Goal: Task Accomplishment & Management: Use online tool/utility

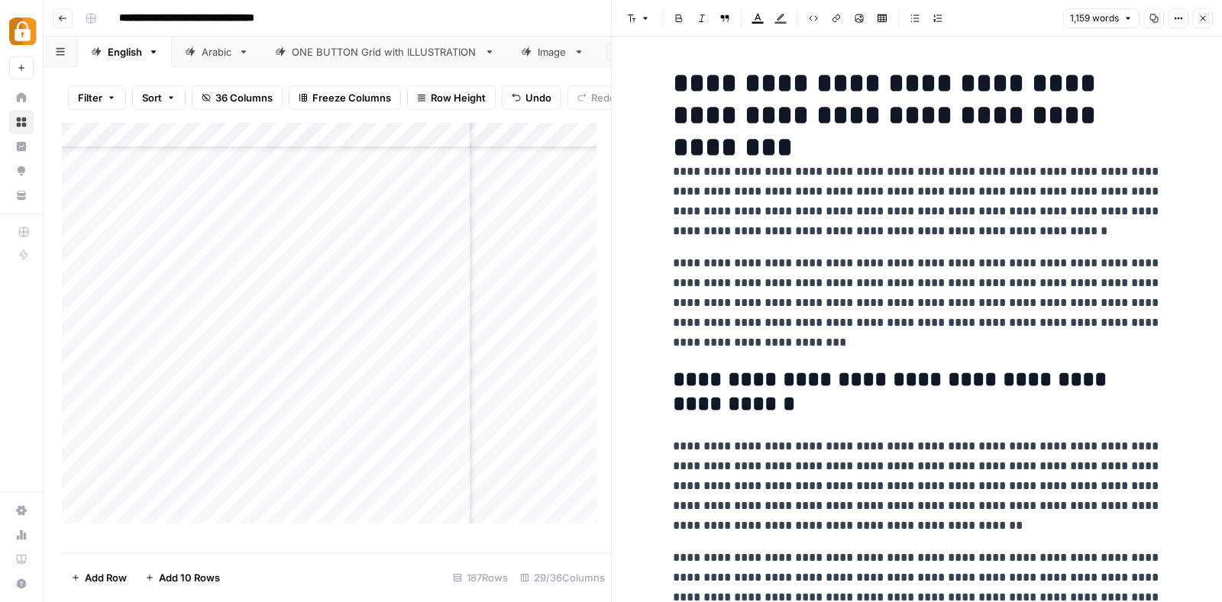
scroll to position [1899, 0]
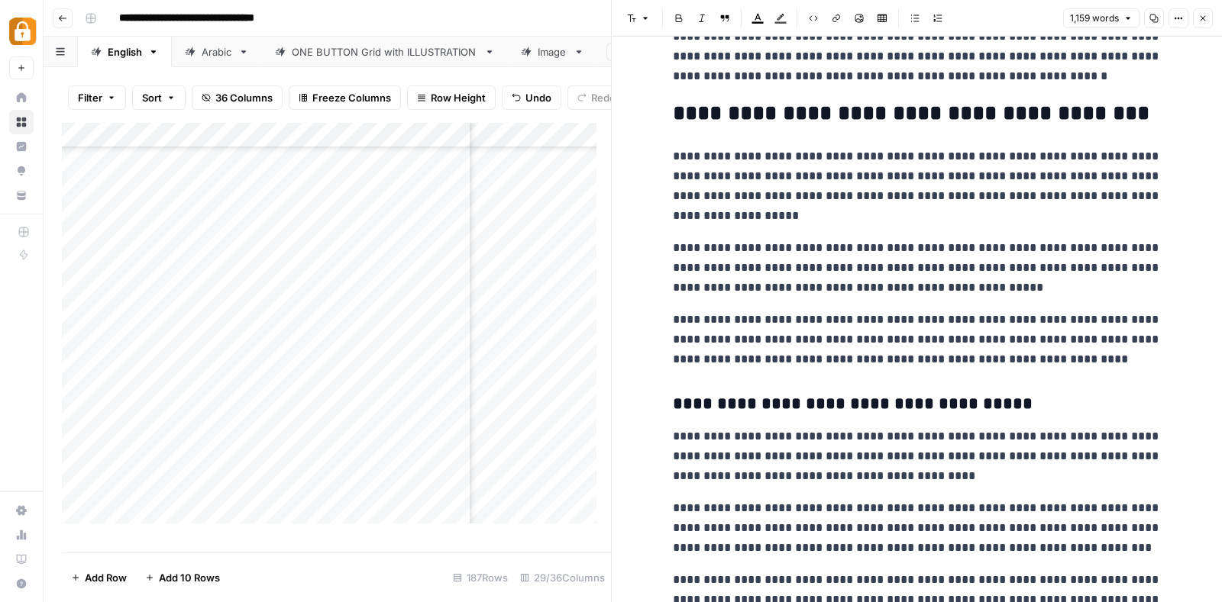
click at [1198, 17] on icon "button" at bounding box center [1202, 18] width 9 height 9
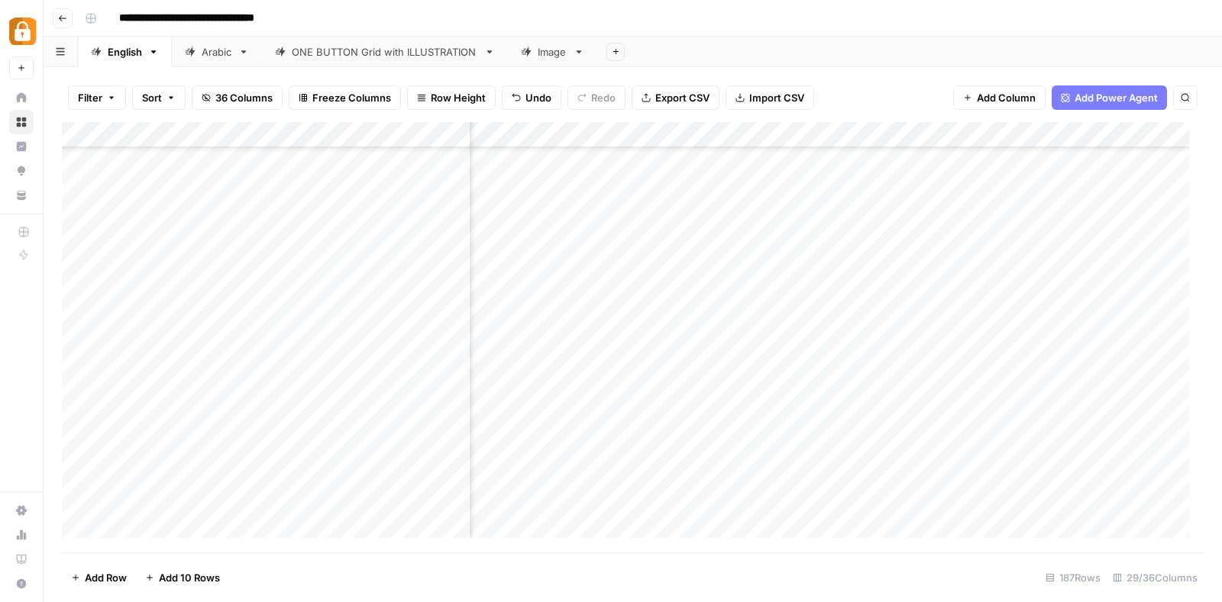
scroll to position [4306, 0]
click at [889, 441] on div "Add Column" at bounding box center [632, 337] width 1141 height 431
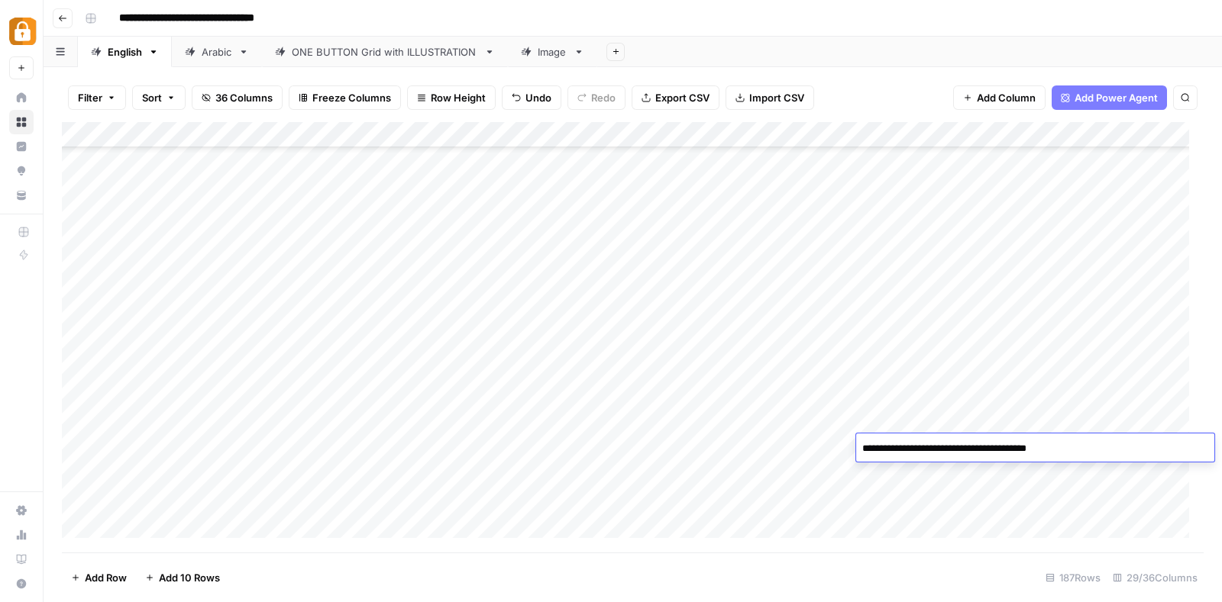
type textarea "**********"
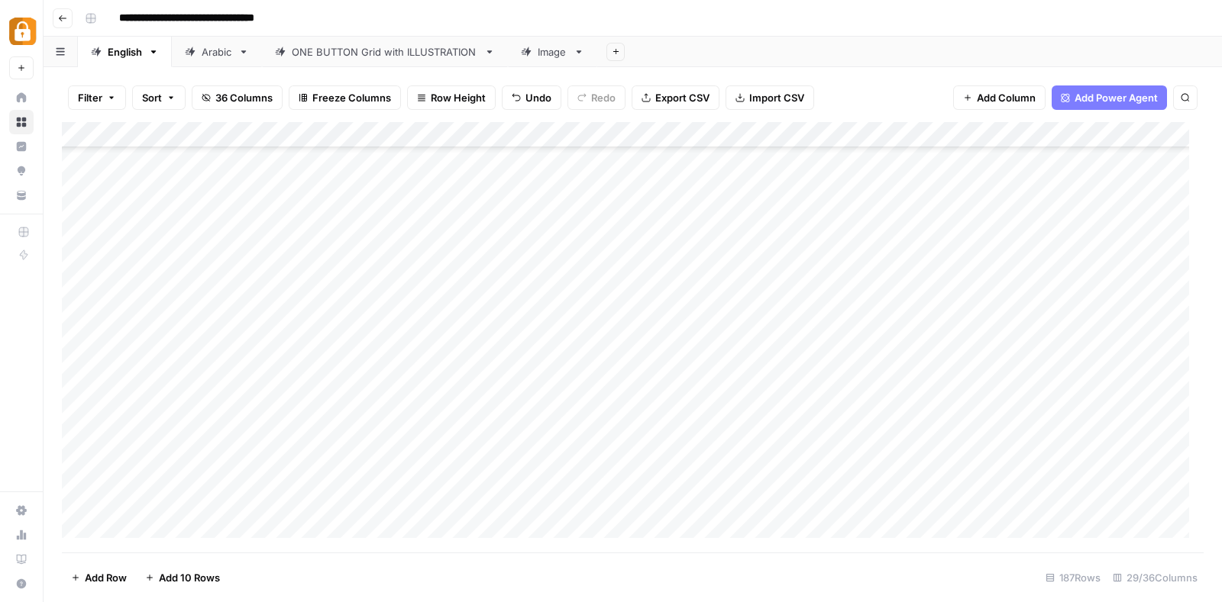
click at [569, 435] on div "Add Column" at bounding box center [632, 337] width 1141 height 431
click at [411, 440] on div "Add Column" at bounding box center [632, 337] width 1141 height 431
type textarea "**********"
click at [234, 441] on div "Add Column" at bounding box center [632, 337] width 1141 height 431
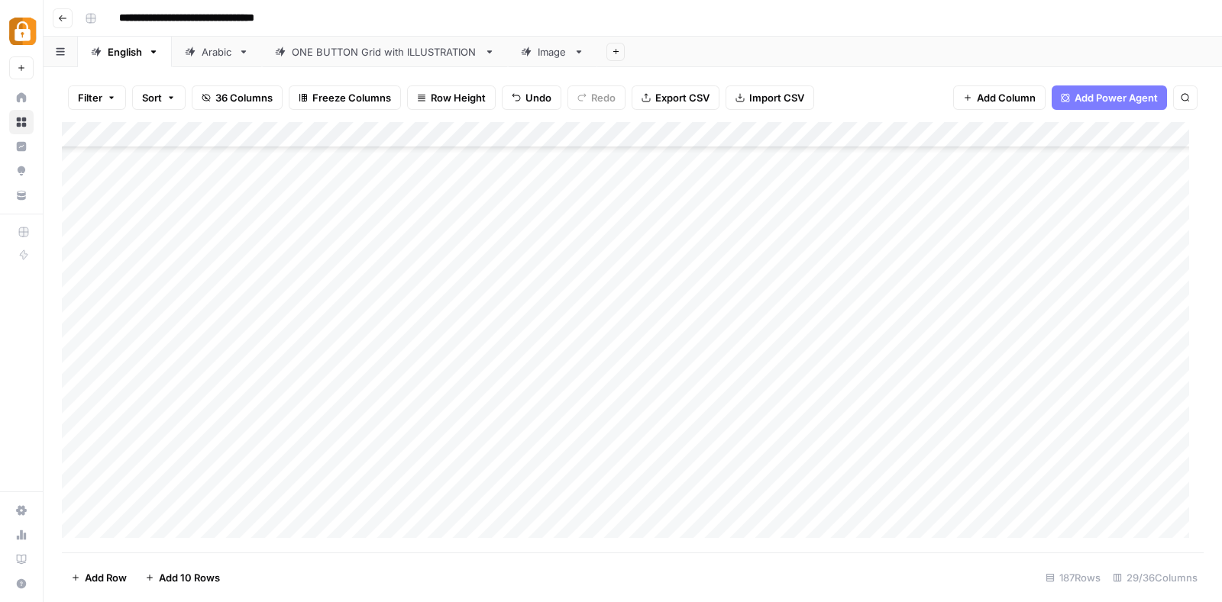
click at [234, 441] on div "Add Column" at bounding box center [632, 337] width 1141 height 431
type textarea "**********"
click at [167, 452] on div "Add Column" at bounding box center [632, 337] width 1141 height 431
click at [153, 450] on div "Add Column" at bounding box center [632, 337] width 1141 height 431
type textarea "********"
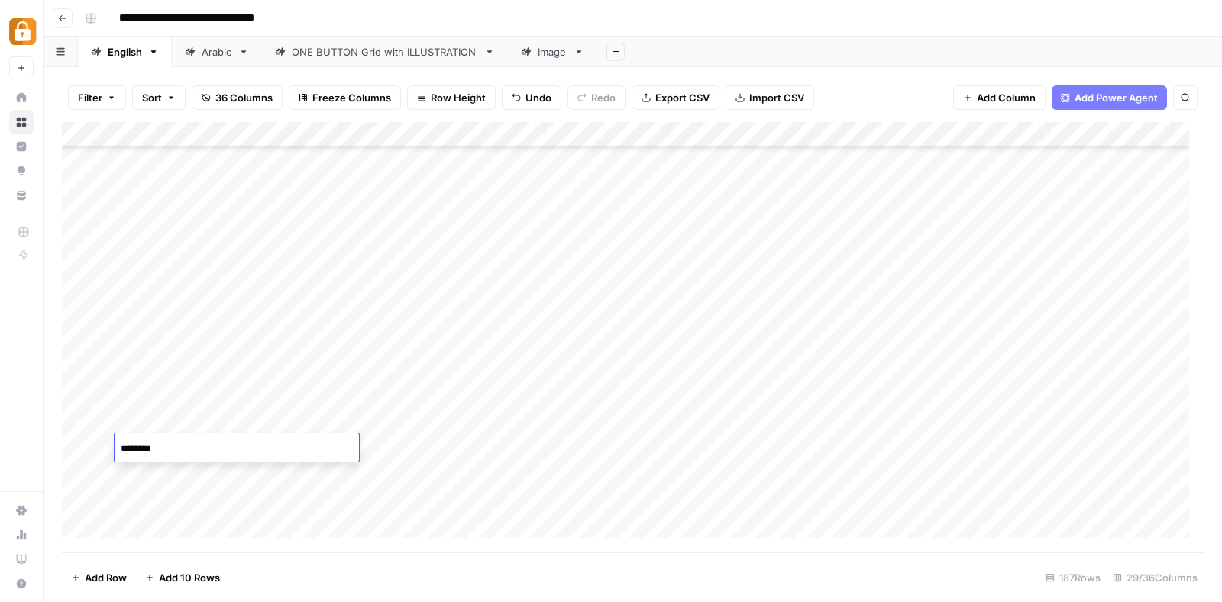
click at [501, 442] on div "Add Column" at bounding box center [632, 337] width 1141 height 431
click at [247, 443] on div "Add Column" at bounding box center [632, 337] width 1141 height 431
type textarea "**********"
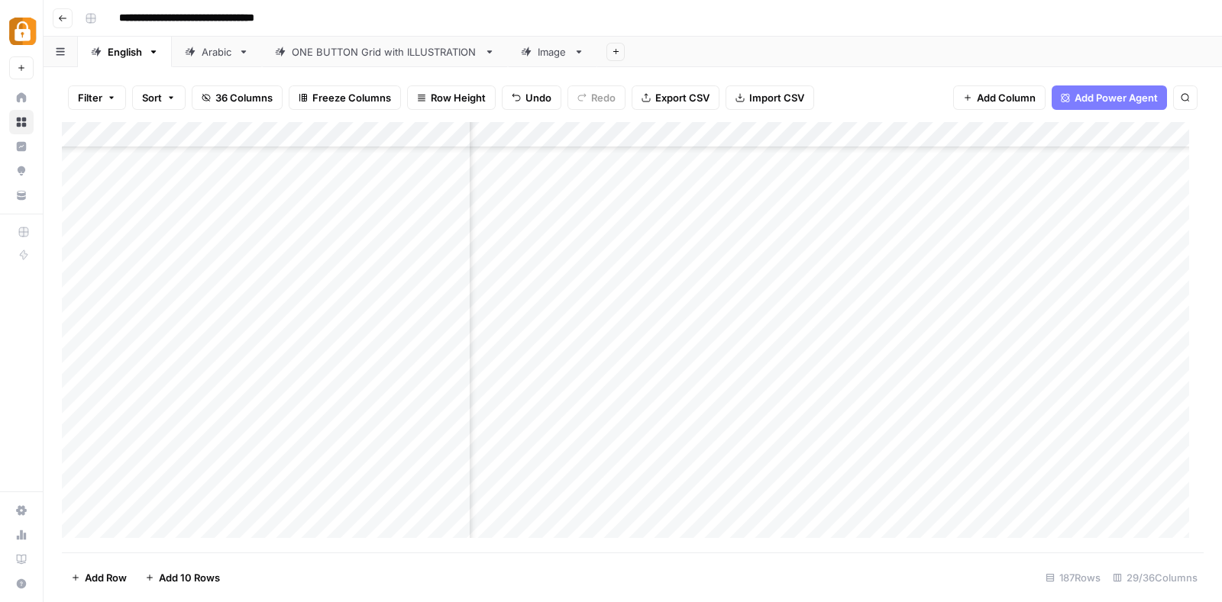
click at [1078, 440] on div "Add Column" at bounding box center [632, 337] width 1141 height 431
click at [699, 473] on div "Add Column" at bounding box center [632, 337] width 1141 height 431
type textarea "**********"
drag, startPoint x: 160, startPoint y: 446, endPoint x: 319, endPoint y: 446, distance: 158.8
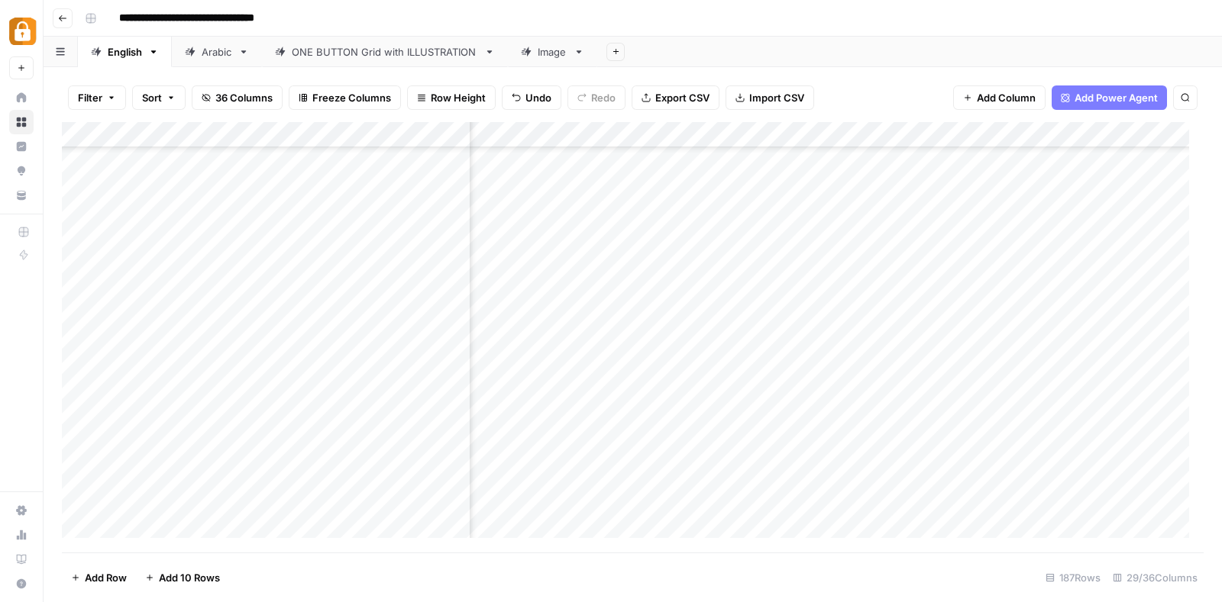
click at [319, 446] on div "Add Column" at bounding box center [632, 337] width 1141 height 431
click at [180, 465] on div "Add Column" at bounding box center [632, 337] width 1141 height 431
click at [1084, 470] on div "Add Column" at bounding box center [632, 337] width 1141 height 431
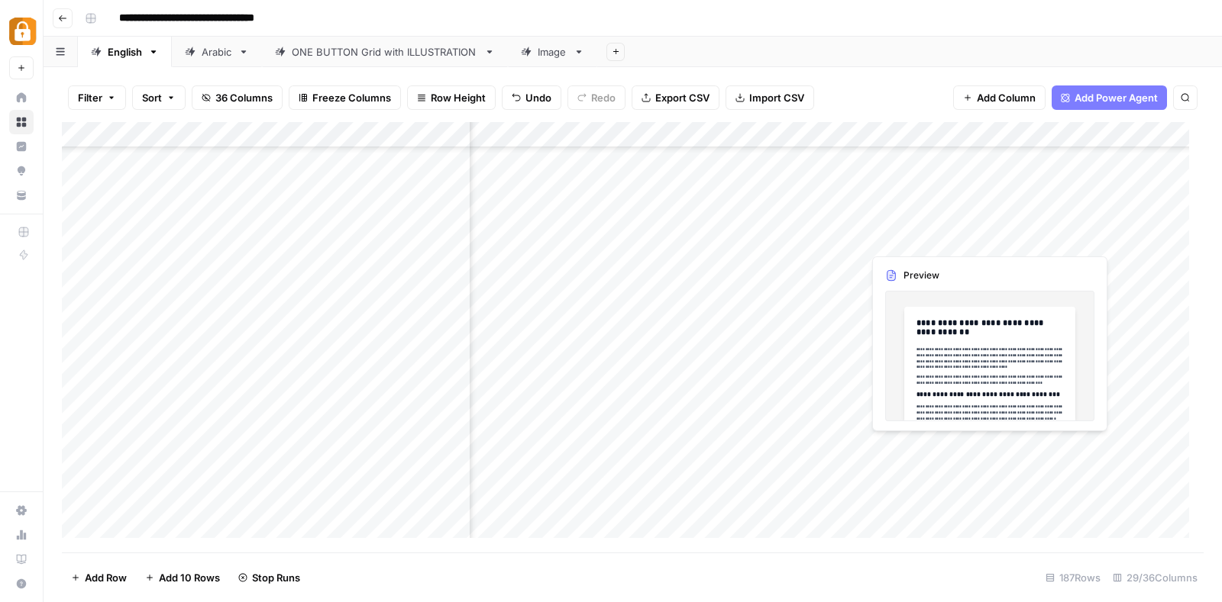
click at [889, 447] on div "Add Column" at bounding box center [632, 337] width 1141 height 431
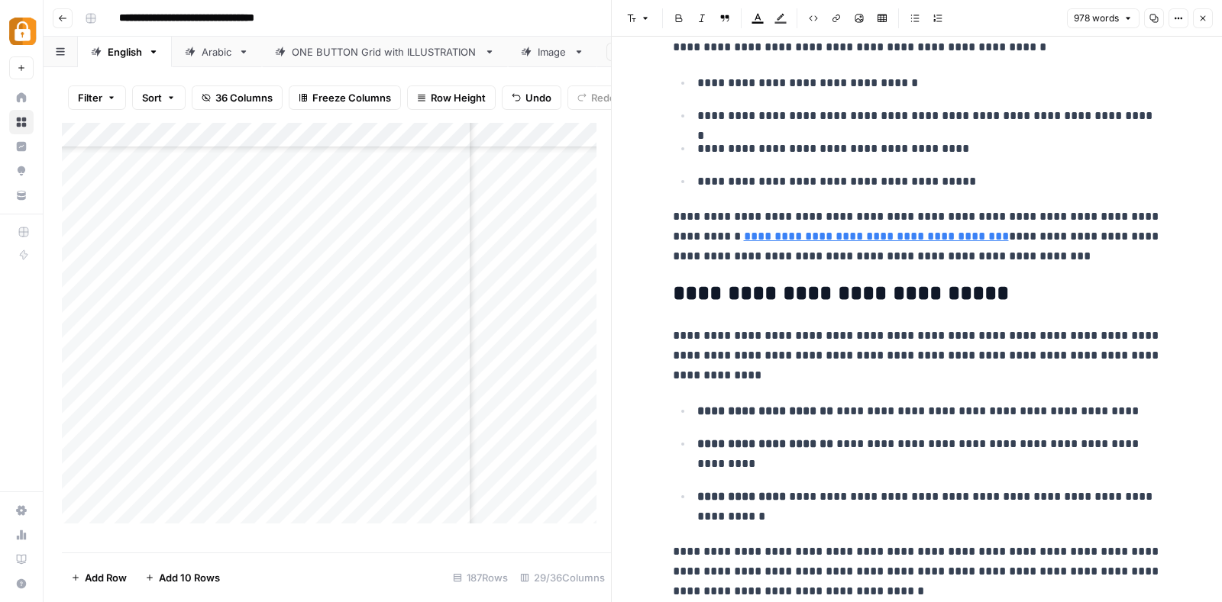
scroll to position [1835, 0]
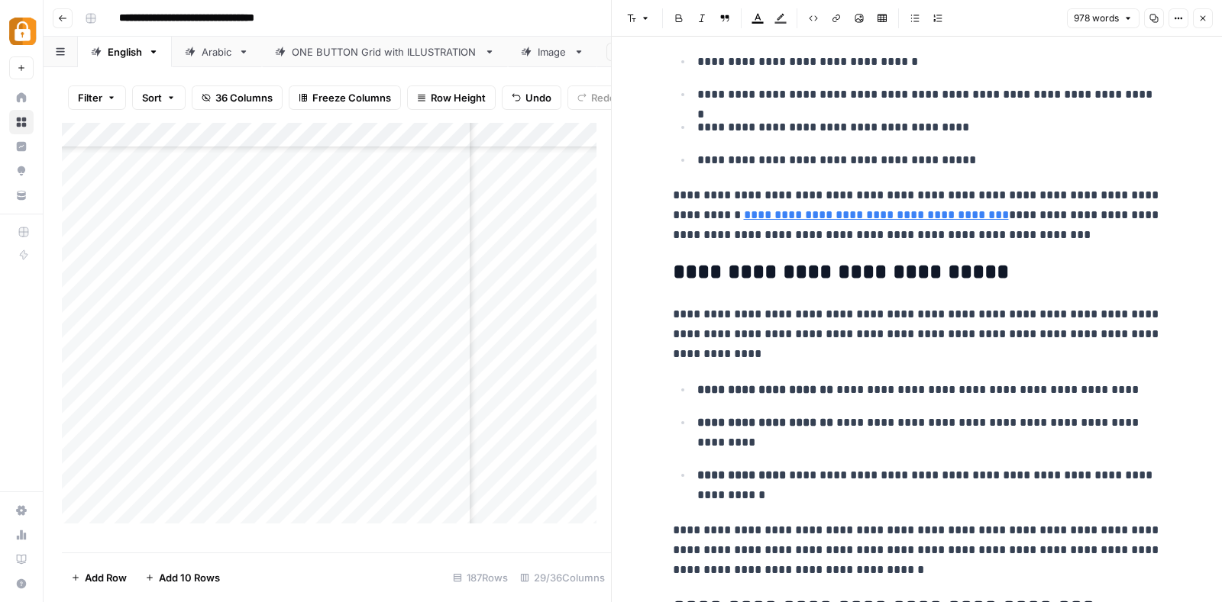
click at [897, 328] on p "**********" at bounding box center [917, 335] width 489 height 60
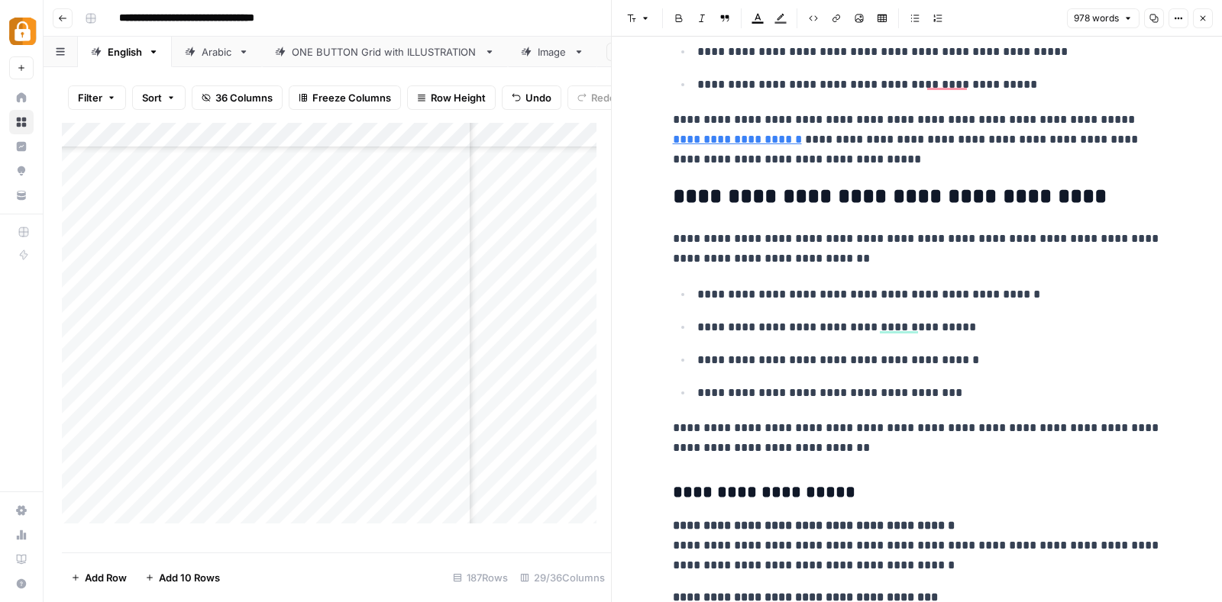
scroll to position [3042, 0]
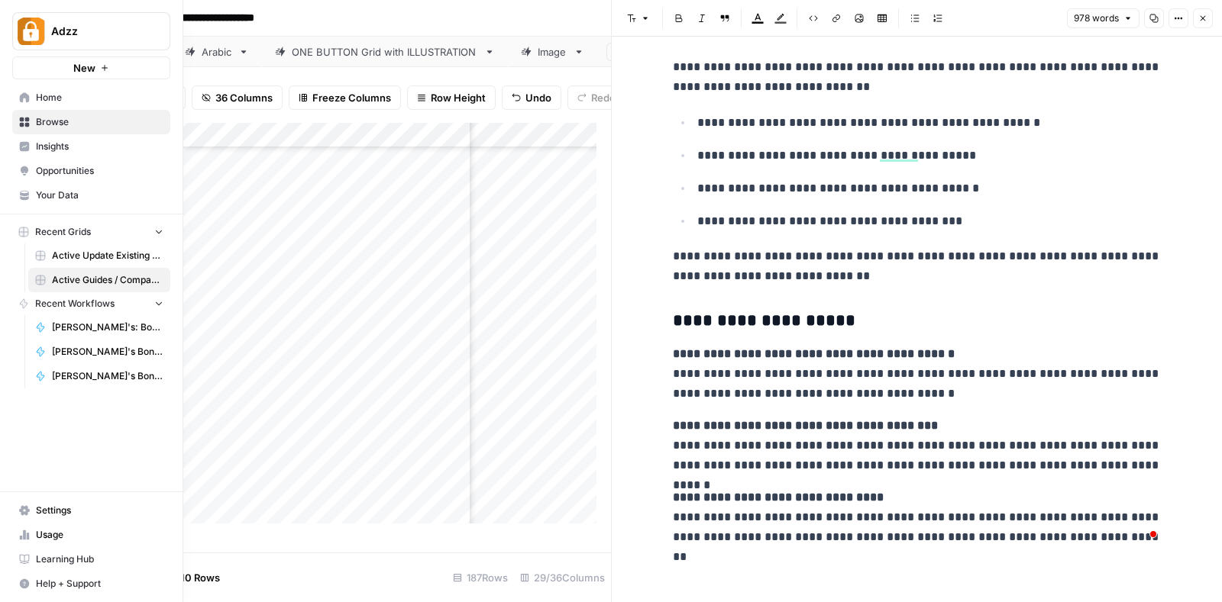
click at [92, 65] on span "New" at bounding box center [84, 67] width 22 height 15
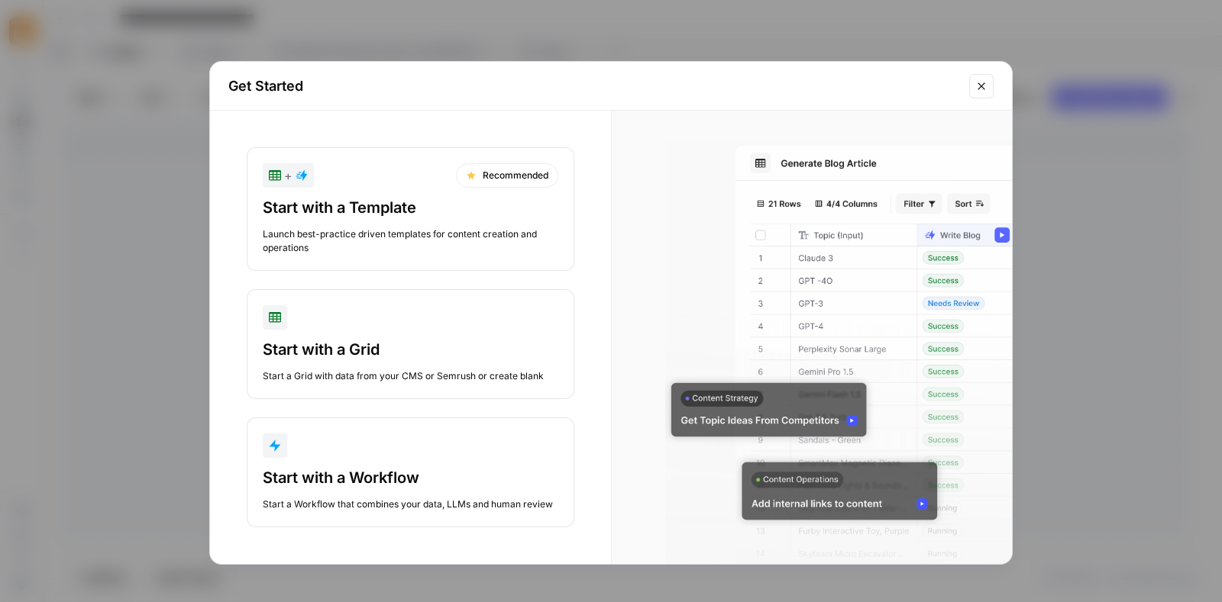
click at [389, 207] on div "Start with a Template" at bounding box center [410, 207] width 295 height 21
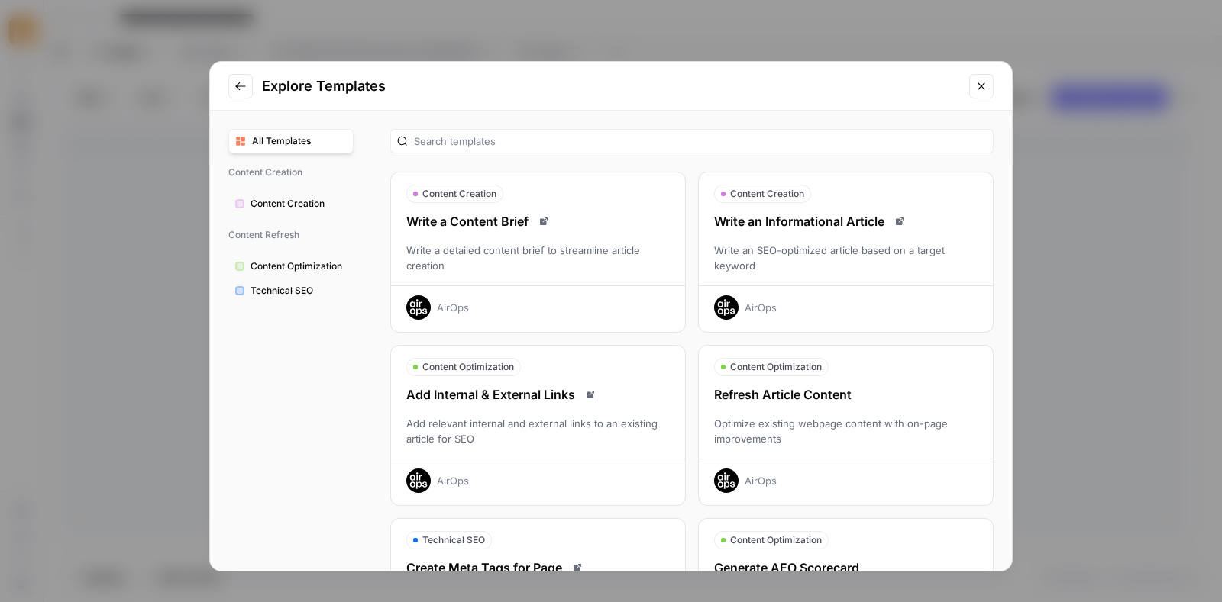
click at [299, 202] on span "Content Creation" at bounding box center [298, 204] width 96 height 14
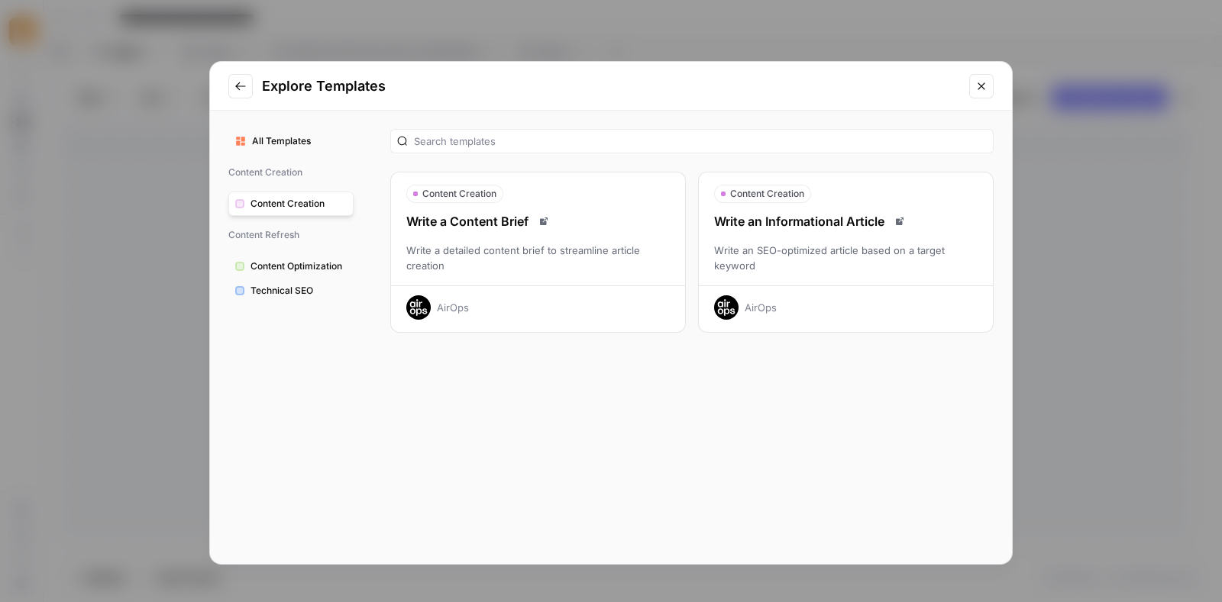
click at [805, 222] on div "Write an Informational Article" at bounding box center [846, 221] width 294 height 18
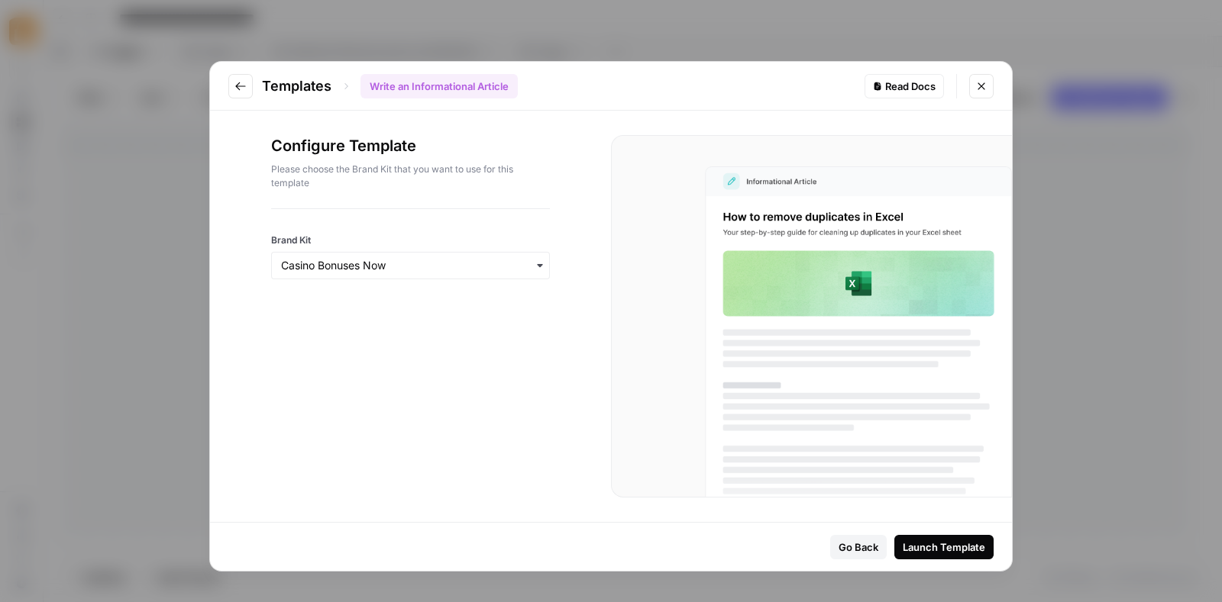
click at [370, 274] on div "button" at bounding box center [410, 265] width 279 height 27
click at [928, 541] on div "Launch Template" at bounding box center [943, 547] width 82 height 15
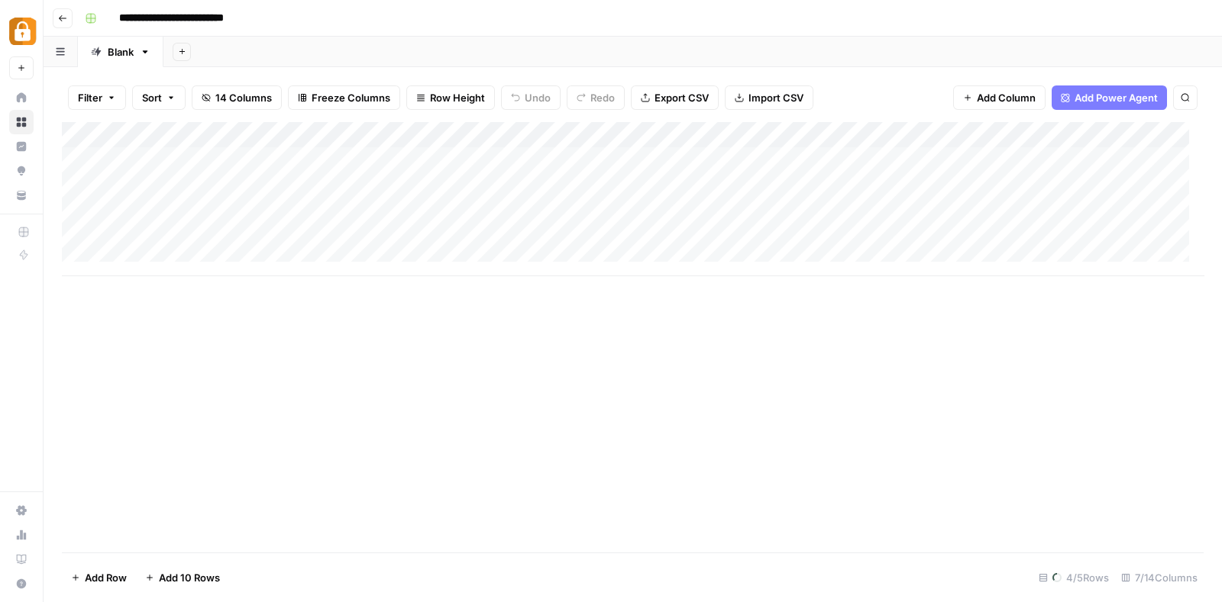
click at [157, 150] on div "Add Column" at bounding box center [632, 199] width 1141 height 154
click at [194, 160] on div "Add Column" at bounding box center [632, 199] width 1141 height 154
click at [172, 158] on div "Add Column" at bounding box center [632, 199] width 1141 height 154
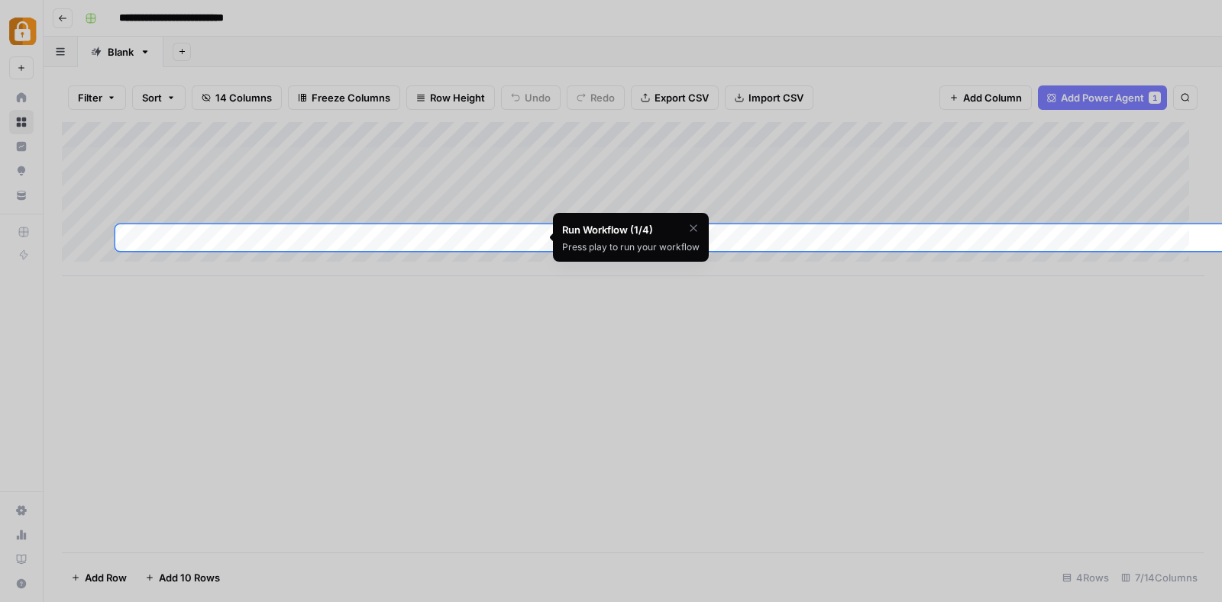
click at [289, 277] on div at bounding box center [611, 552] width 1222 height 602
click at [189, 579] on div at bounding box center [611, 552] width 1222 height 602
click at [689, 224] on icon "button" at bounding box center [693, 228] width 12 height 12
click at [183, 572] on div at bounding box center [611, 552] width 1222 height 602
click at [660, 266] on span "Skip Tutorial" at bounding box center [652, 266] width 48 height 12
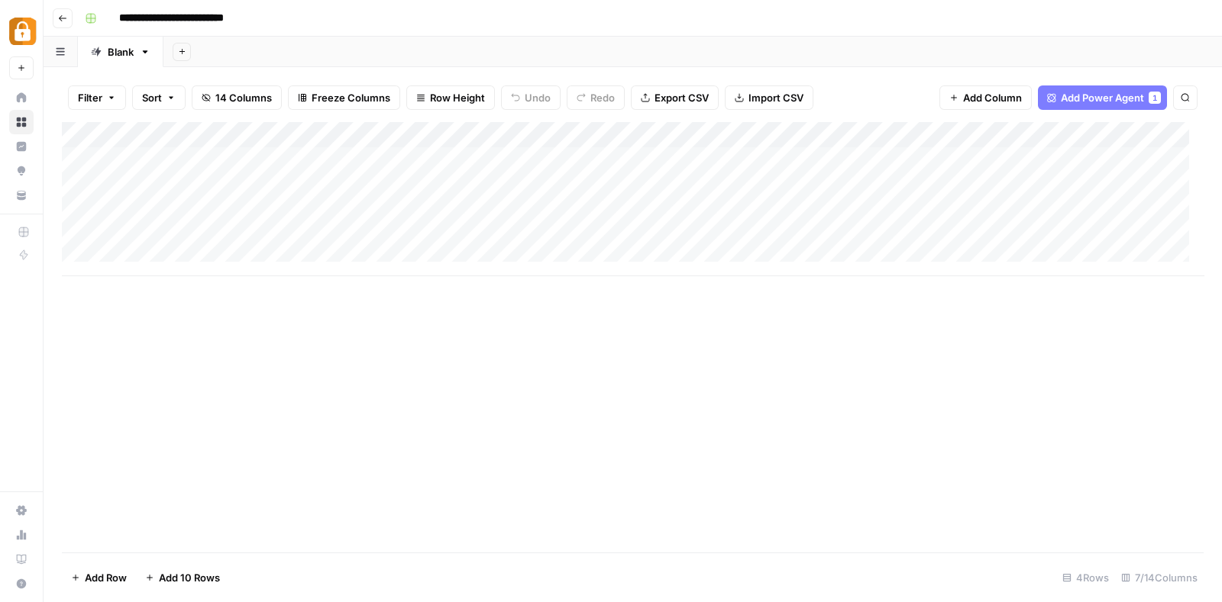
click at [183, 582] on span "Add 10 Rows" at bounding box center [189, 577] width 61 height 15
click at [213, 243] on div "Add Column" at bounding box center [632, 329] width 1141 height 414
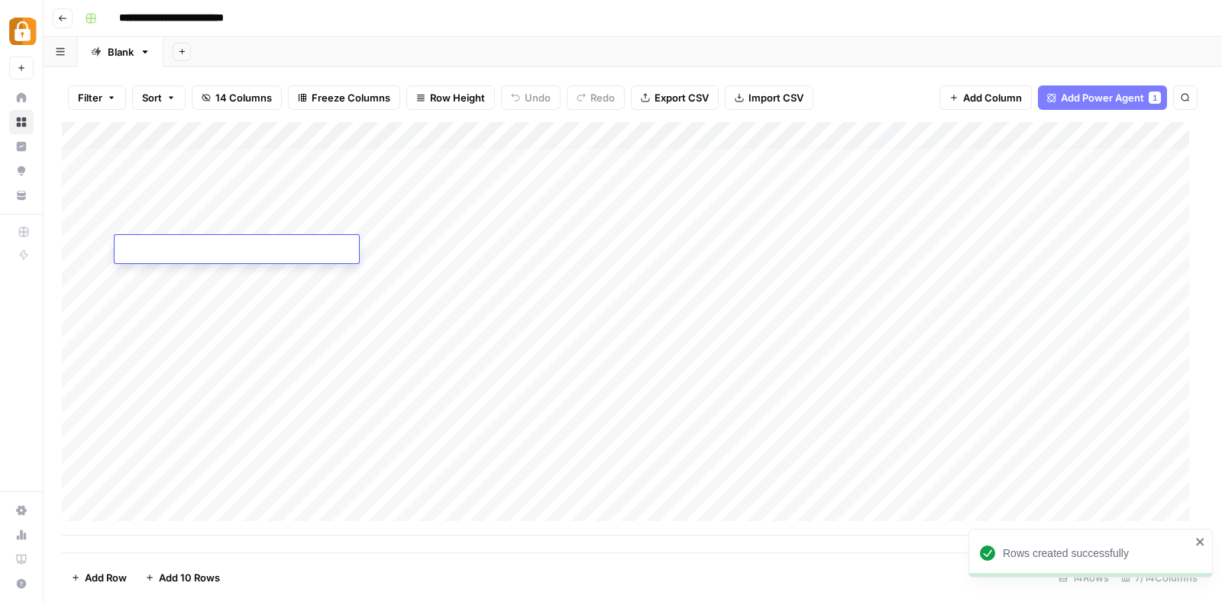
click at [213, 243] on textarea at bounding box center [237, 250] width 244 height 21
type textarea "**********"
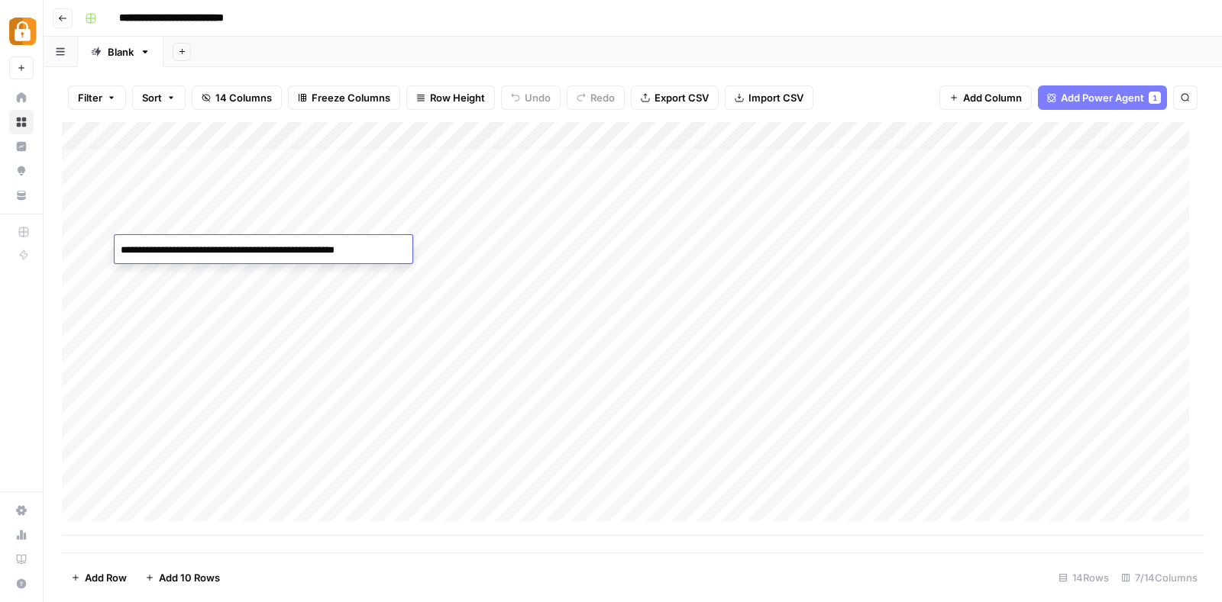
click at [229, 299] on div "Add Column" at bounding box center [632, 329] width 1141 height 414
click at [402, 238] on div "Add Column" at bounding box center [632, 329] width 1141 height 414
click at [58, 15] on icon "button" at bounding box center [62, 18] width 9 height 9
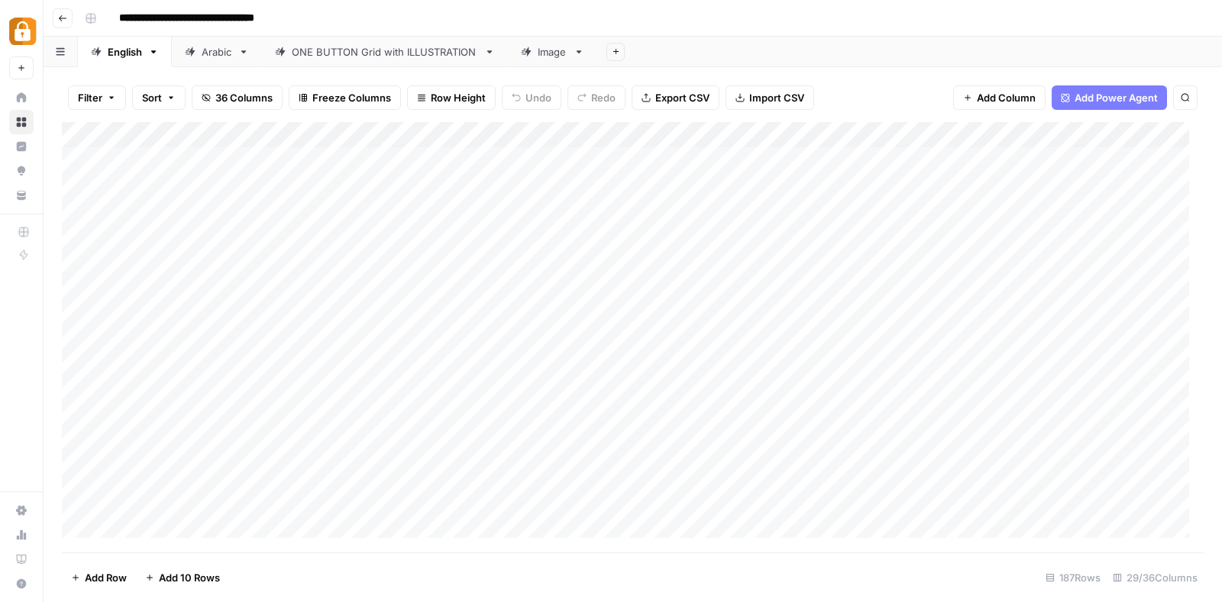
click at [58, 15] on icon "button" at bounding box center [62, 18] width 9 height 9
click at [906, 315] on div "Add Column" at bounding box center [632, 337] width 1141 height 431
type textarea "**********"
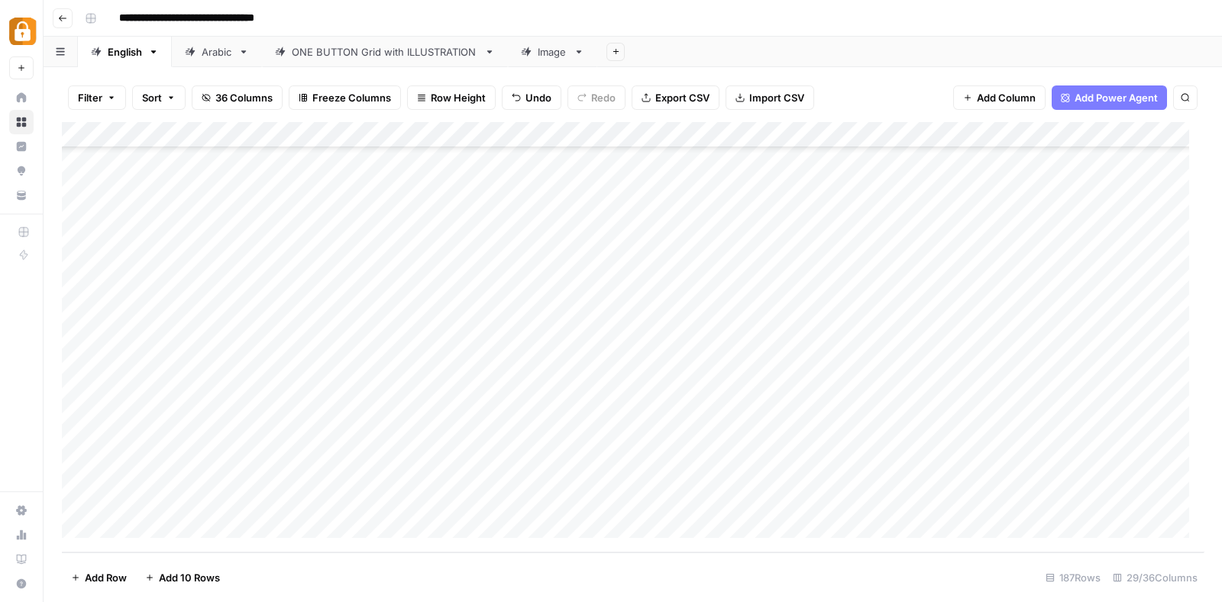
drag, startPoint x: 142, startPoint y: 288, endPoint x: 316, endPoint y: 280, distance: 174.2
click at [316, 280] on div "Add Column" at bounding box center [632, 337] width 1141 height 431
click at [179, 315] on div "Add Column" at bounding box center [632, 337] width 1141 height 431
click at [159, 312] on div "Add Column" at bounding box center [632, 337] width 1141 height 431
click at [159, 312] on textarea "********" at bounding box center [237, 318] width 244 height 21
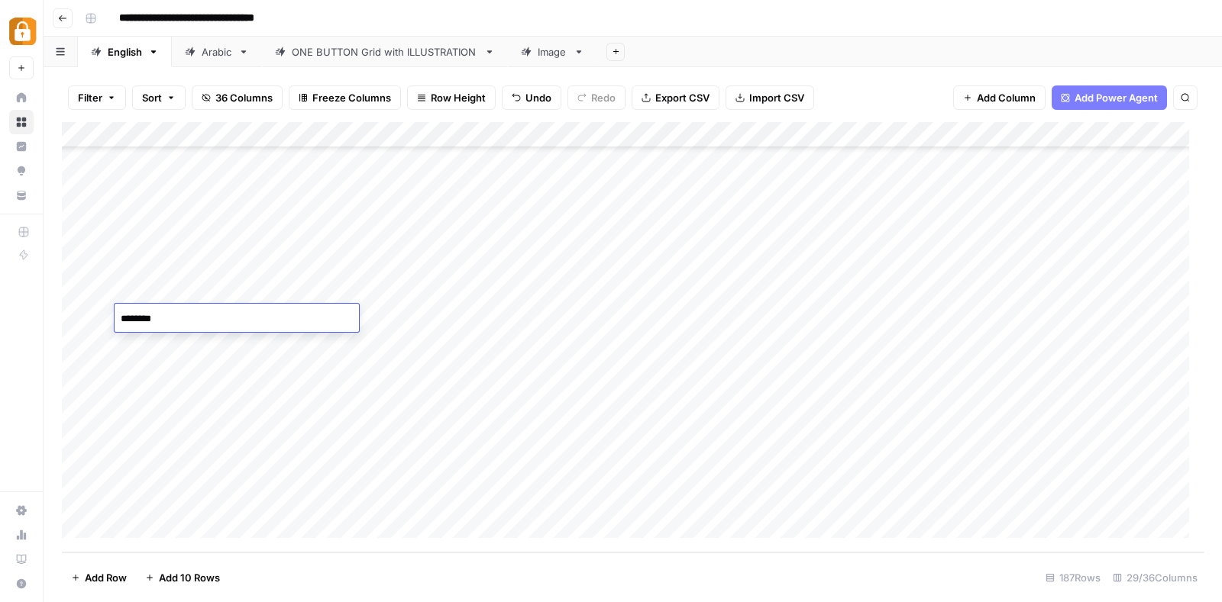
click at [159, 312] on textarea "********" at bounding box center [237, 318] width 244 height 21
type textarea "****"
click at [989, 347] on div "Add Column" at bounding box center [632, 337] width 1141 height 431
click at [1060, 315] on div "Add Column" at bounding box center [632, 337] width 1141 height 431
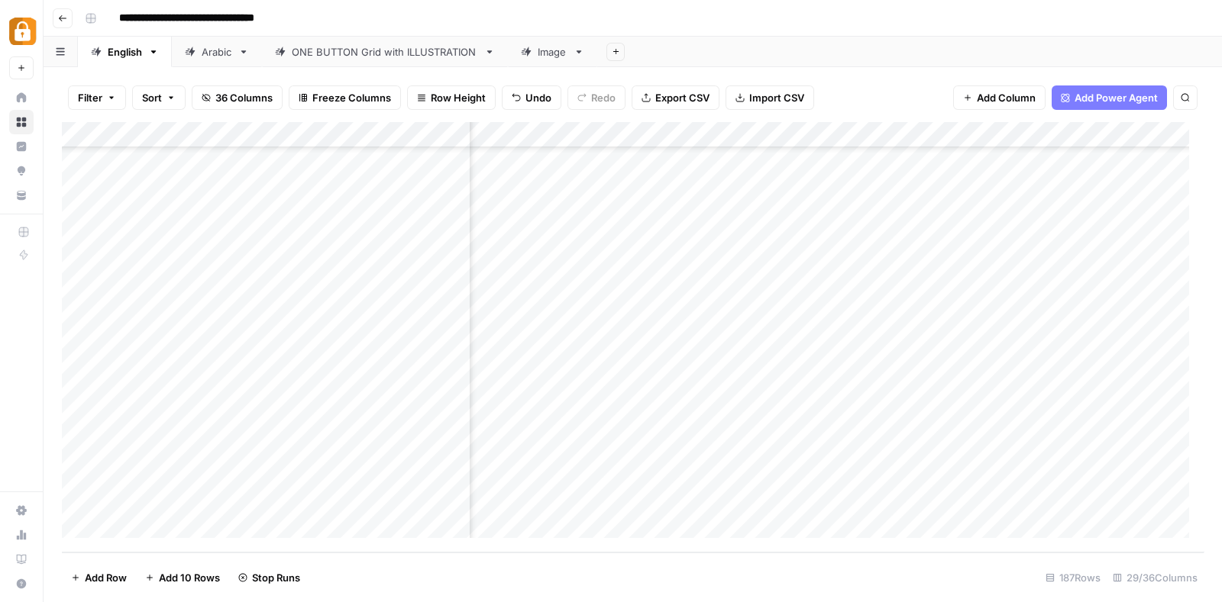
click at [59, 15] on icon "button" at bounding box center [62, 18] width 9 height 9
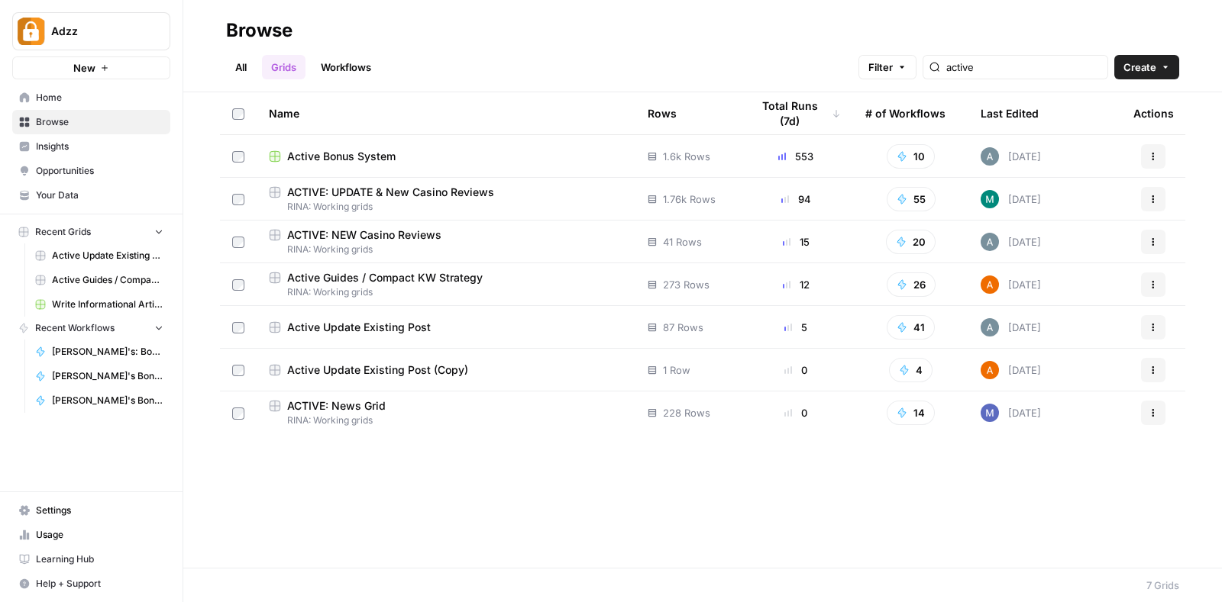
click at [84, 66] on span "New" at bounding box center [84, 67] width 22 height 15
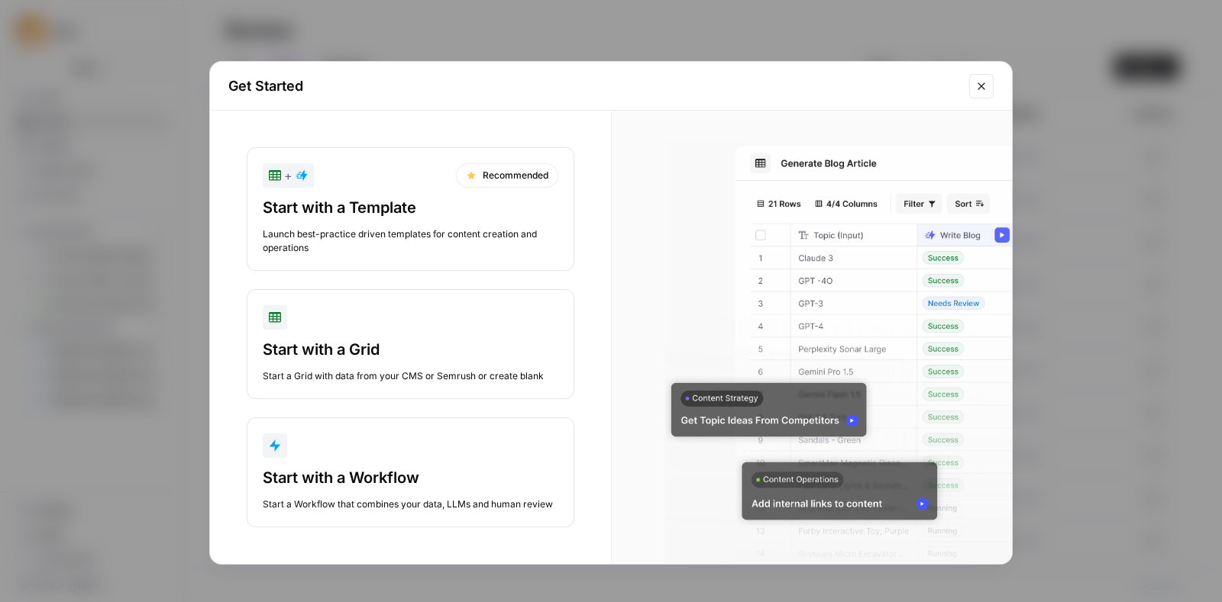
click at [425, 197] on div "Start with a Template" at bounding box center [410, 207] width 295 height 21
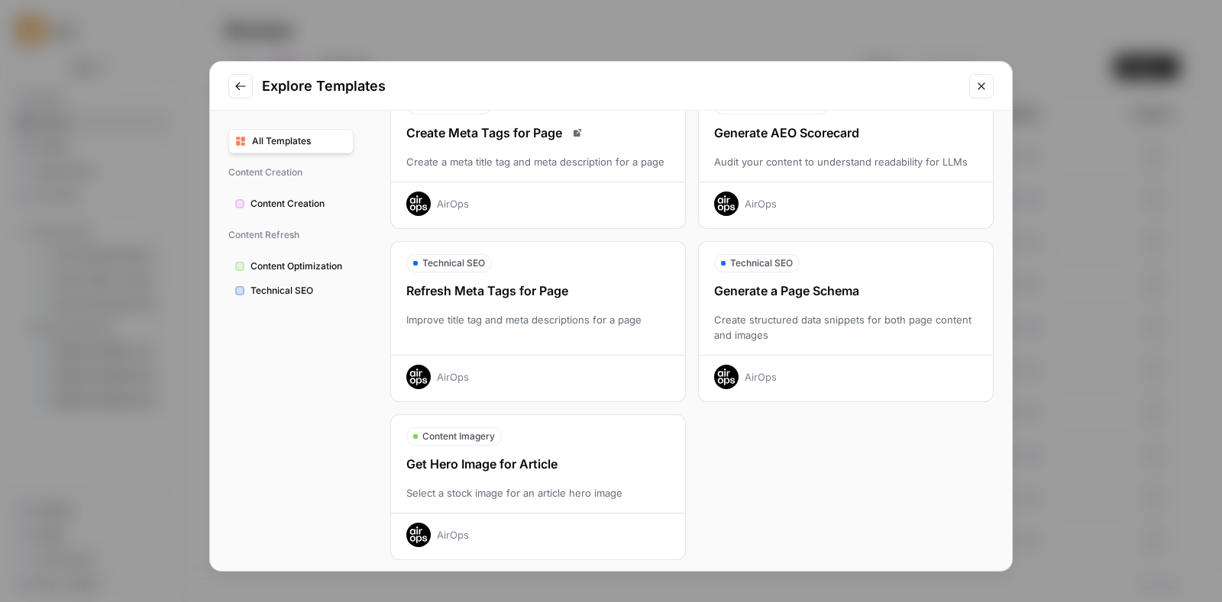
scroll to position [438, 0]
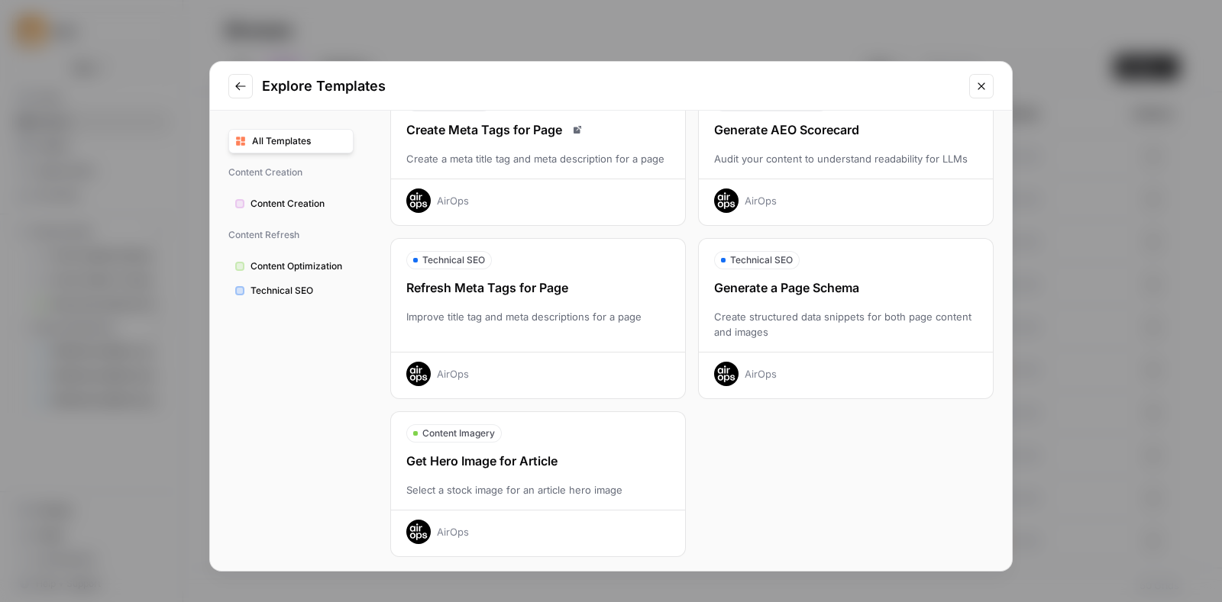
click at [294, 192] on button "Content Creation" at bounding box center [290, 204] width 125 height 24
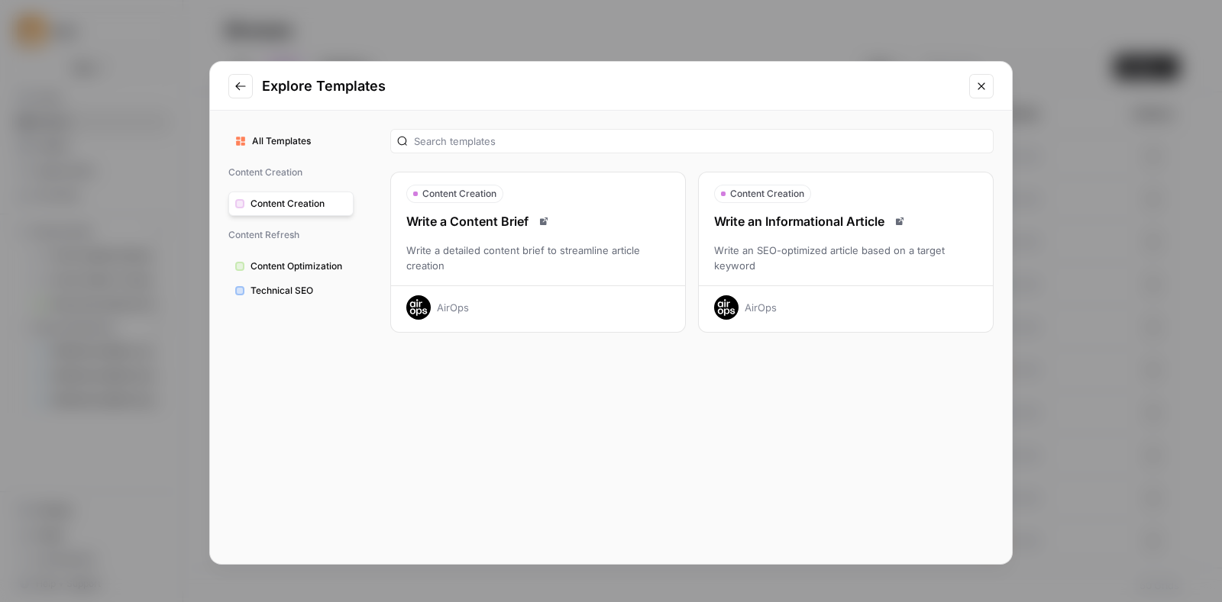
click at [752, 243] on div "Write an SEO-optimized article based on a target keyword" at bounding box center [846, 258] width 294 height 31
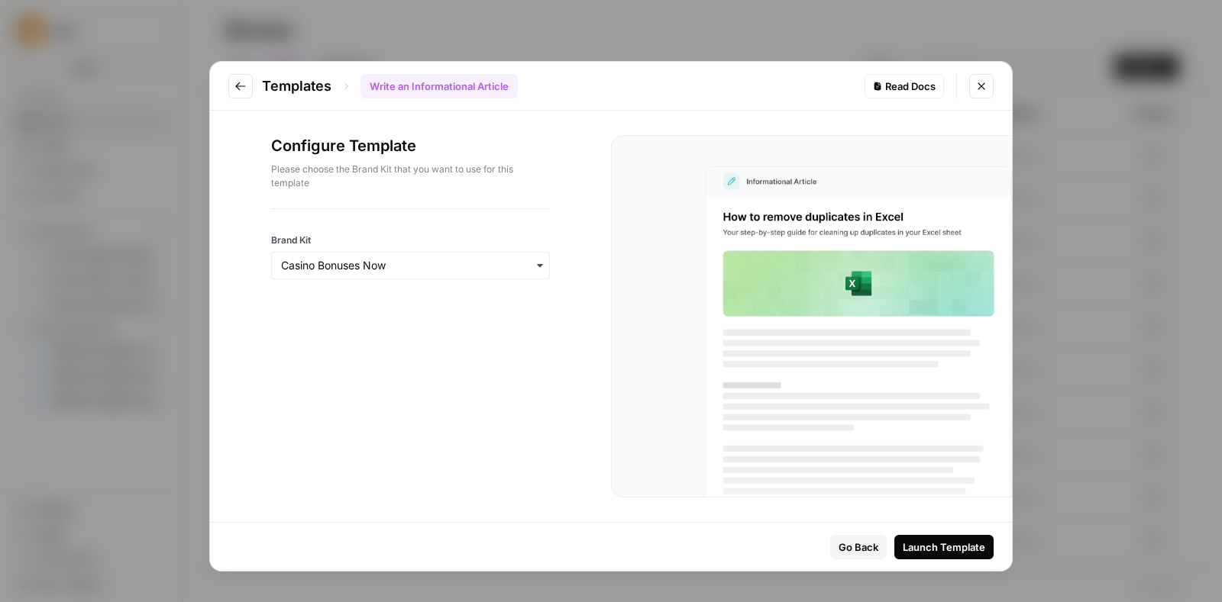
click at [927, 534] on div "Go Back Launch Template" at bounding box center [611, 547] width 802 height 48
click at [941, 544] on div "Launch Template" at bounding box center [943, 547] width 82 height 15
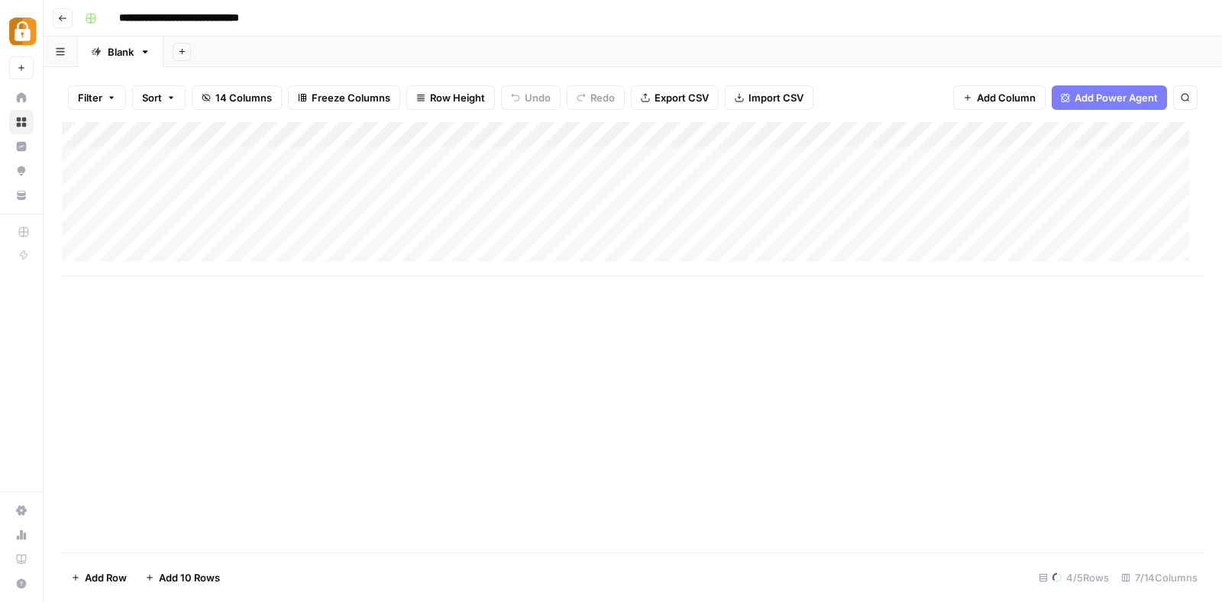
click at [56, 8] on button "Go back" at bounding box center [63, 18] width 20 height 20
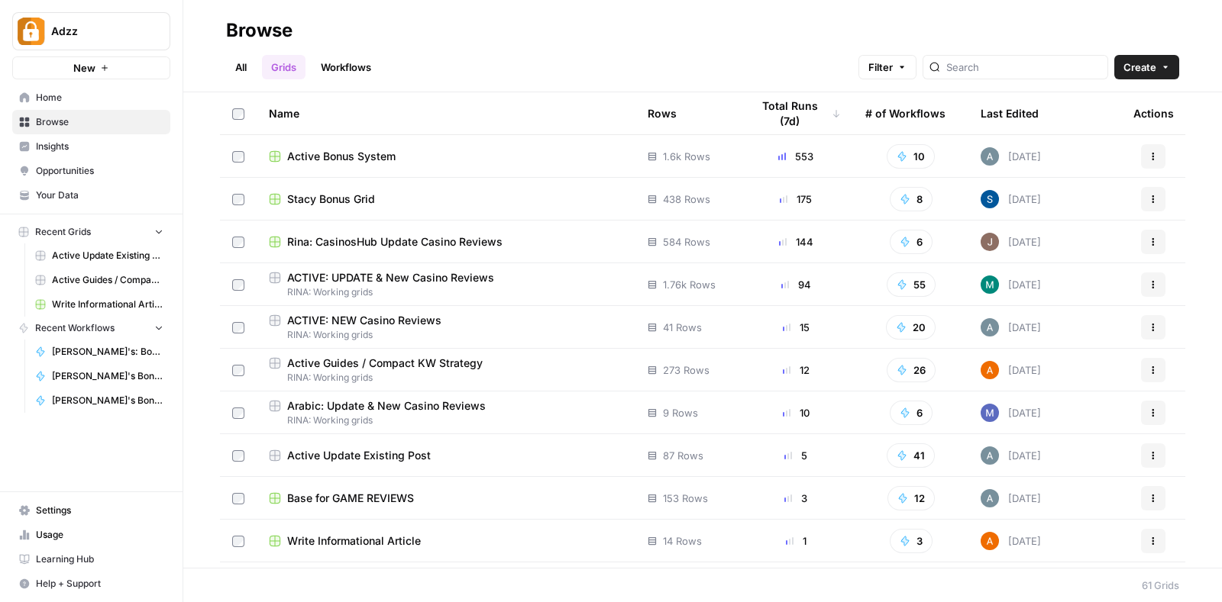
click at [110, 76] on button "New" at bounding box center [91, 67] width 158 height 23
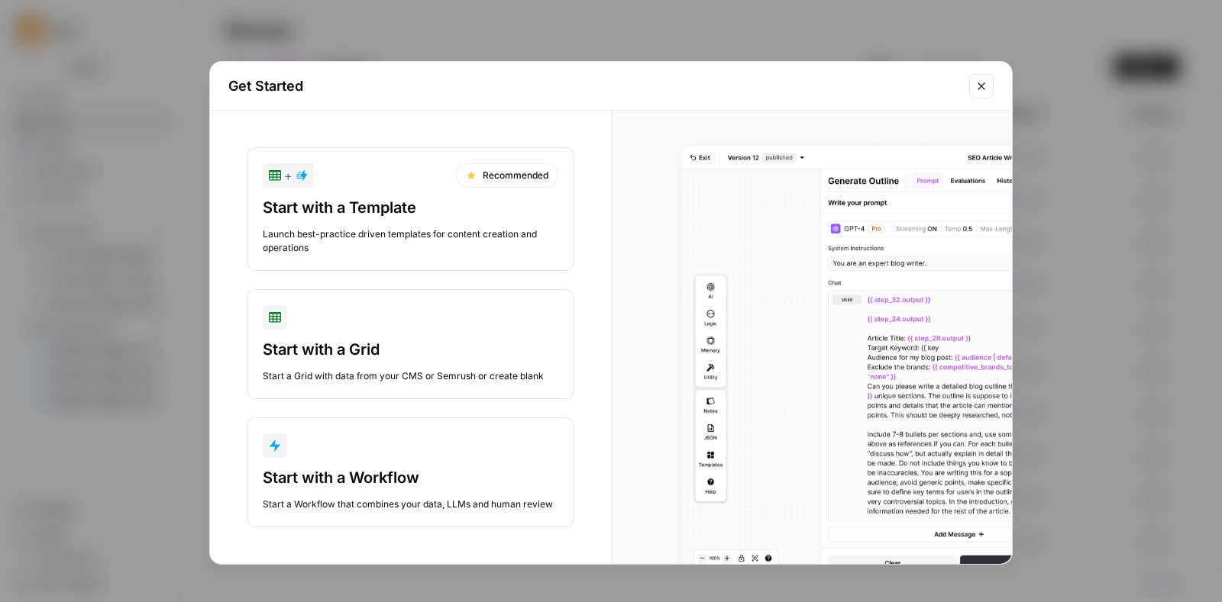
click at [362, 482] on div "Start with a Workflow" at bounding box center [410, 477] width 295 height 21
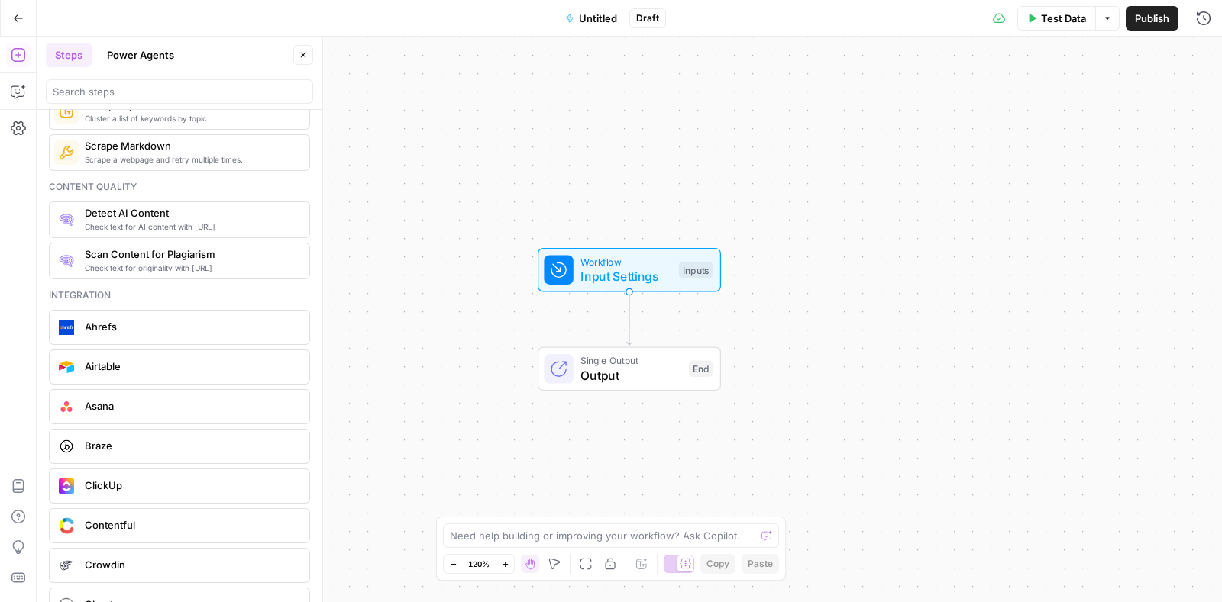
scroll to position [2652, 0]
click at [19, 22] on icon "button" at bounding box center [18, 18] width 11 height 11
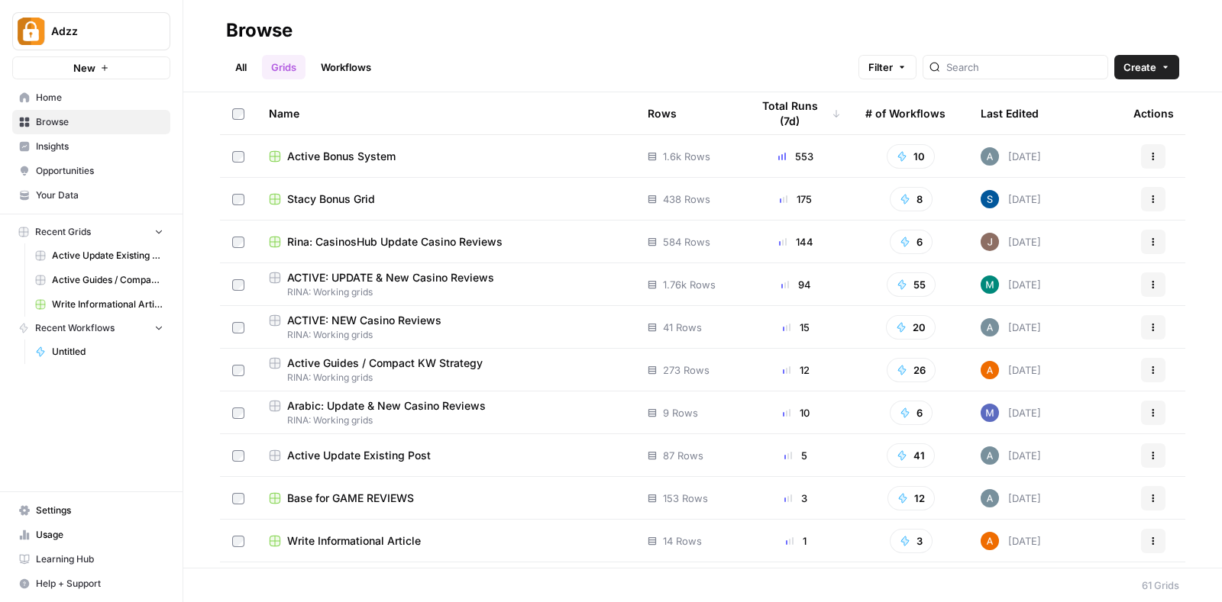
click at [86, 59] on button "New" at bounding box center [91, 67] width 158 height 23
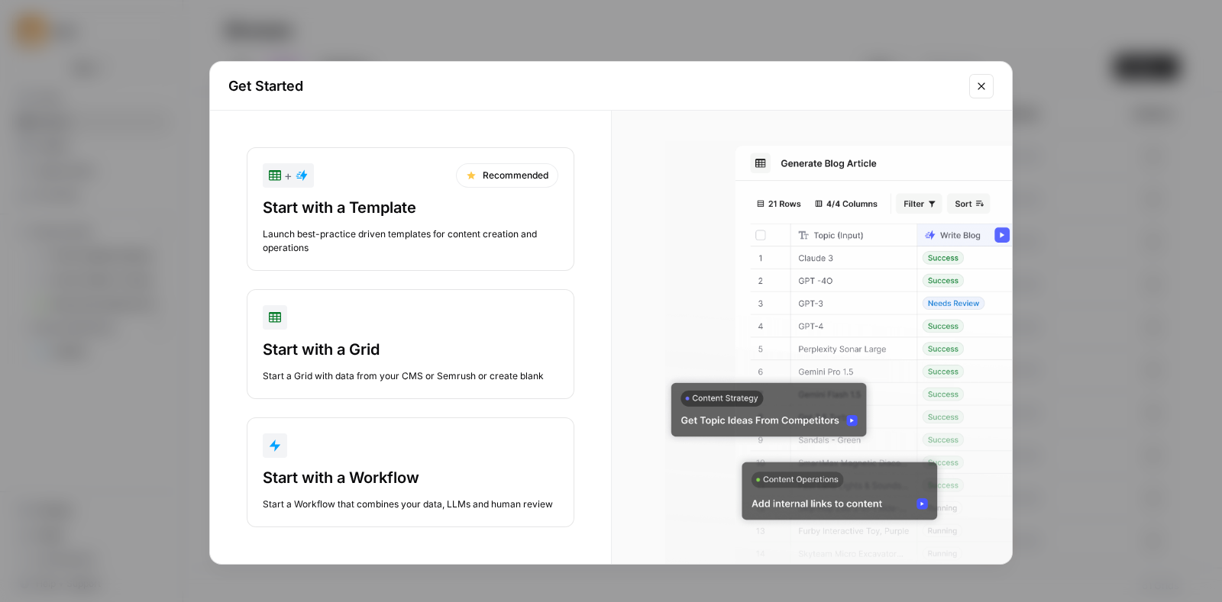
click at [422, 208] on div "Start with a Template" at bounding box center [410, 207] width 295 height 21
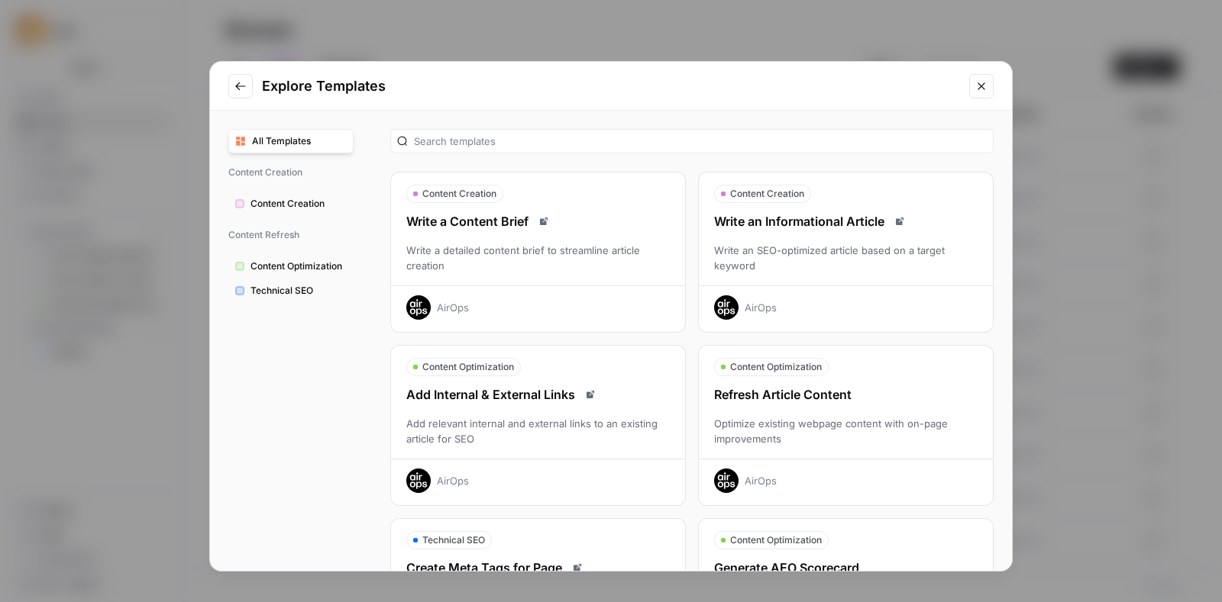
click at [311, 197] on span "Content Creation" at bounding box center [298, 204] width 96 height 14
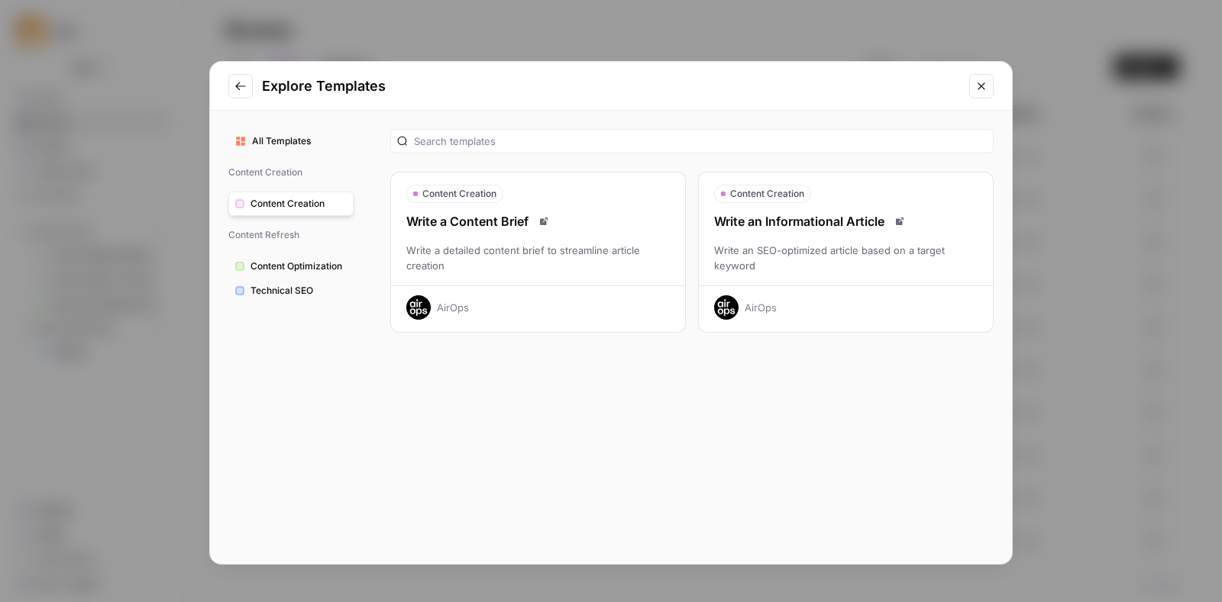
click at [306, 270] on span "Content Optimization" at bounding box center [298, 267] width 96 height 14
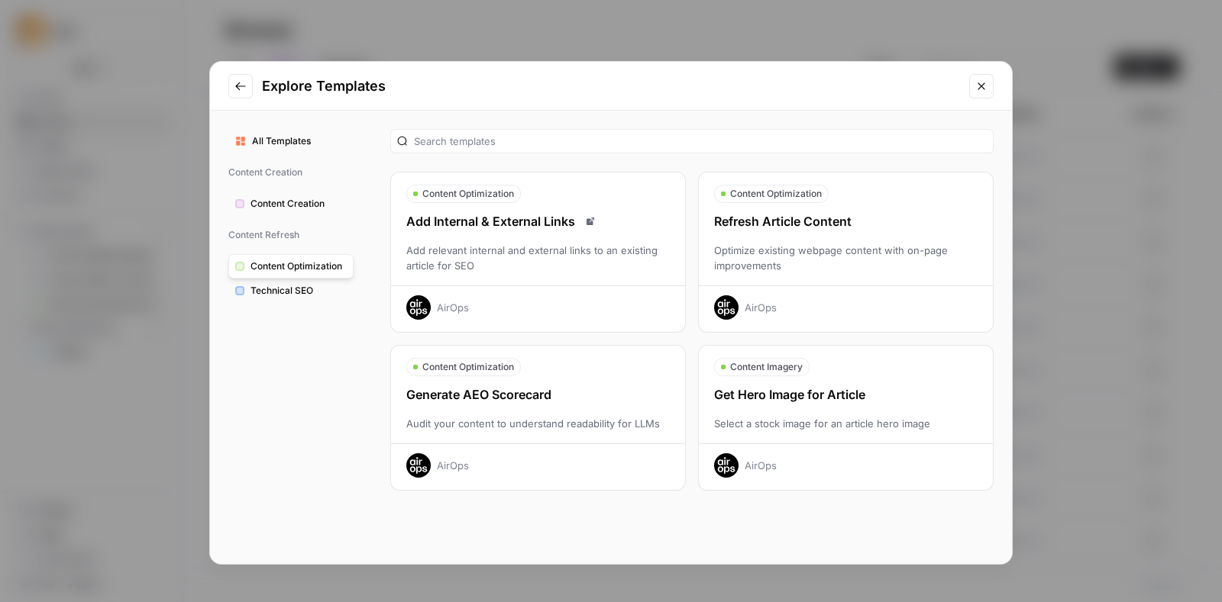
click at [763, 238] on div "Refresh Article Content Optimize existing webpage content with on-page improvem…" at bounding box center [846, 266] width 294 height 108
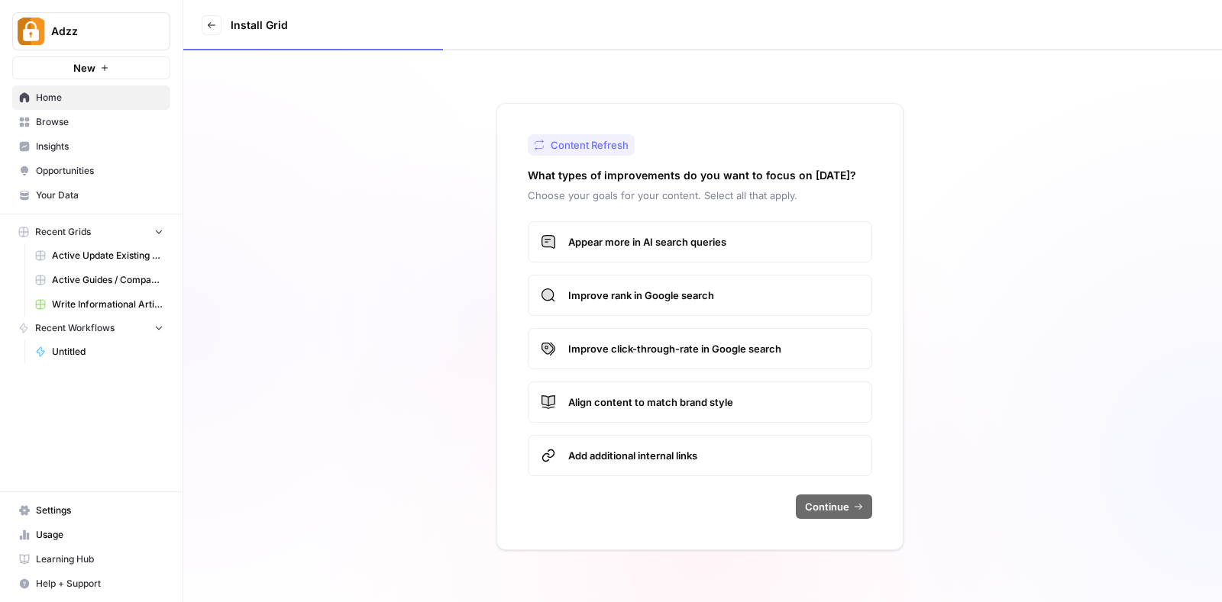
click at [687, 282] on label "Improve rank in Google search" at bounding box center [700, 295] width 344 height 41
click at [829, 512] on span "Continue" at bounding box center [827, 506] width 44 height 15
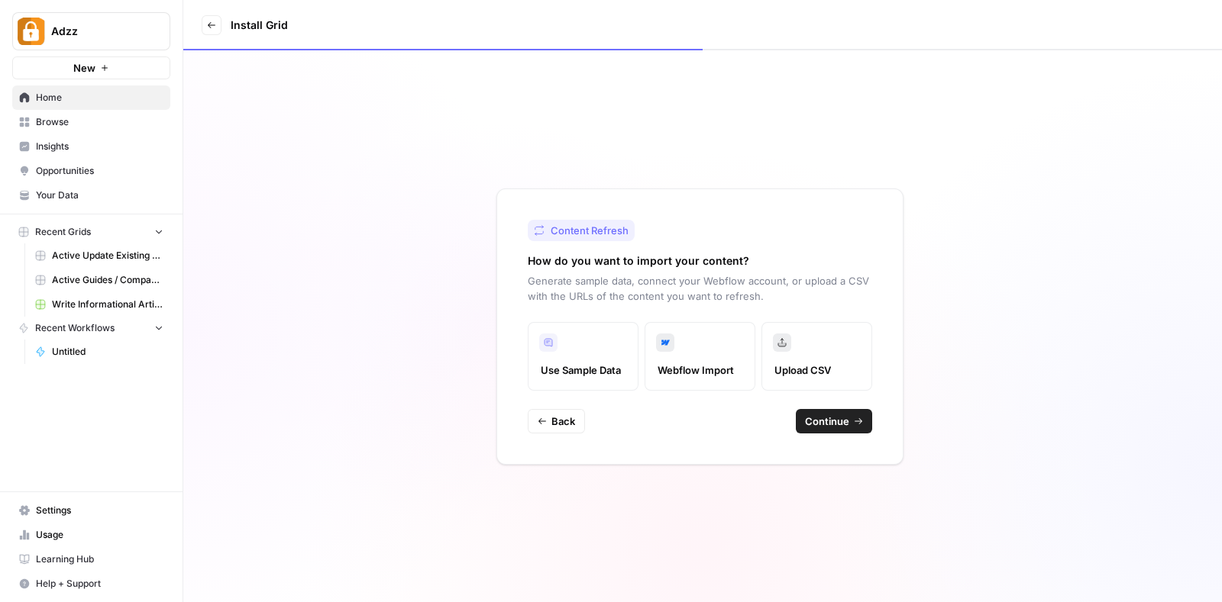
click at [834, 414] on span "Continue" at bounding box center [827, 421] width 44 height 15
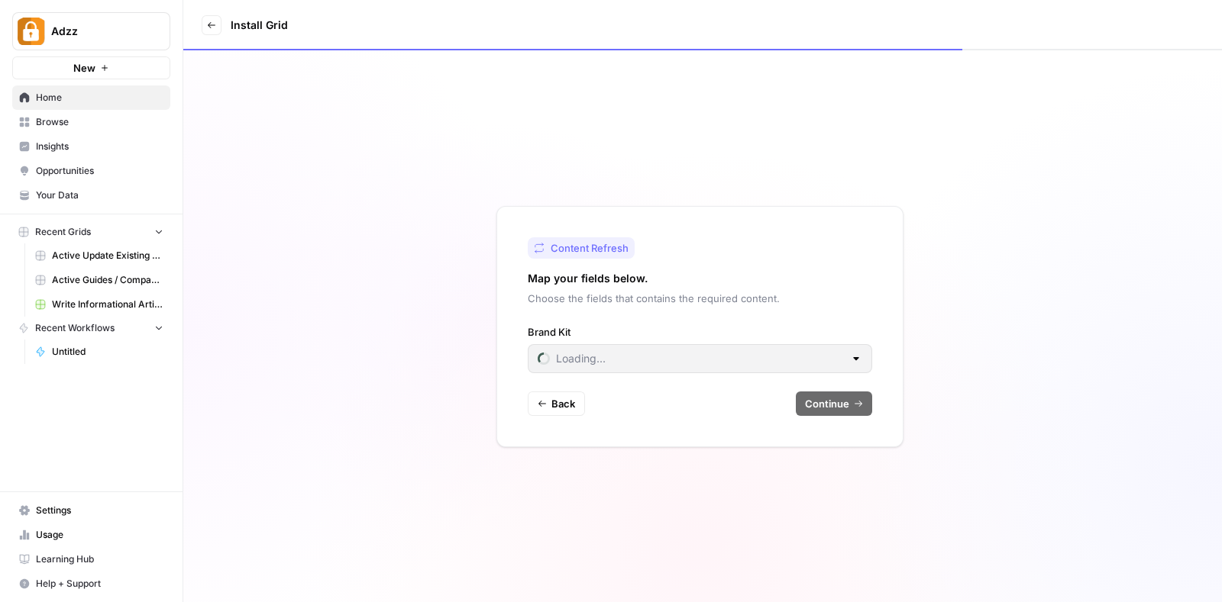
type input "Casino Bonuses Now"
click at [836, 416] on div "Content Refresh Map your fields below. Choose the fields that contains the requ…" at bounding box center [699, 326] width 407 height 241
click at [832, 405] on span "Continue" at bounding box center [827, 403] width 44 height 15
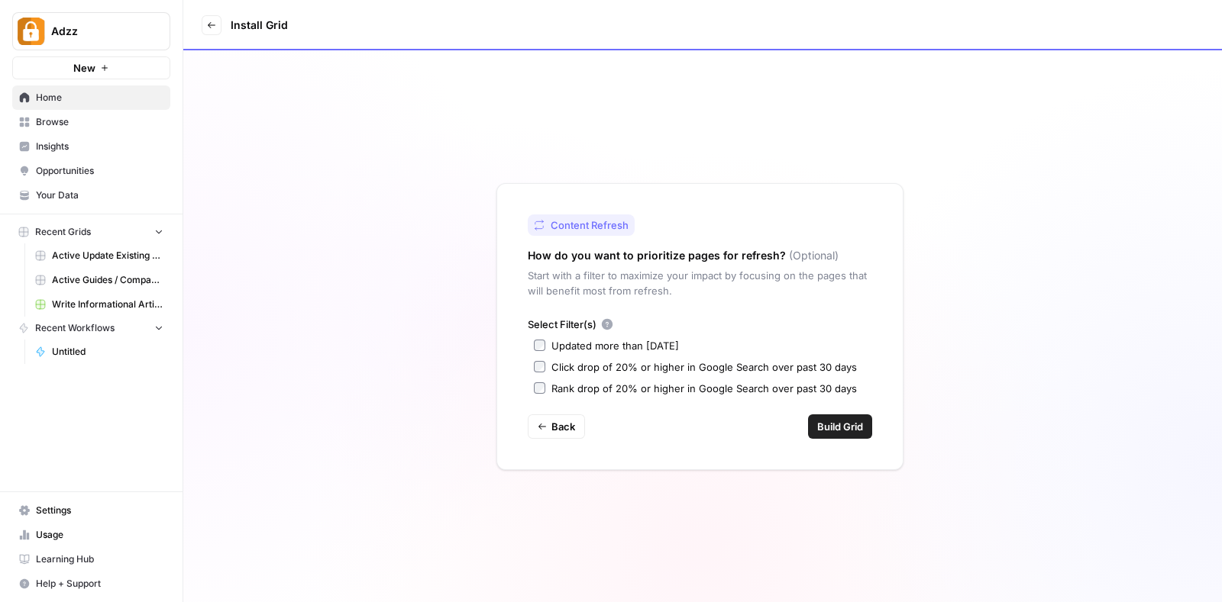
click at [540, 360] on label "Click drop of 20% or higher in Google Search over past 30 days" at bounding box center [700, 367] width 332 height 15
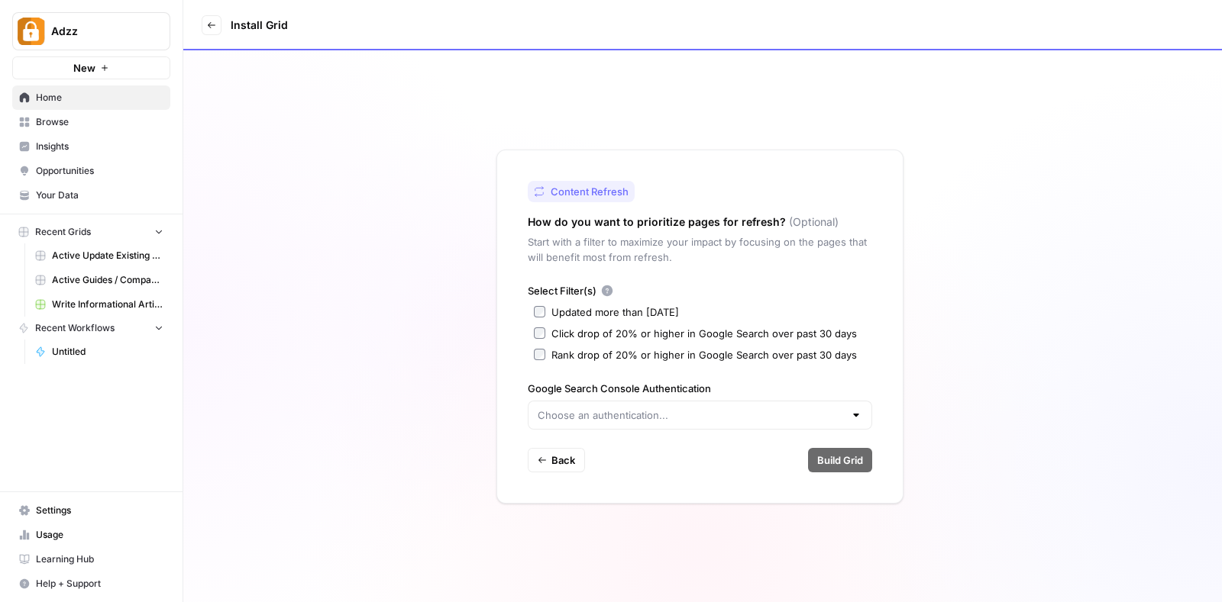
click at [744, 403] on div at bounding box center [700, 415] width 344 height 29
click at [606, 453] on span "Create new" at bounding box center [704, 452] width 295 height 15
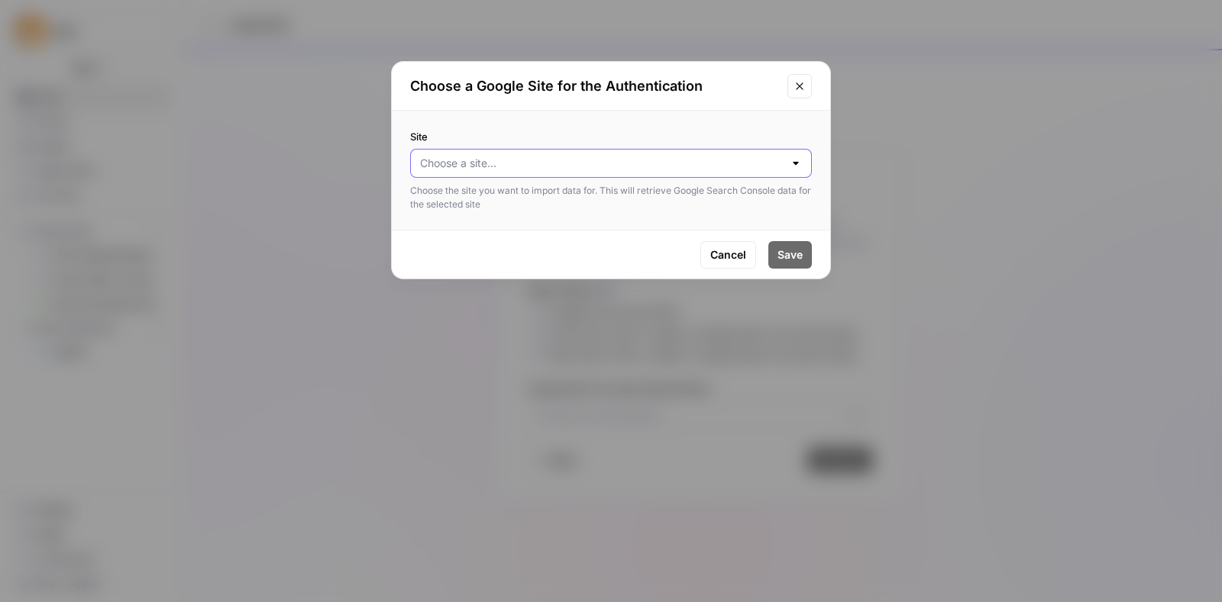
click at [618, 166] on input "Site" at bounding box center [601, 163] width 363 height 15
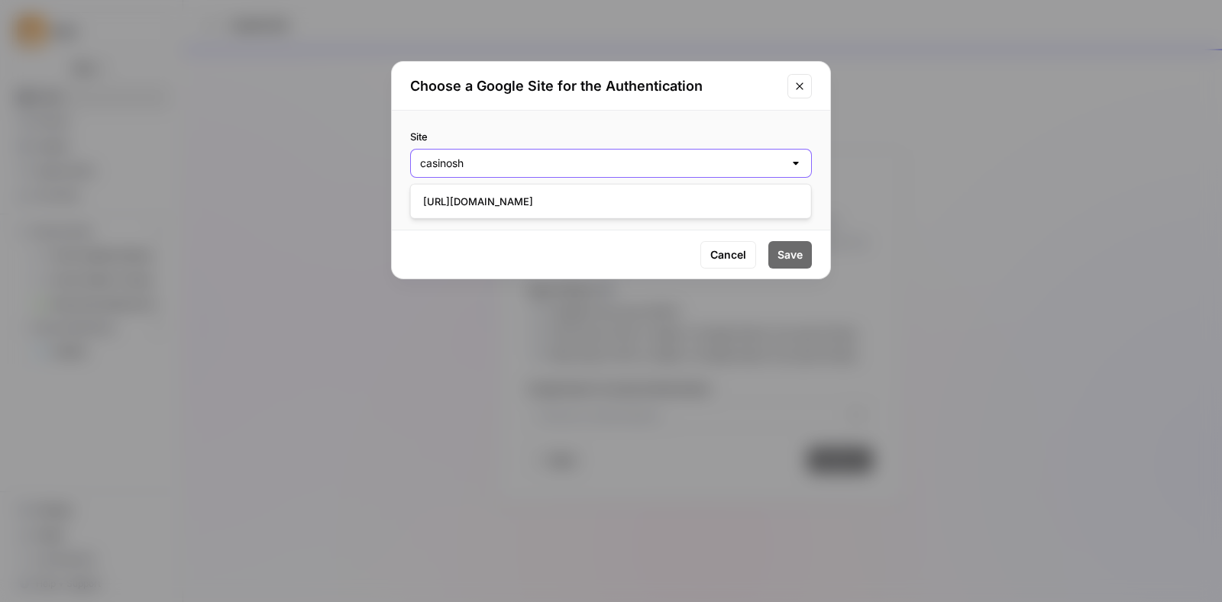
type input "casinosh"
click at [565, 182] on div "Site Choose the site you want to import data for. This will retrieve Google Sea…" at bounding box center [611, 170] width 402 height 82
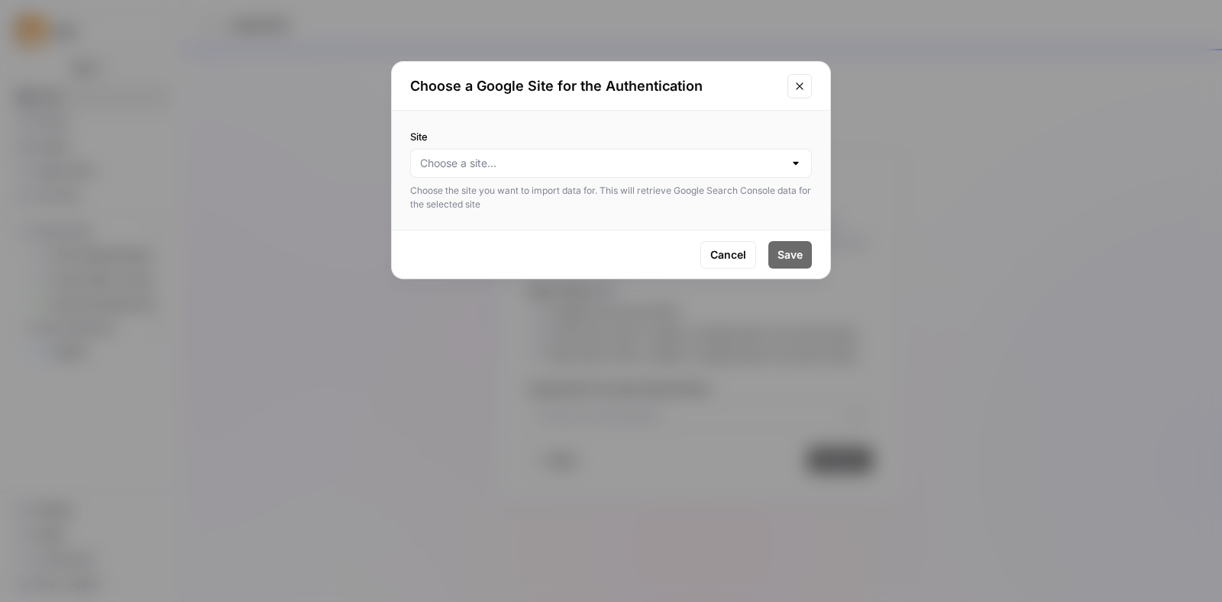
click at [542, 150] on div at bounding box center [611, 163] width 402 height 29
click at [513, 194] on span "[URL][DOMAIN_NAME]" at bounding box center [608, 201] width 370 height 15
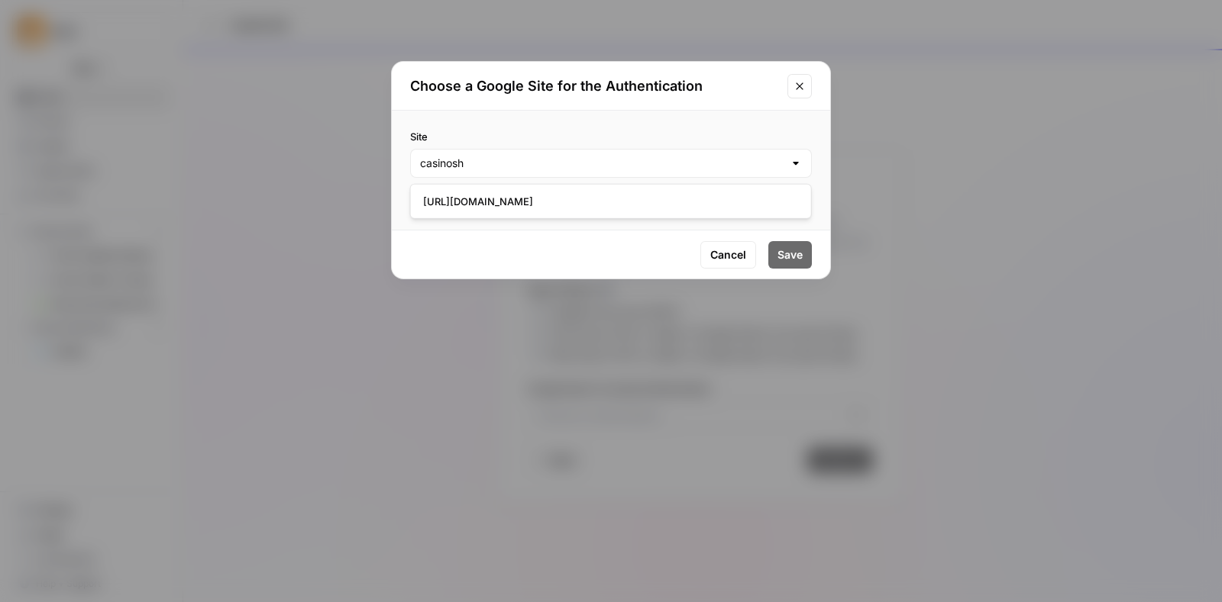
type input "[URL][DOMAIN_NAME]"
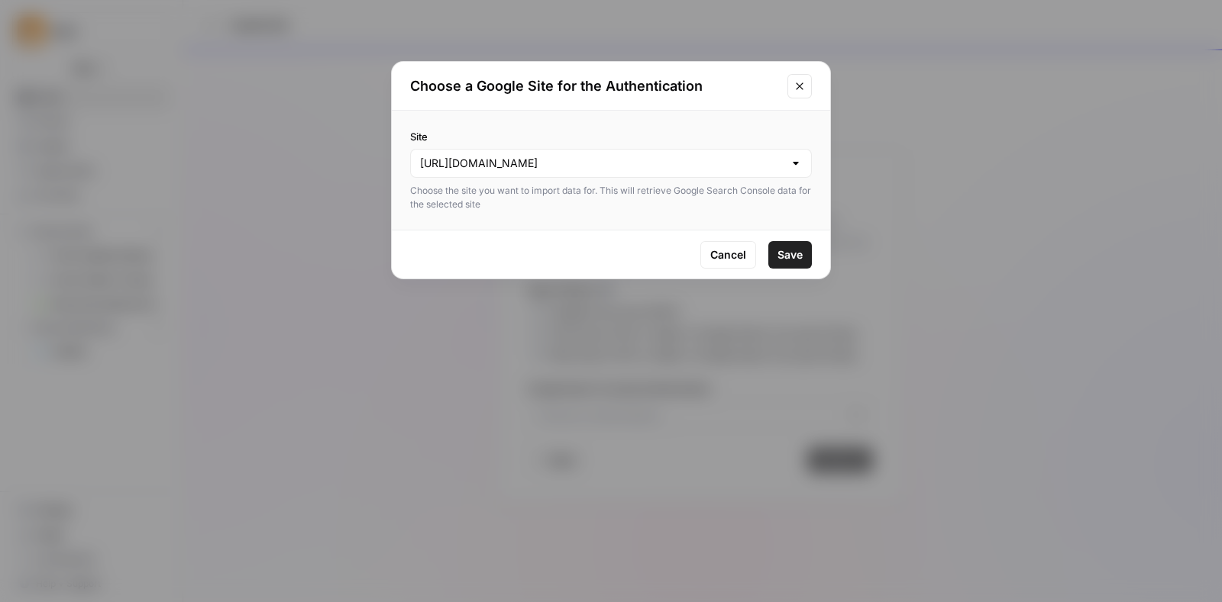
click at [797, 265] on button "Save" at bounding box center [790, 254] width 44 height 27
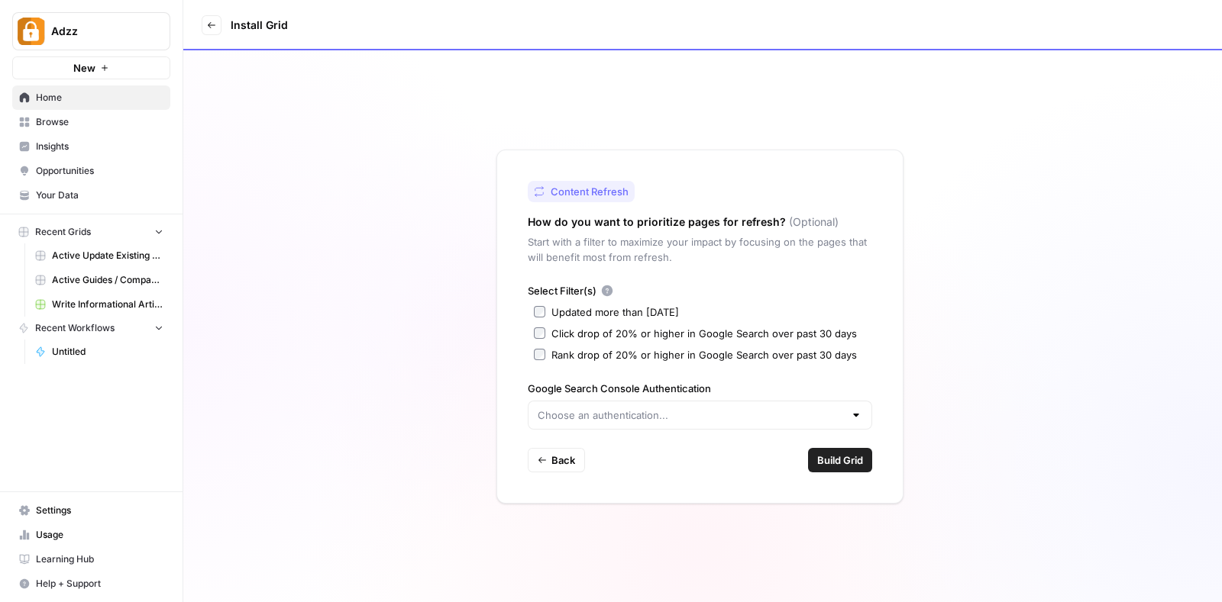
type input "Google Search Console - [URL][DOMAIN_NAME]"
click at [836, 458] on span "Build Grid" at bounding box center [840, 460] width 46 height 15
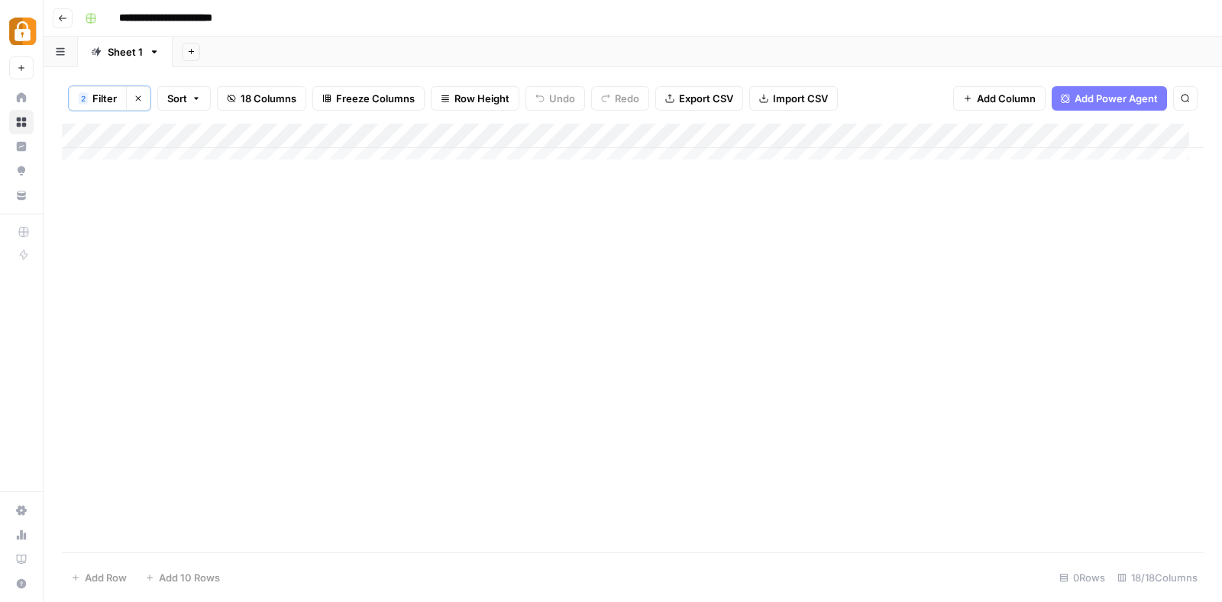
click at [164, 147] on div "Add Column" at bounding box center [632, 149] width 1141 height 50
click at [248, 53] on div "Add Sheet" at bounding box center [697, 52] width 1049 height 31
click at [176, 150] on div "Add Column" at bounding box center [632, 149] width 1141 height 50
click at [169, 139] on div "Add Column" at bounding box center [632, 149] width 1141 height 50
click at [443, 232] on div "Add Column" at bounding box center [632, 338] width 1141 height 429
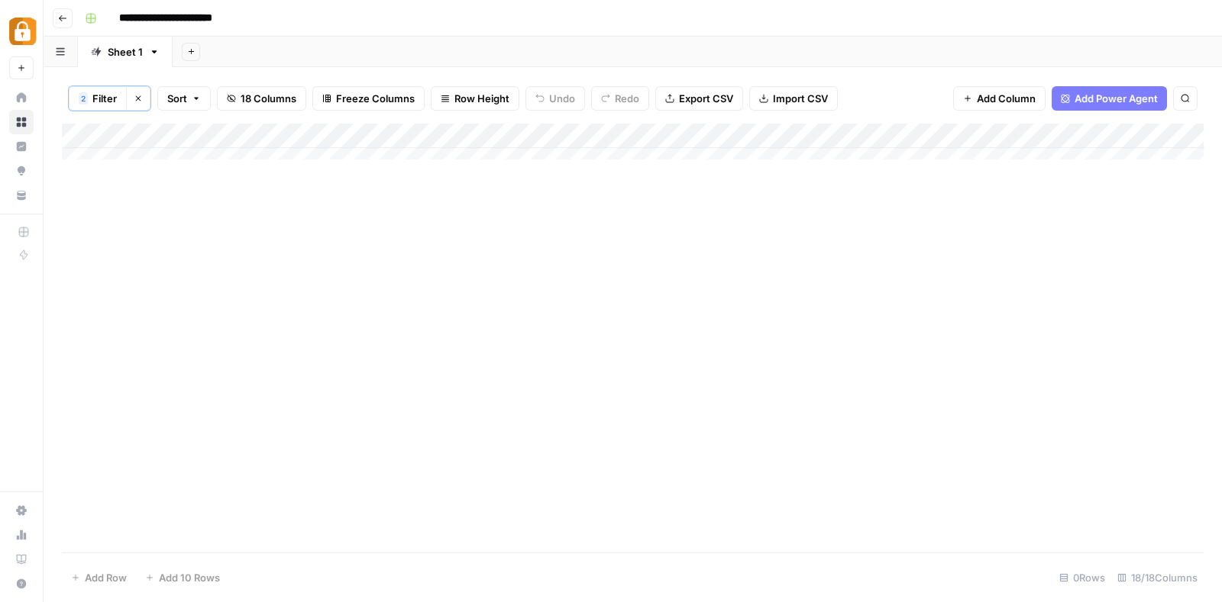
click at [195, 98] on icon "button" at bounding box center [196, 99] width 5 height 2
click at [132, 266] on div "Add Column" at bounding box center [632, 338] width 1141 height 429
click at [203, 148] on div "Add Column" at bounding box center [632, 149] width 1141 height 50
click at [109, 99] on span "Filter" at bounding box center [104, 98] width 24 height 15
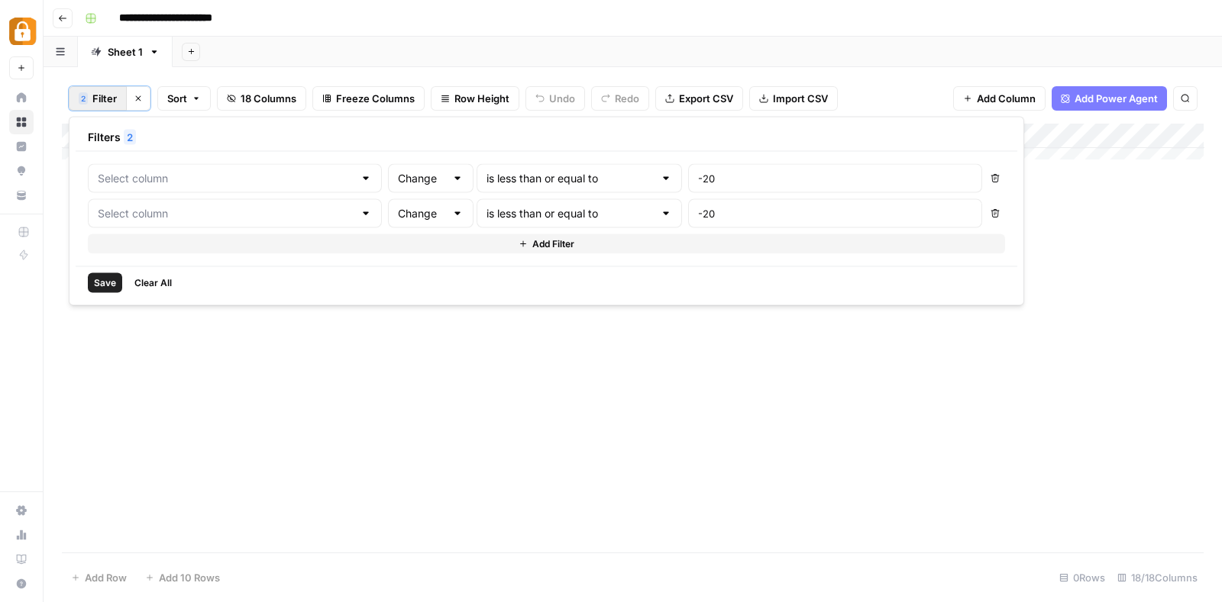
type input "Clicks 30D"
type input "Position 30D"
click at [985, 169] on button "Delete" at bounding box center [995, 179] width 20 height 20
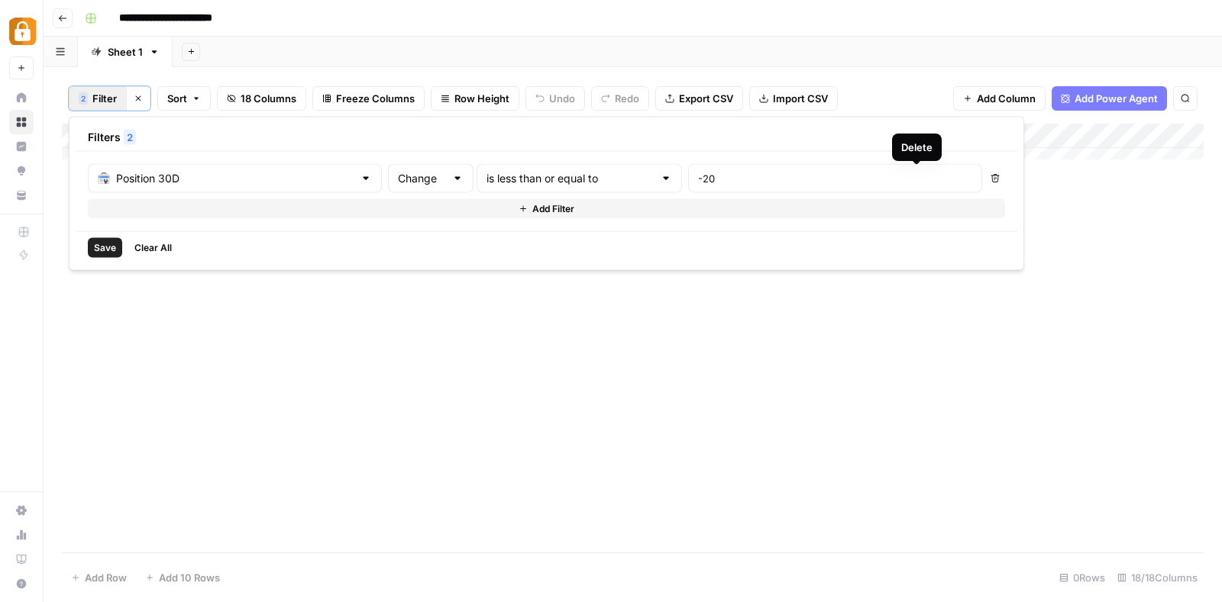
click at [985, 169] on button "Delete" at bounding box center [995, 179] width 20 height 20
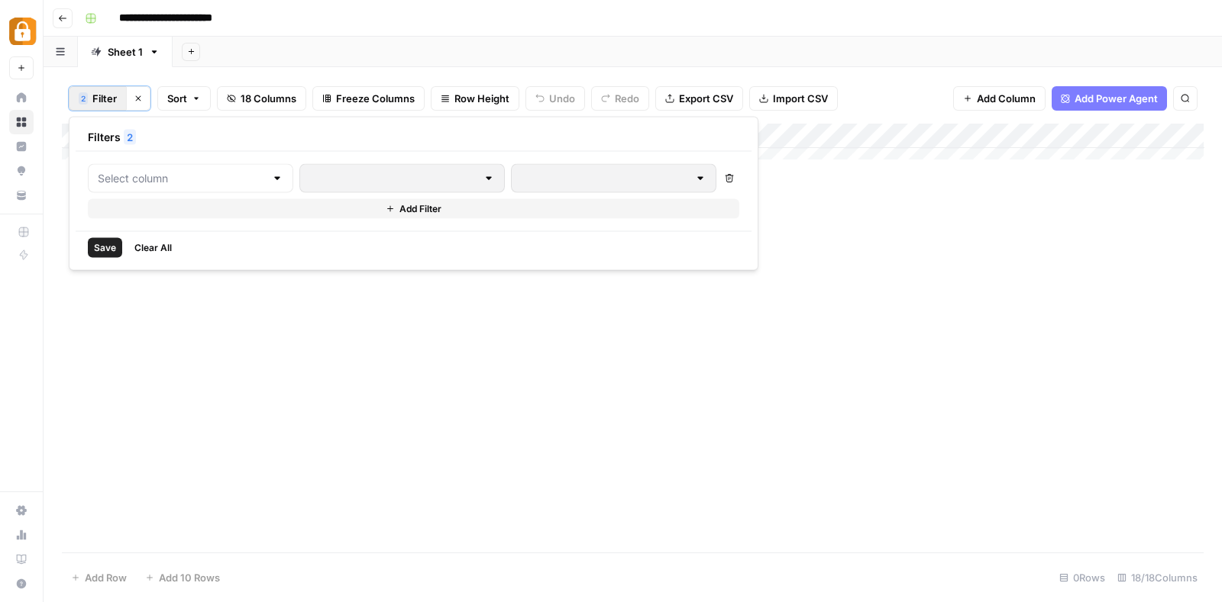
click at [155, 244] on span "Clear All" at bounding box center [152, 248] width 37 height 14
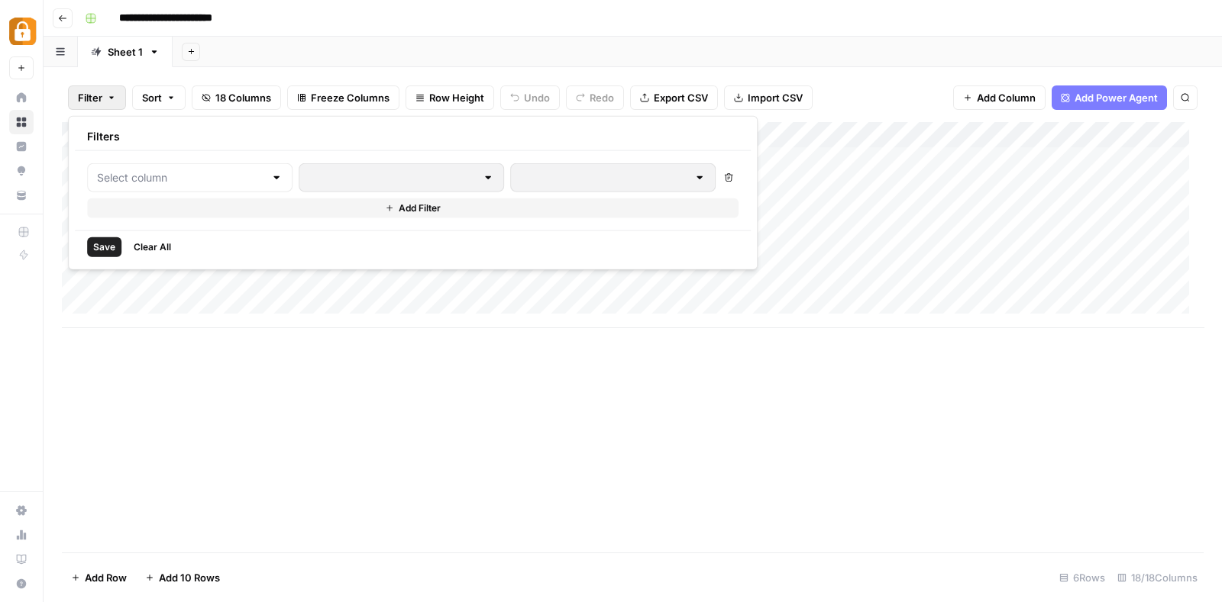
click at [247, 311] on div "Add Column" at bounding box center [632, 225] width 1141 height 206
drag, startPoint x: 252, startPoint y: 134, endPoint x: 315, endPoint y: 134, distance: 63.4
click at [315, 134] on div "Add Column" at bounding box center [632, 238] width 1141 height 232
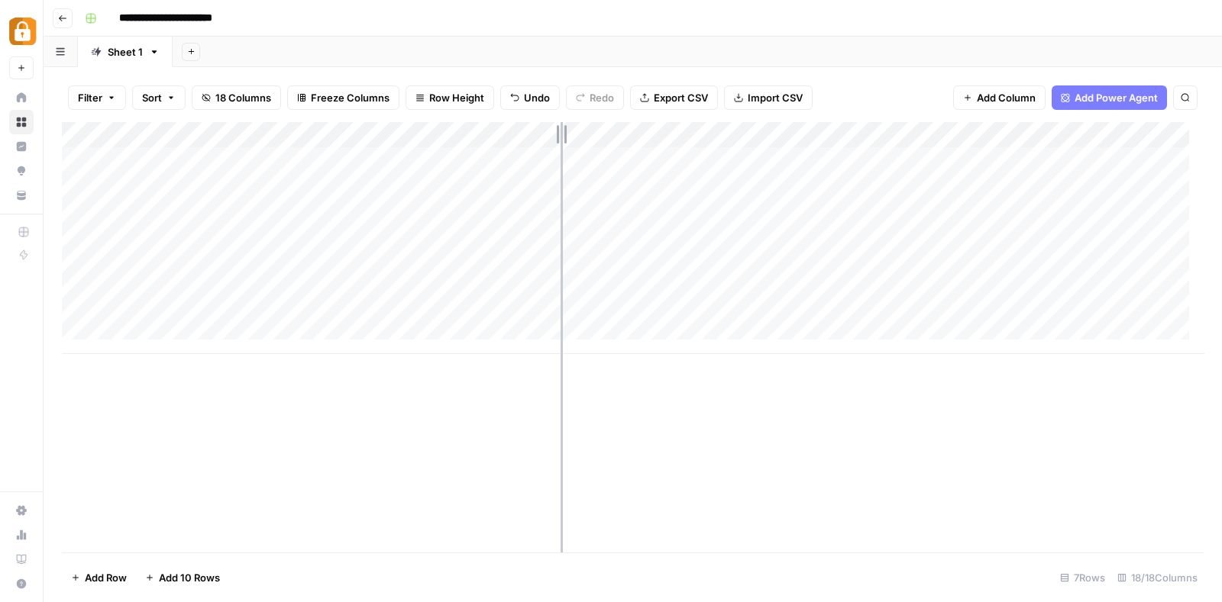
drag, startPoint x: 315, startPoint y: 134, endPoint x: 560, endPoint y: 138, distance: 245.1
click at [560, 138] on div "Add Column" at bounding box center [632, 238] width 1141 height 232
click at [173, 574] on span "Add 10 Rows" at bounding box center [189, 577] width 61 height 15
click at [366, 230] on div "Add Column" at bounding box center [632, 337] width 1141 height 431
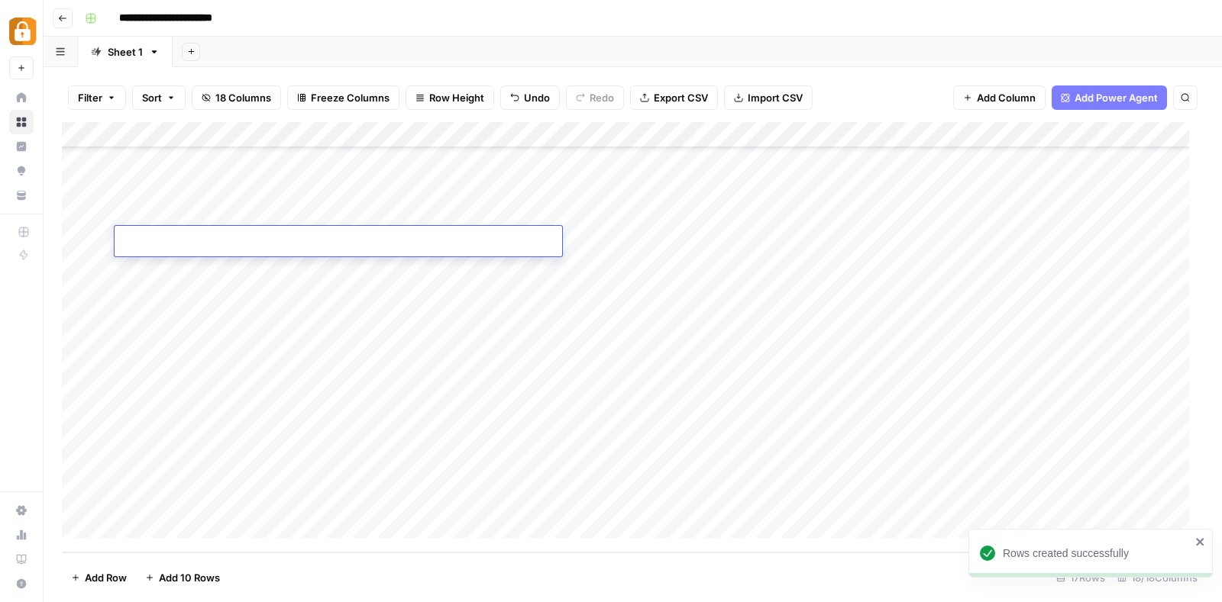
type input "**********"
click at [635, 237] on div "Add Column" at bounding box center [632, 337] width 1141 height 431
click at [653, 235] on div "Add Column" at bounding box center [632, 337] width 1141 height 431
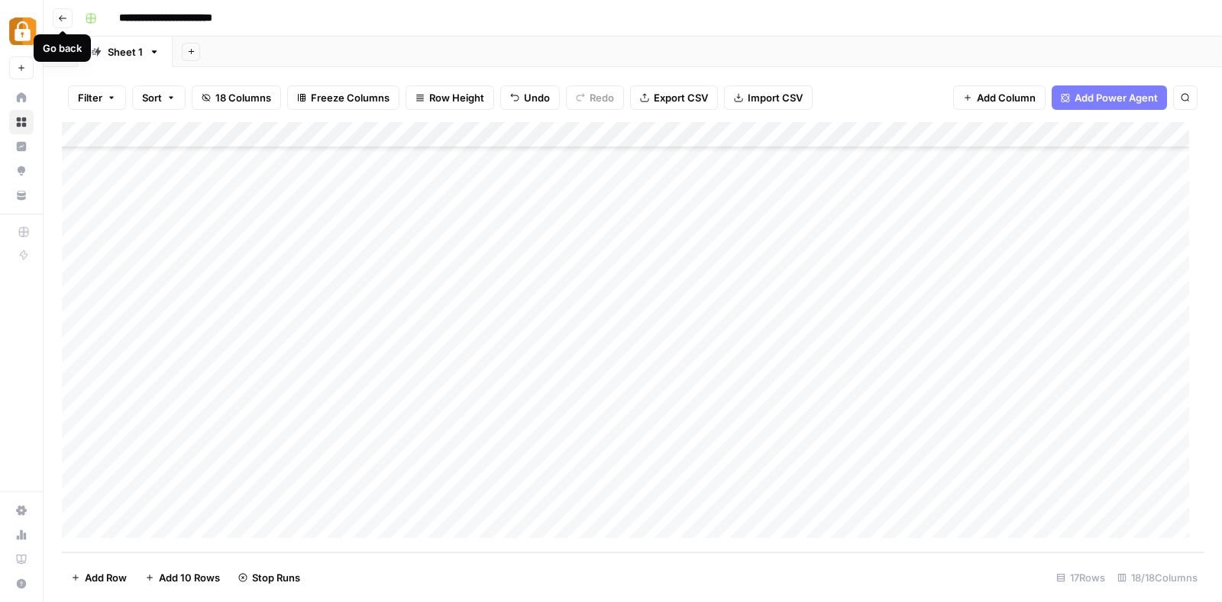
click at [63, 17] on icon "button" at bounding box center [62, 18] width 9 height 9
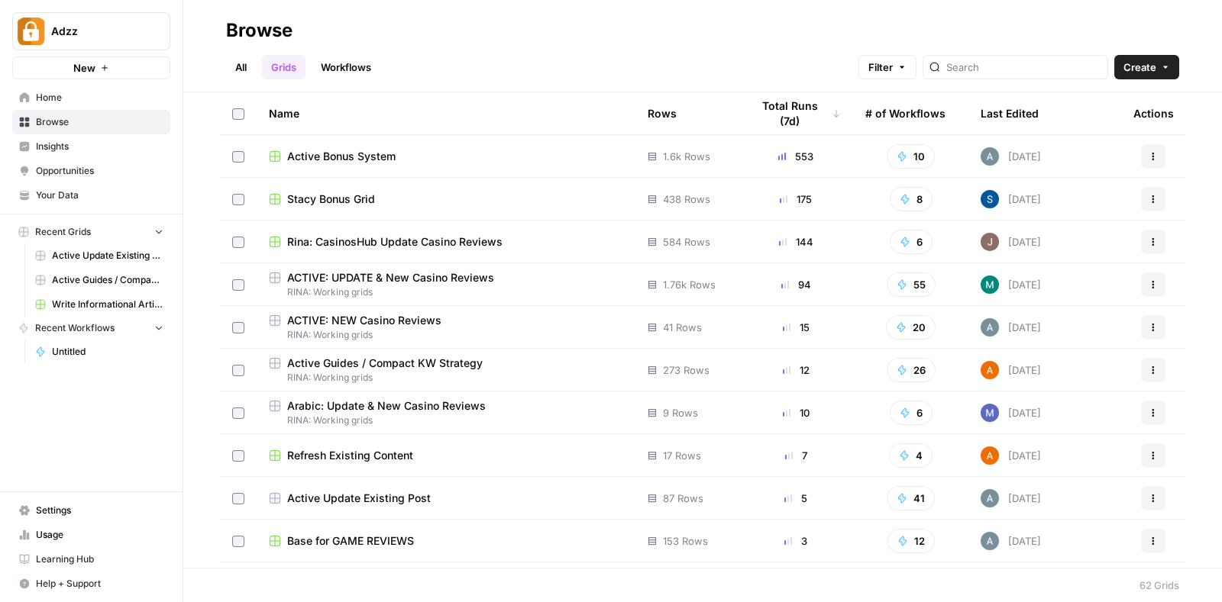
click at [108, 303] on span "Write Informational Article" at bounding box center [107, 305] width 111 height 14
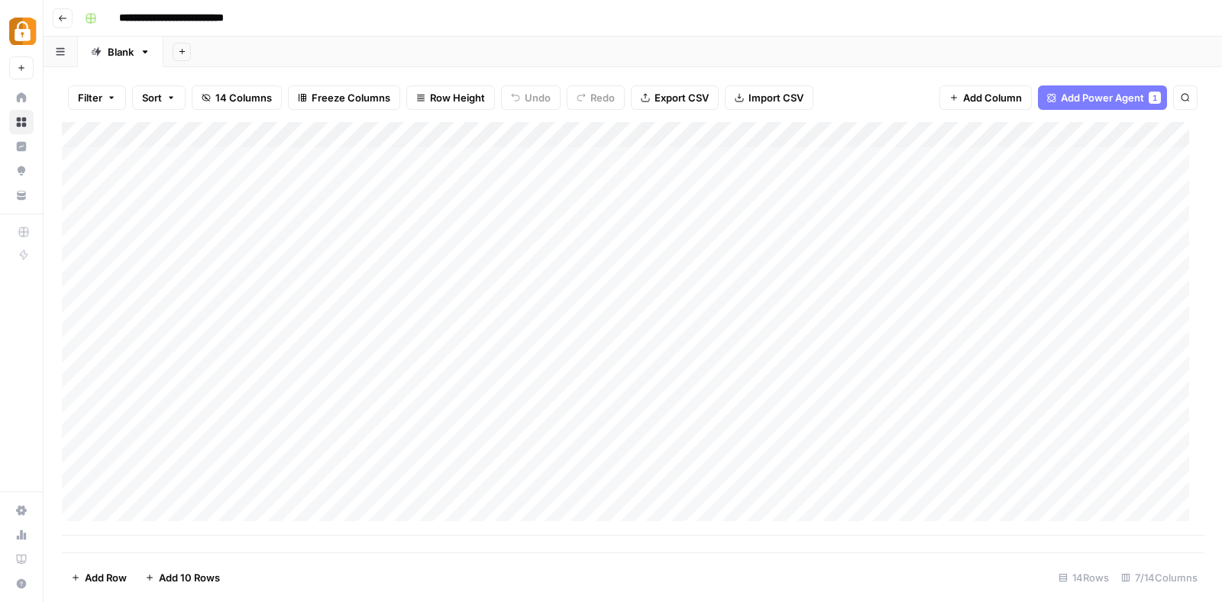
click at [434, 261] on div "Add Column" at bounding box center [632, 329] width 1141 height 414
click at [524, 261] on div "Add Column" at bounding box center [632, 329] width 1141 height 414
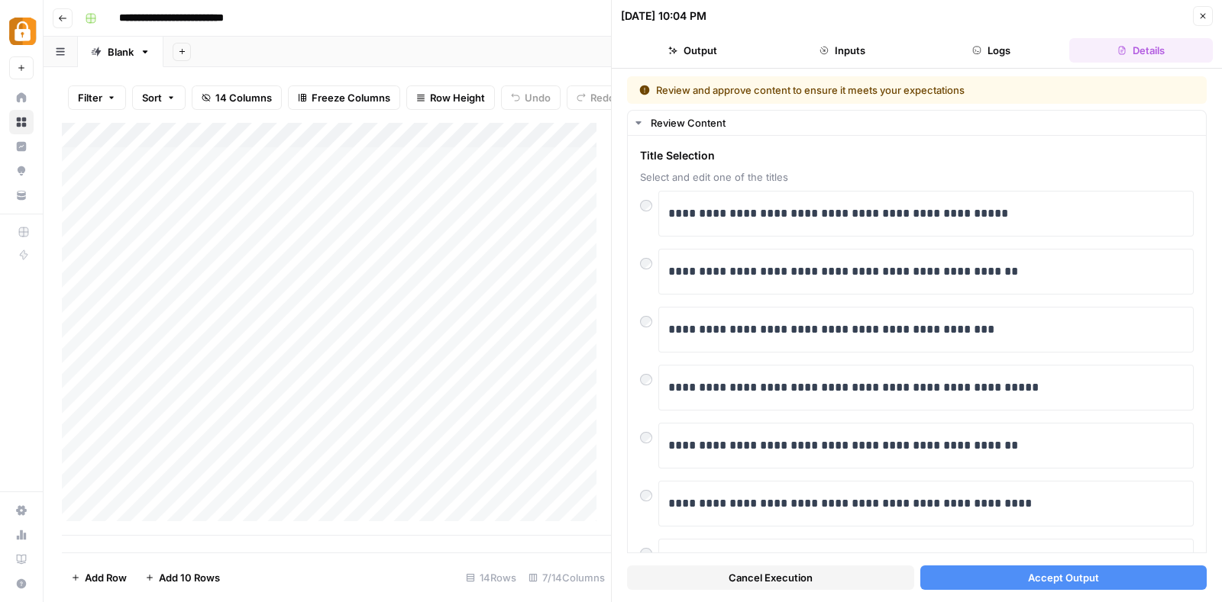
click at [990, 582] on button "Accept Output" at bounding box center [1063, 578] width 287 height 24
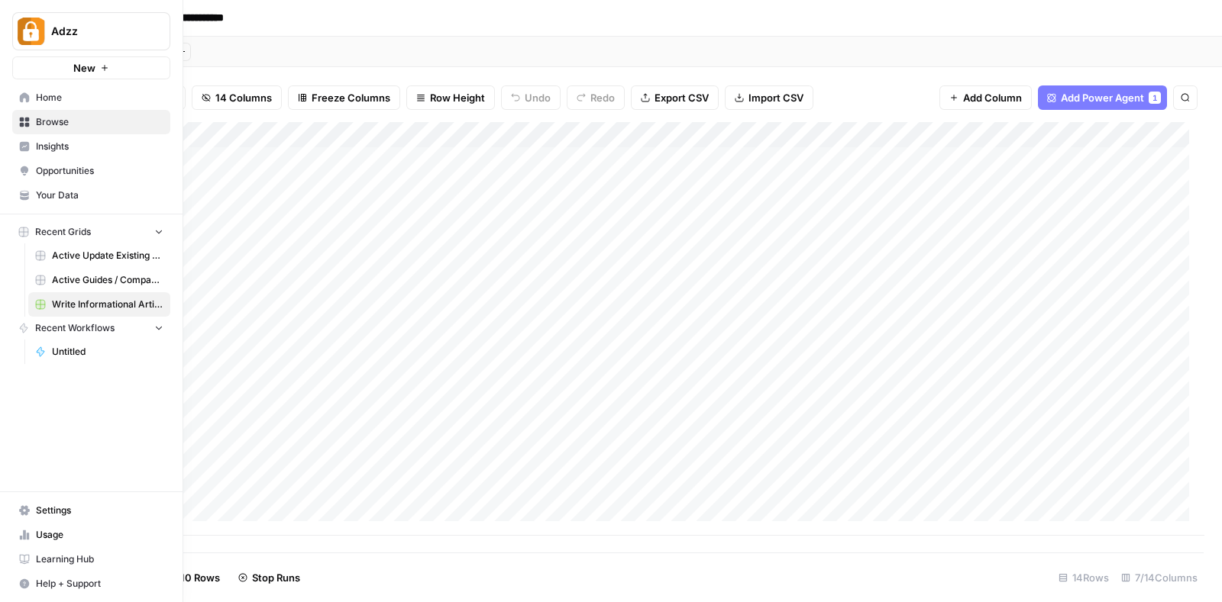
click at [85, 277] on span "Active Guides / Compact KW Strategy" at bounding box center [107, 280] width 111 height 14
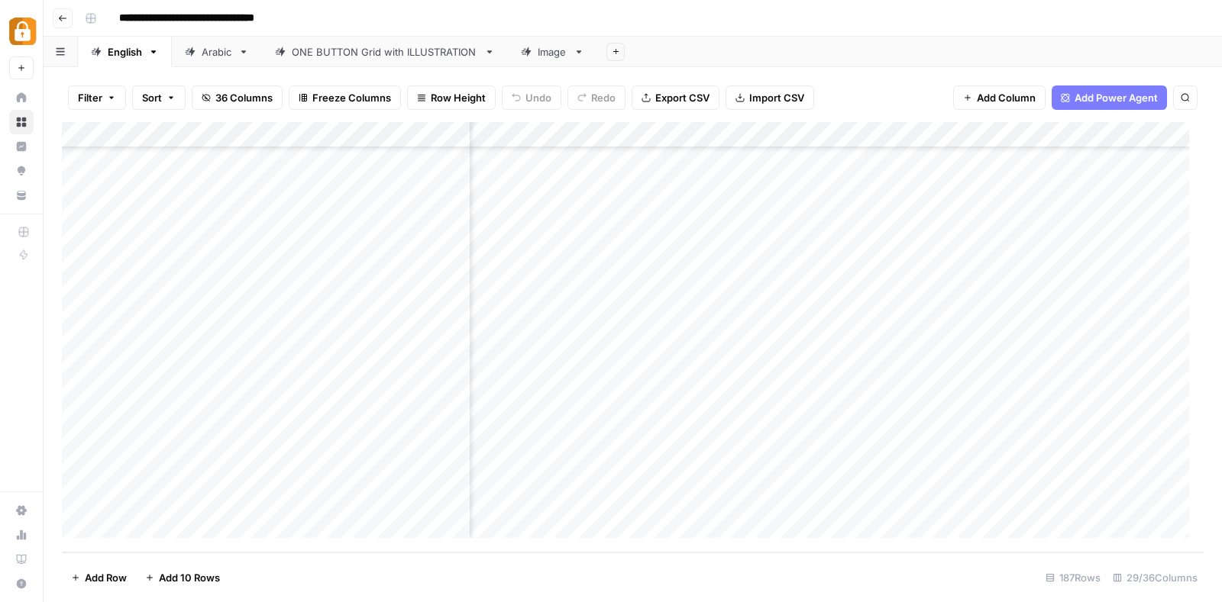
scroll to position [4488, 600]
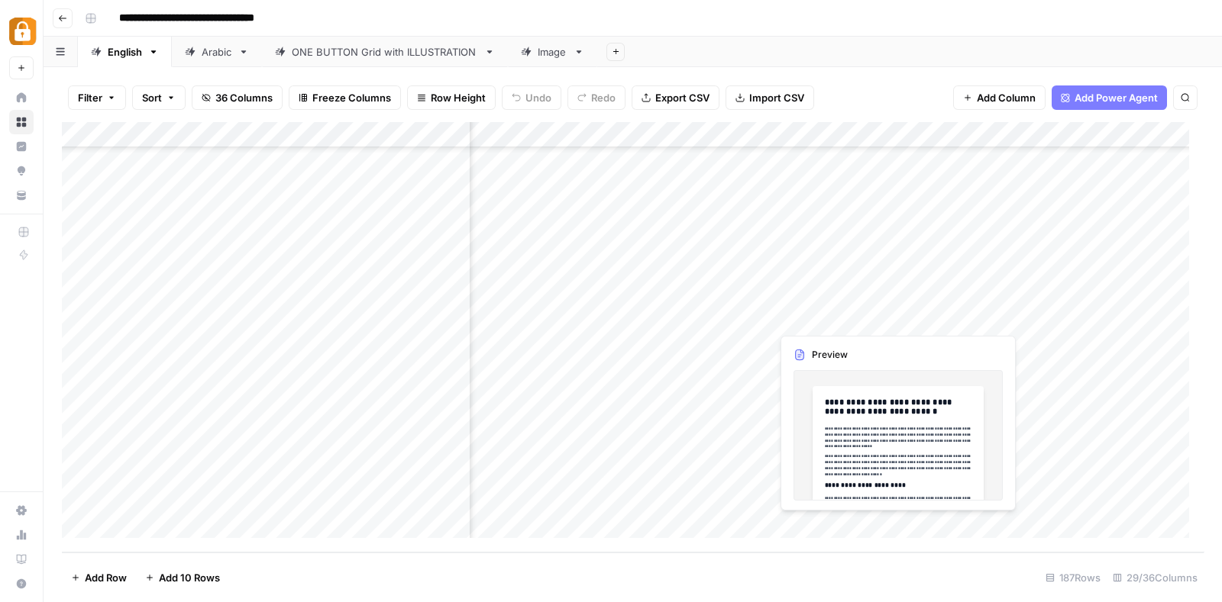
click at [803, 315] on div "Add Column" at bounding box center [632, 337] width 1141 height 431
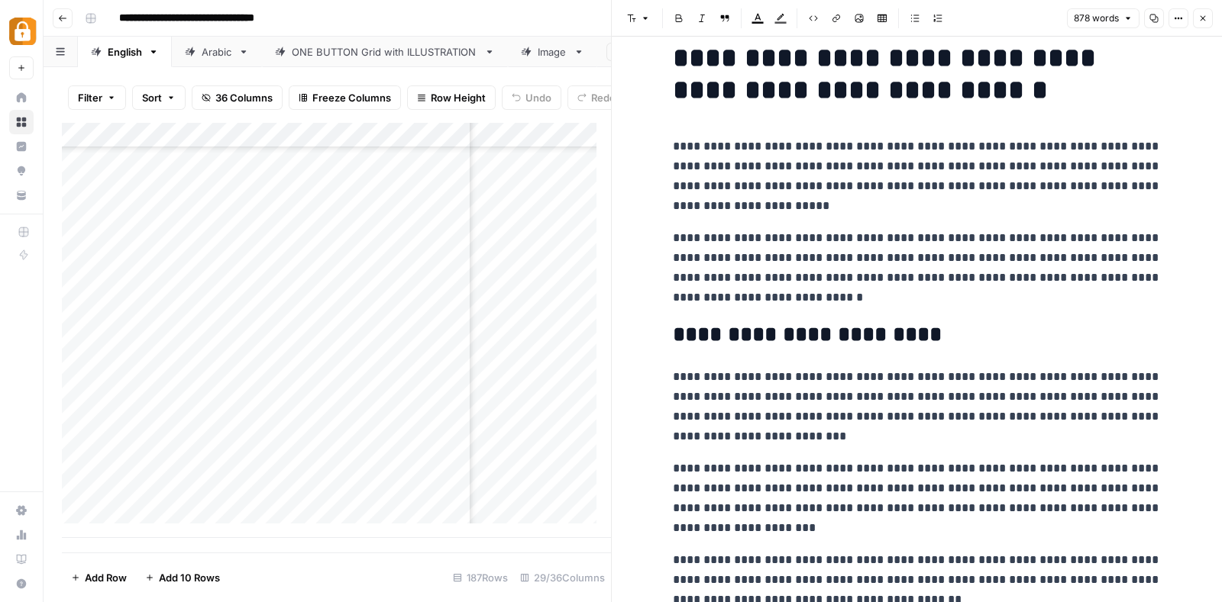
scroll to position [24, 0]
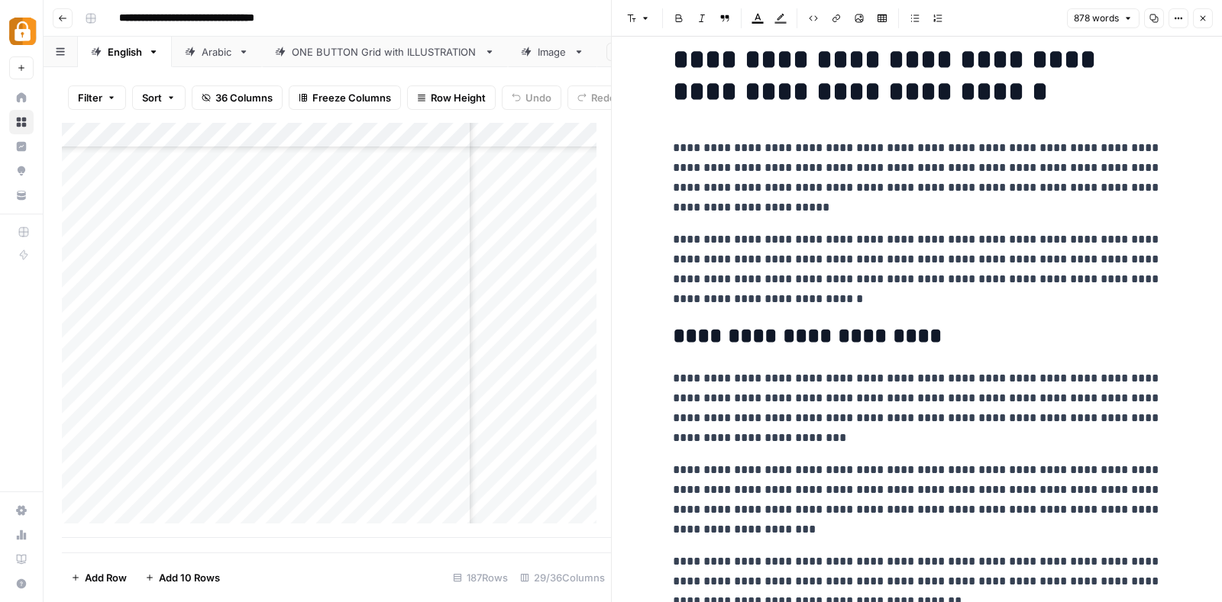
click at [66, 17] on icon "button" at bounding box center [62, 18] width 9 height 9
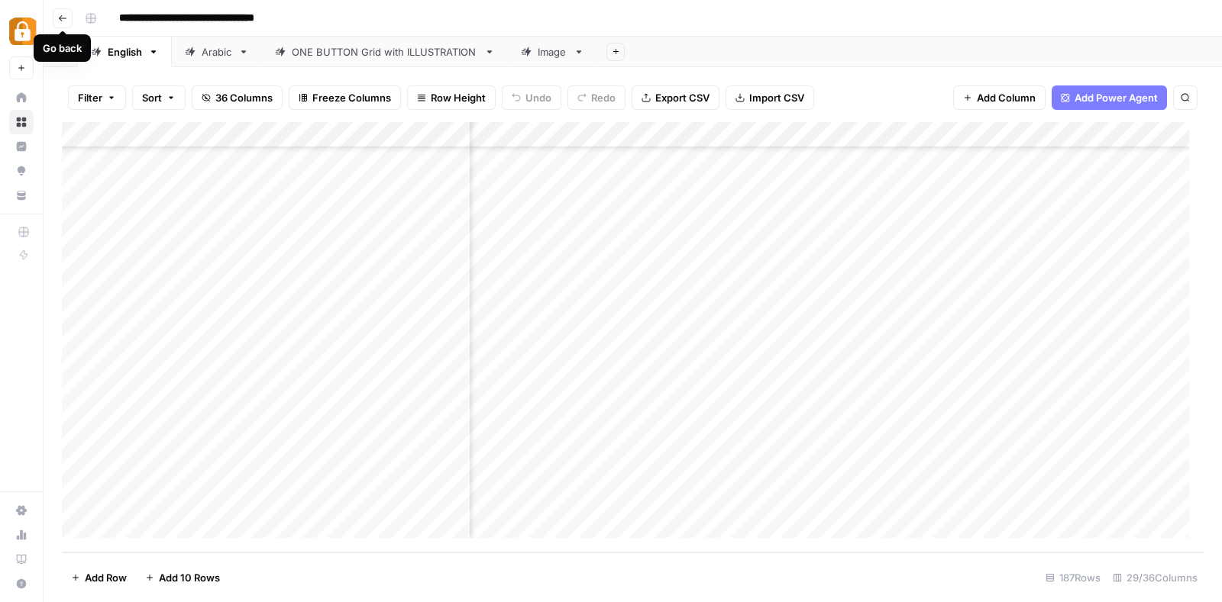
click at [61, 17] on icon "button" at bounding box center [62, 18] width 9 height 9
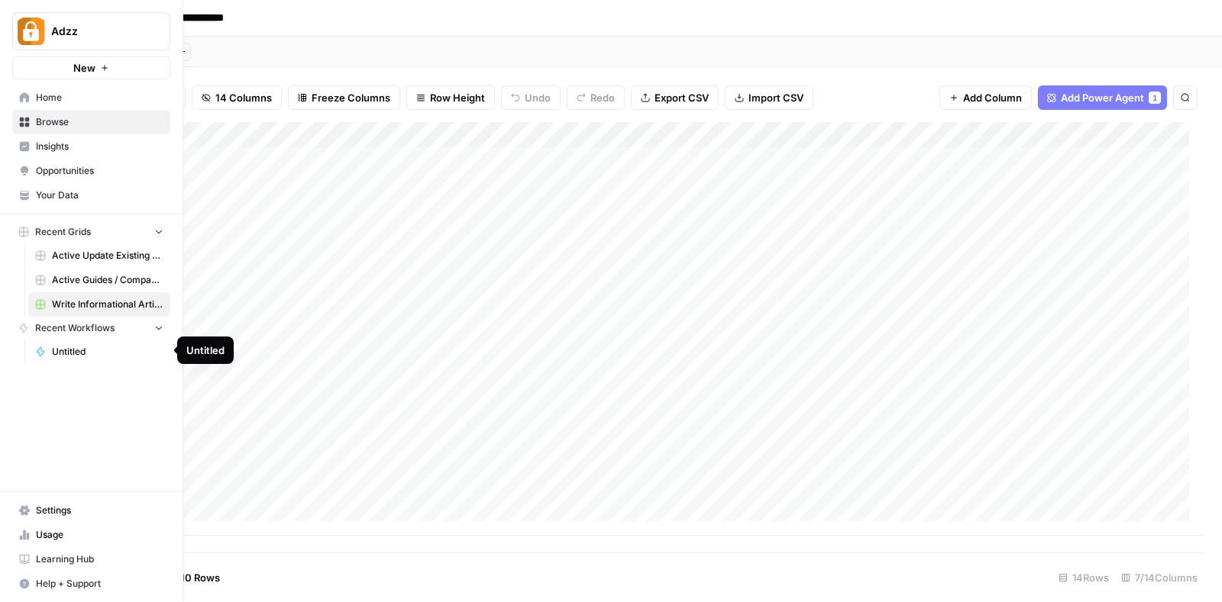
click at [81, 340] on link "Untitled" at bounding box center [99, 352] width 142 height 24
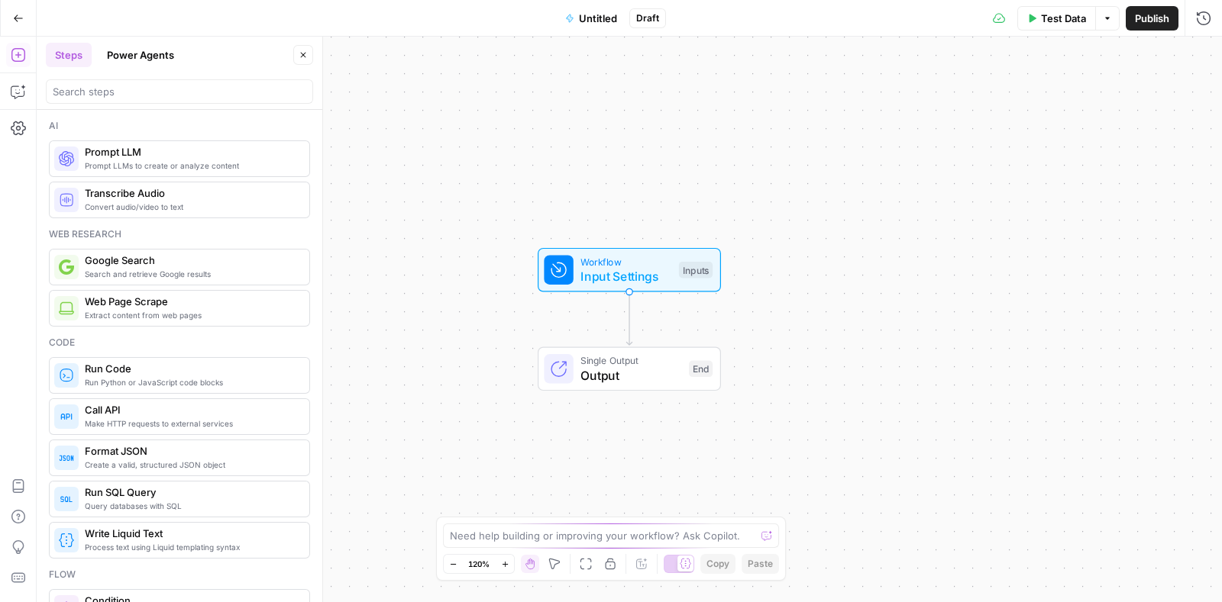
click at [17, 15] on icon "button" at bounding box center [18, 18] width 9 height 7
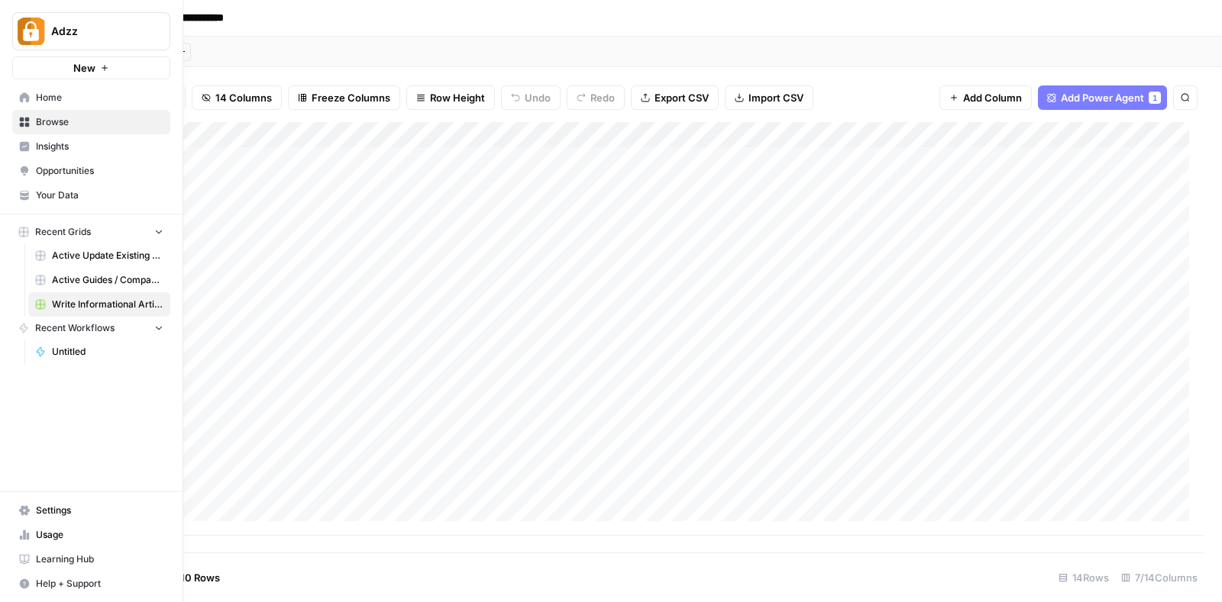
click at [69, 97] on span "Home" at bounding box center [99, 98] width 127 height 14
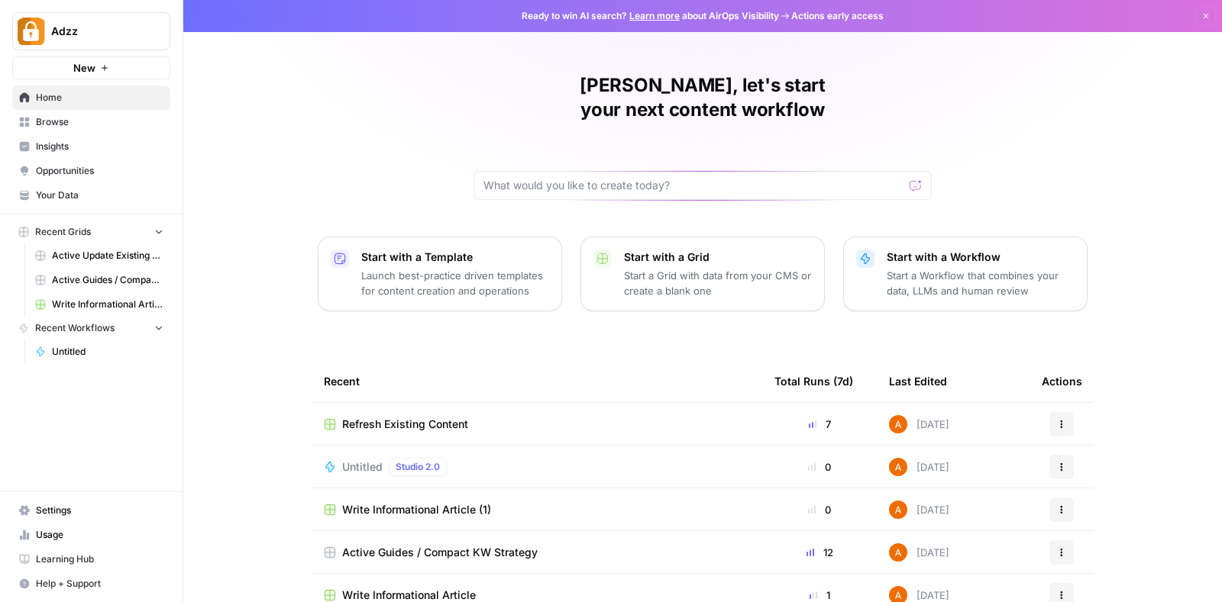
click at [104, 64] on icon "button" at bounding box center [104, 67] width 9 height 9
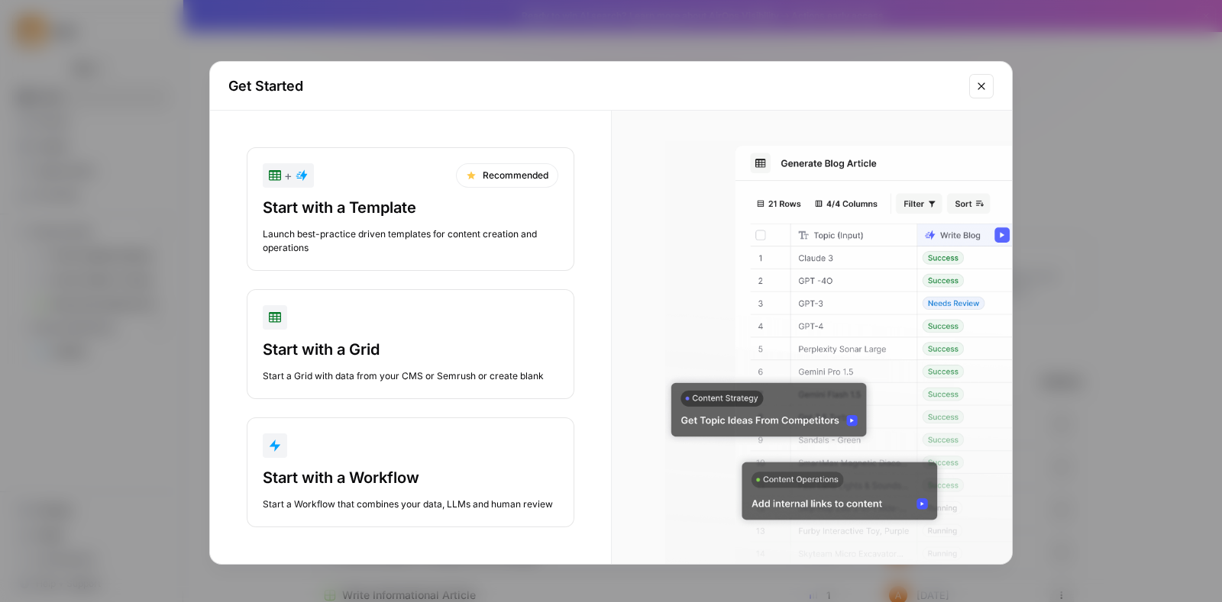
click at [420, 237] on div "Launch best-practice driven templates for content creation and operations" at bounding box center [410, 241] width 295 height 27
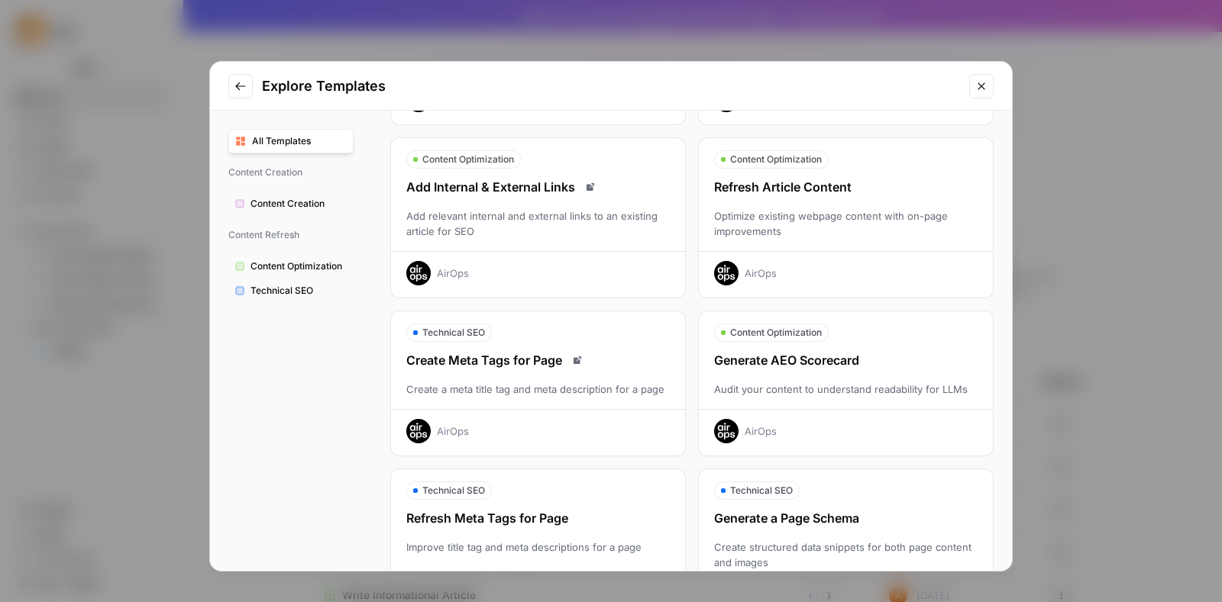
scroll to position [210, 0]
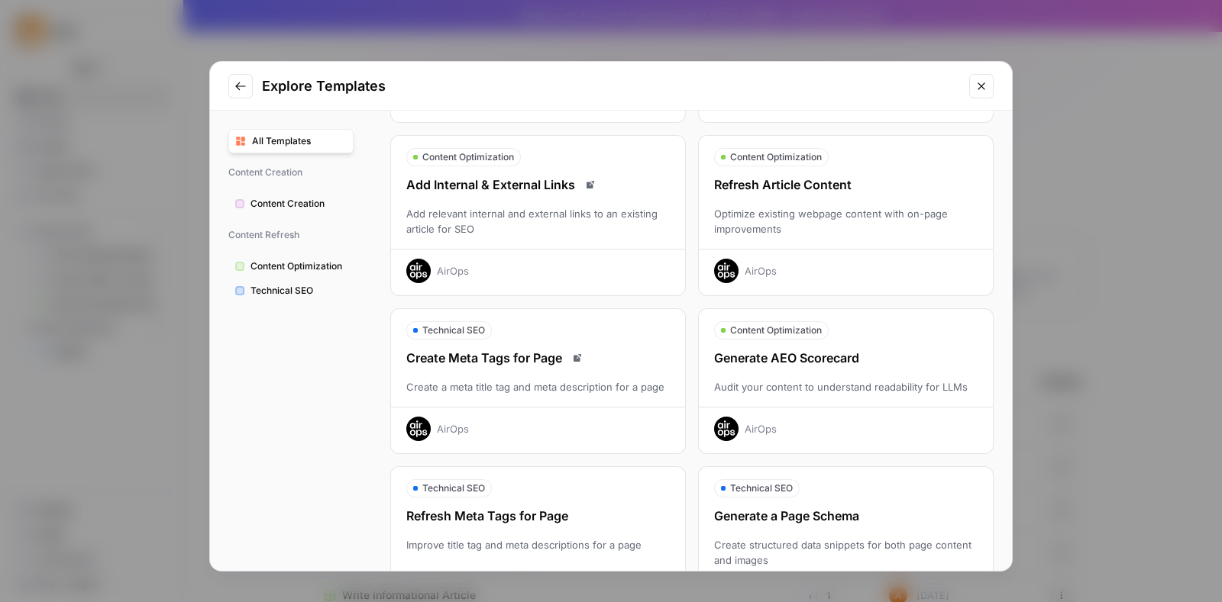
click at [793, 349] on div "Generate AEO Scorecard" at bounding box center [846, 358] width 294 height 18
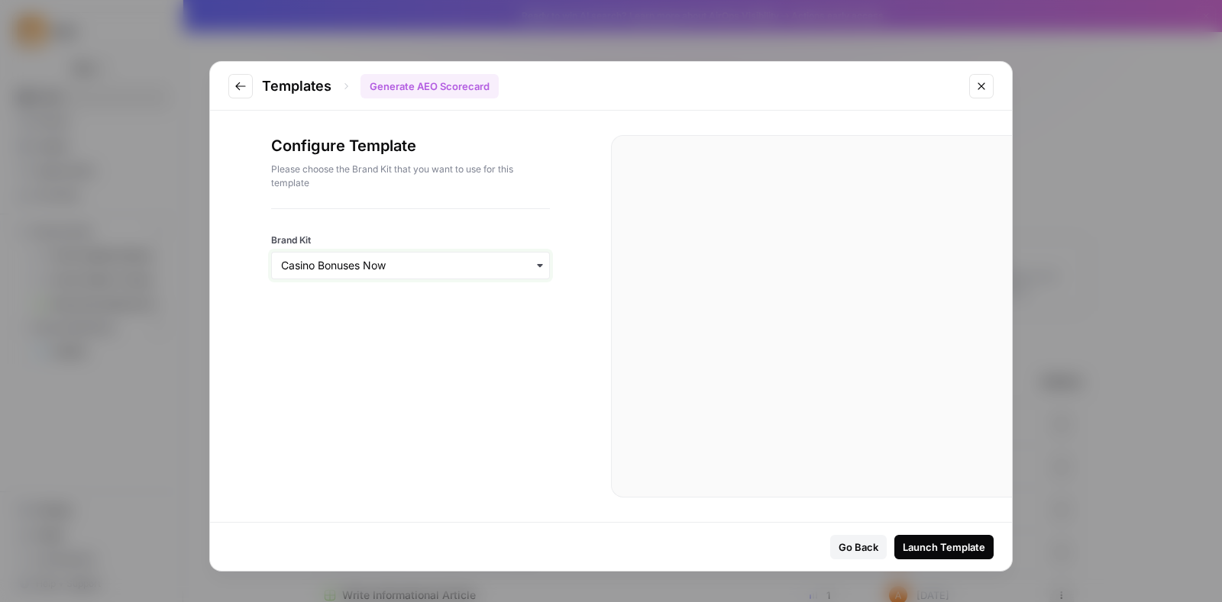
click at [473, 260] on input "Brand Kit" at bounding box center [410, 265] width 259 height 15
click at [942, 543] on div "Launch Template" at bounding box center [943, 547] width 82 height 15
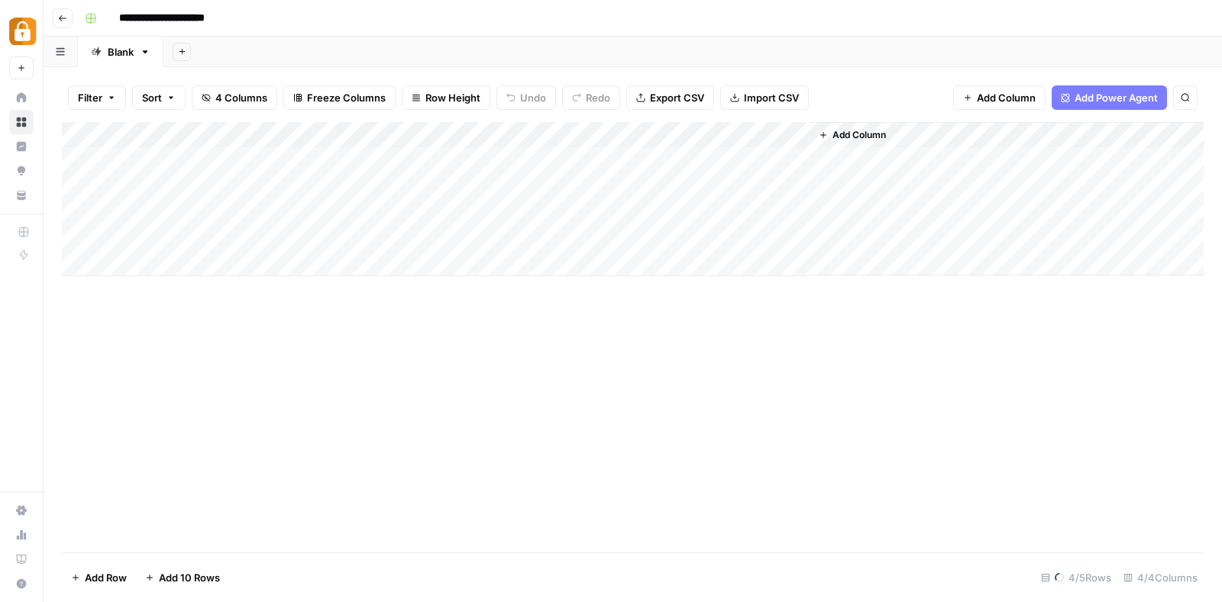
click at [495, 6] on div "**********" at bounding box center [643, 18] width 1128 height 24
click at [1139, 26] on div "**********" at bounding box center [643, 18] width 1128 height 24
click at [56, 15] on button "Go back" at bounding box center [63, 18] width 20 height 20
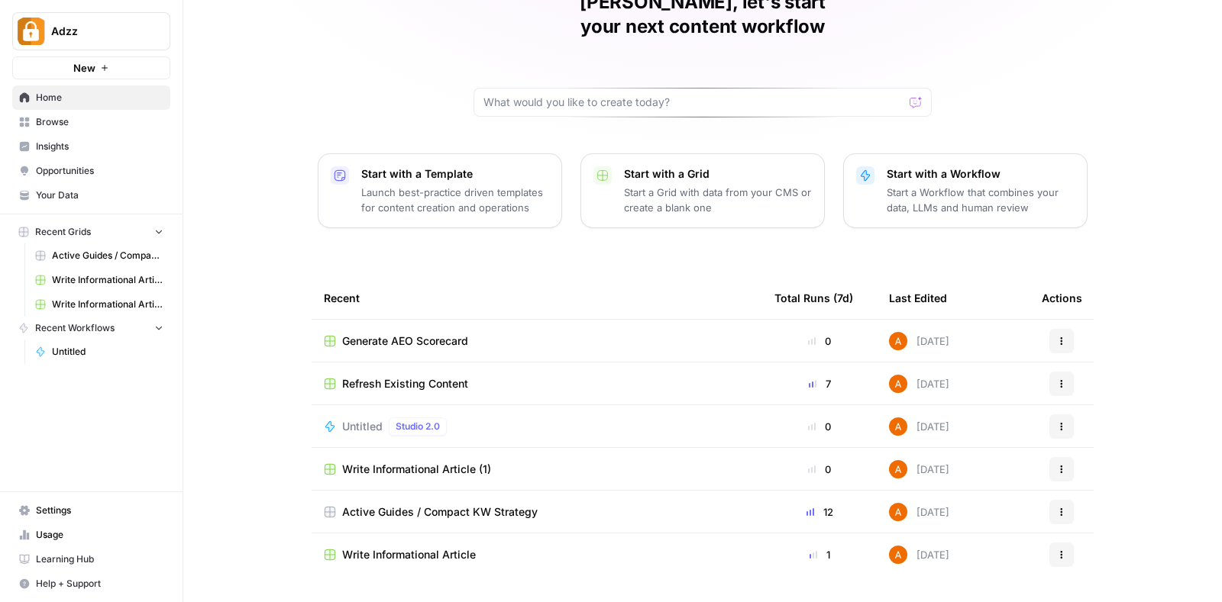
scroll to position [86, 0]
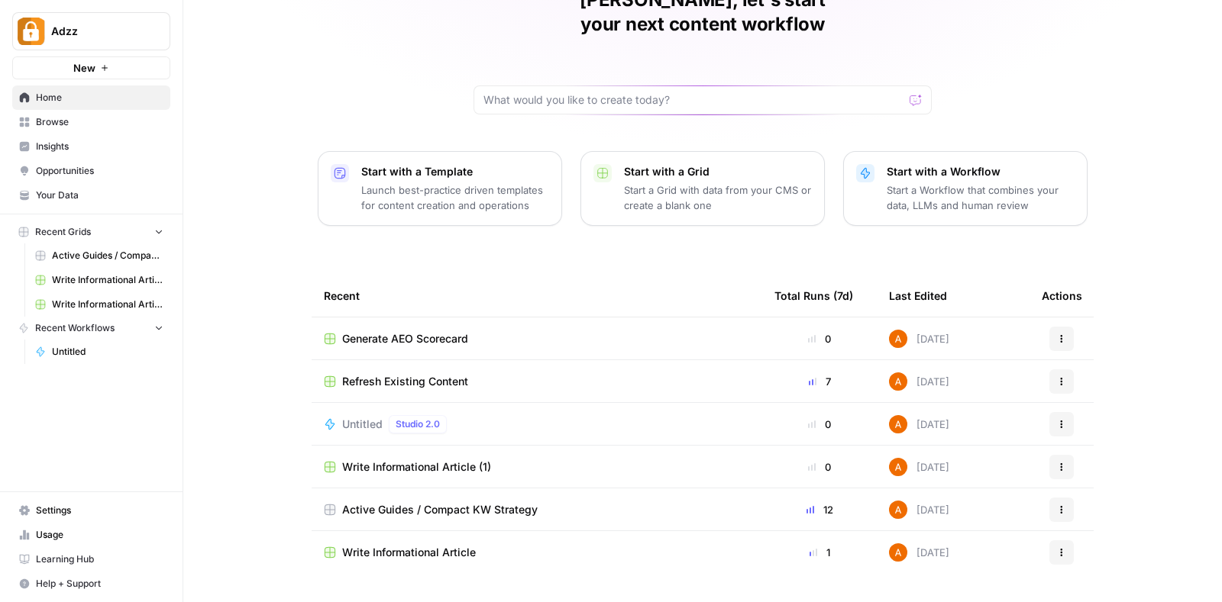
click at [512, 360] on td "Refresh Existing Content" at bounding box center [536, 381] width 450 height 42
click at [406, 374] on span "Refresh Existing Content" at bounding box center [405, 381] width 126 height 15
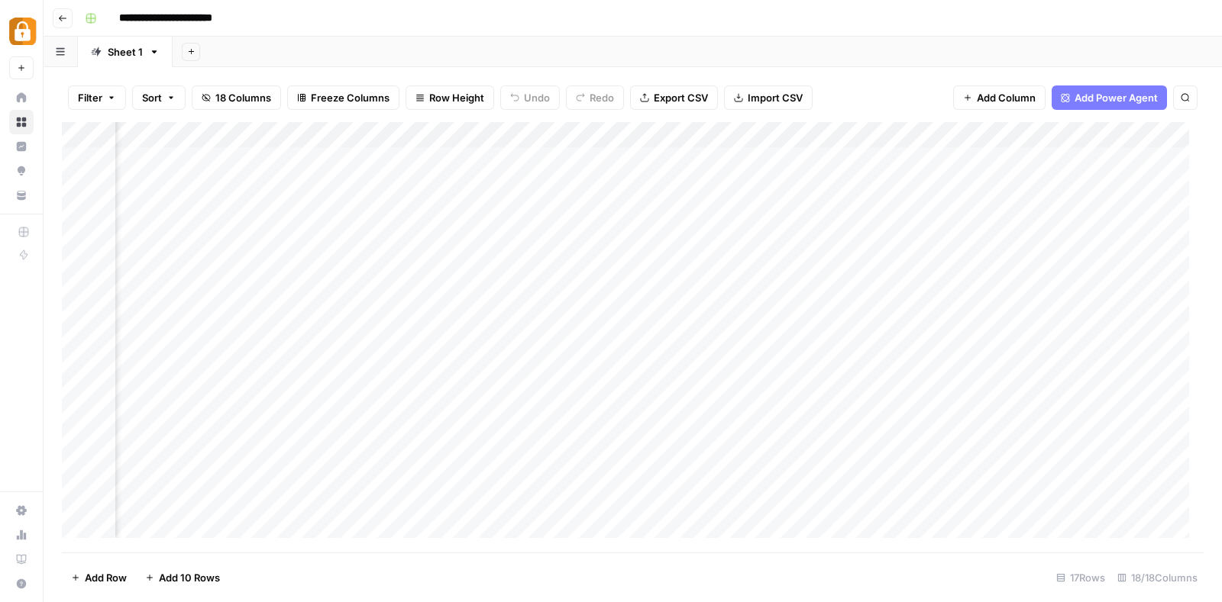
scroll to position [0, 424]
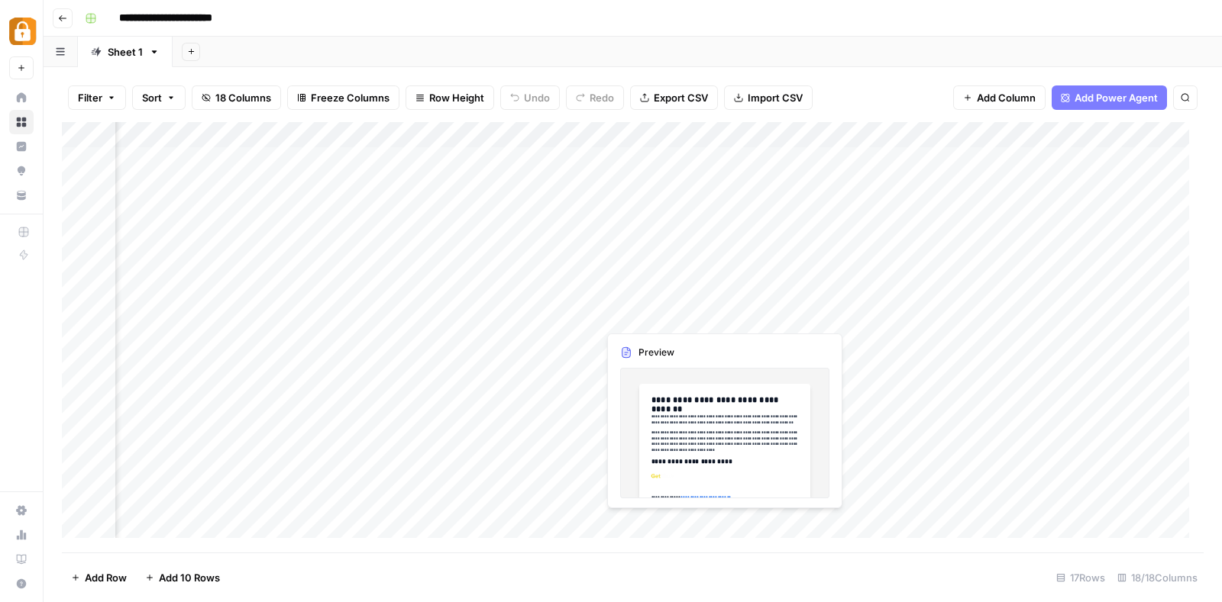
click at [666, 308] on div "Add Column" at bounding box center [632, 337] width 1141 height 431
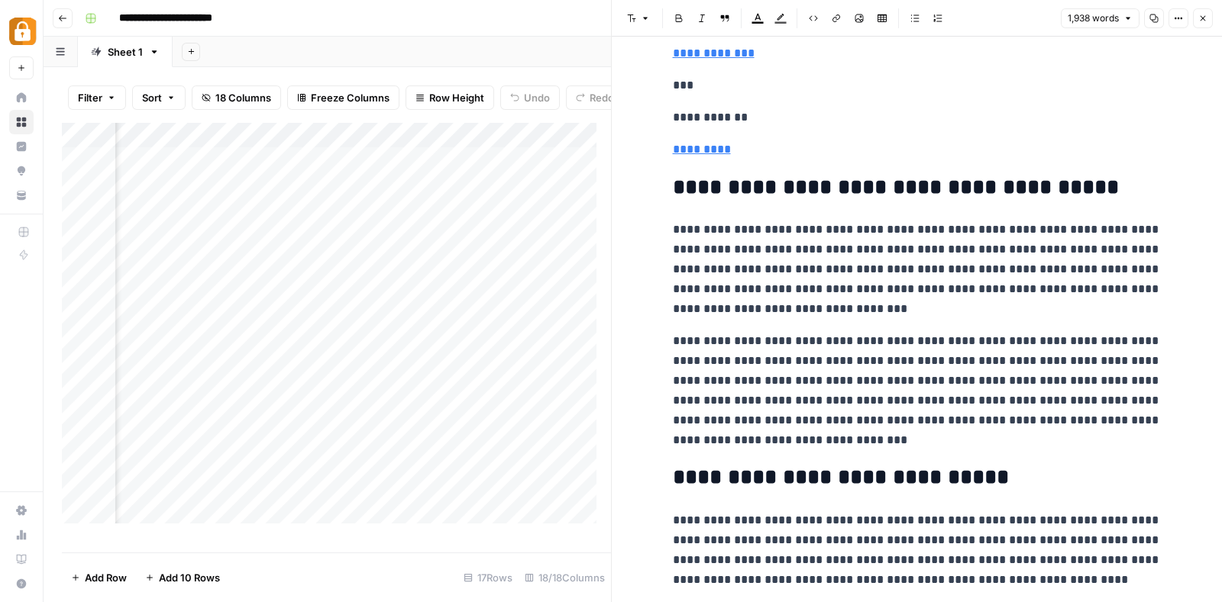
scroll to position [685, 0]
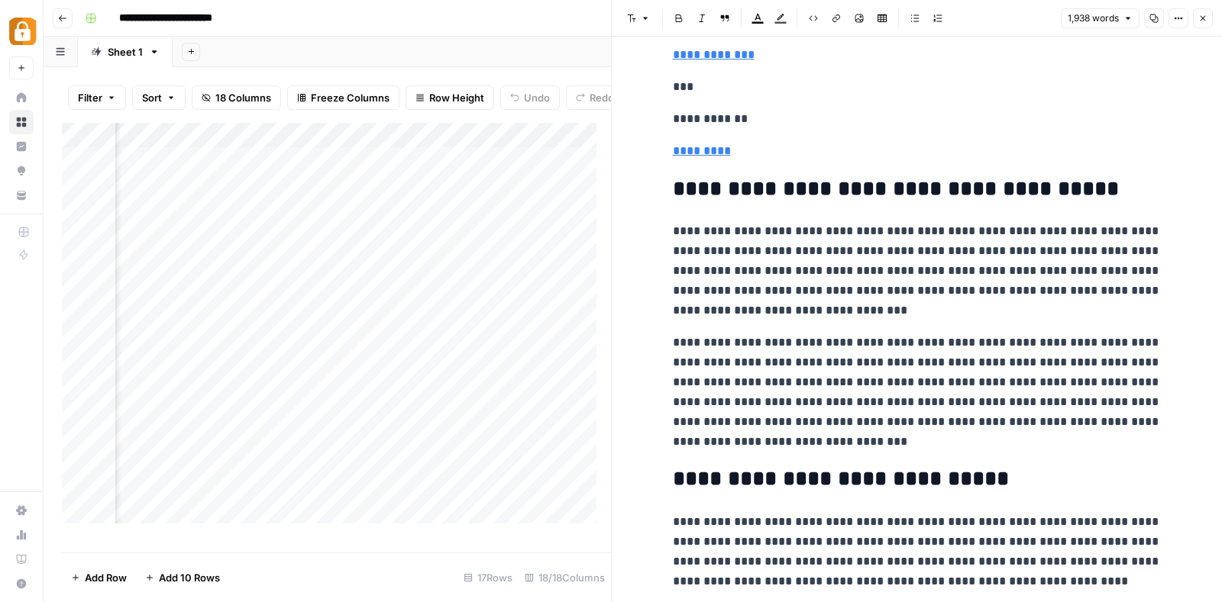
click at [558, 18] on div "**********" at bounding box center [643, 18] width 1128 height 24
click at [1206, 18] on span "Close" at bounding box center [1206, 18] width 1 height 1
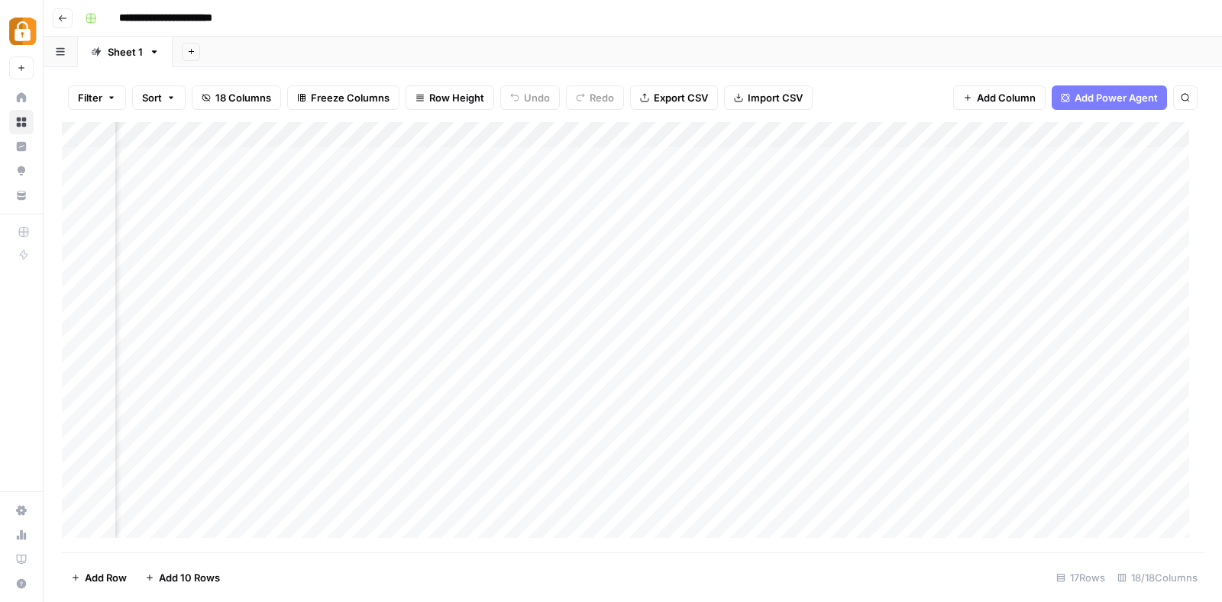
scroll to position [0, 871]
click at [553, 308] on div "Add Column" at bounding box center [632, 337] width 1141 height 431
click at [660, 315] on div "Add Column" at bounding box center [632, 337] width 1141 height 431
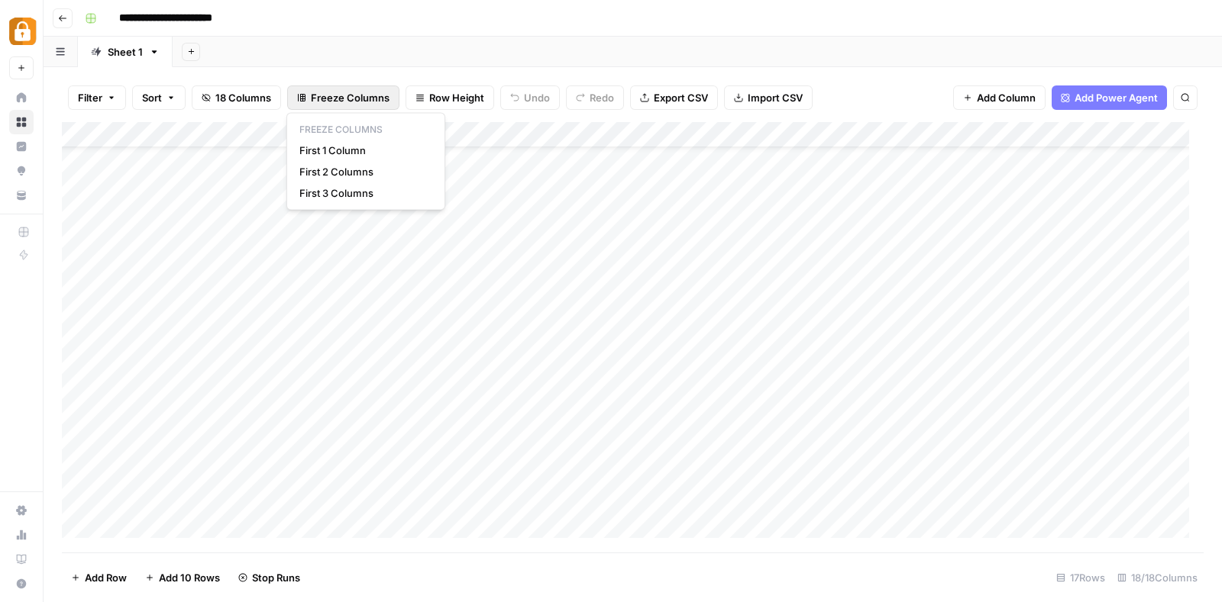
click at [330, 86] on button "Freeze Columns" at bounding box center [343, 98] width 112 height 24
click at [345, 145] on span "First 1 Column" at bounding box center [362, 150] width 127 height 15
click at [57, 8] on button "Go back" at bounding box center [63, 18] width 20 height 20
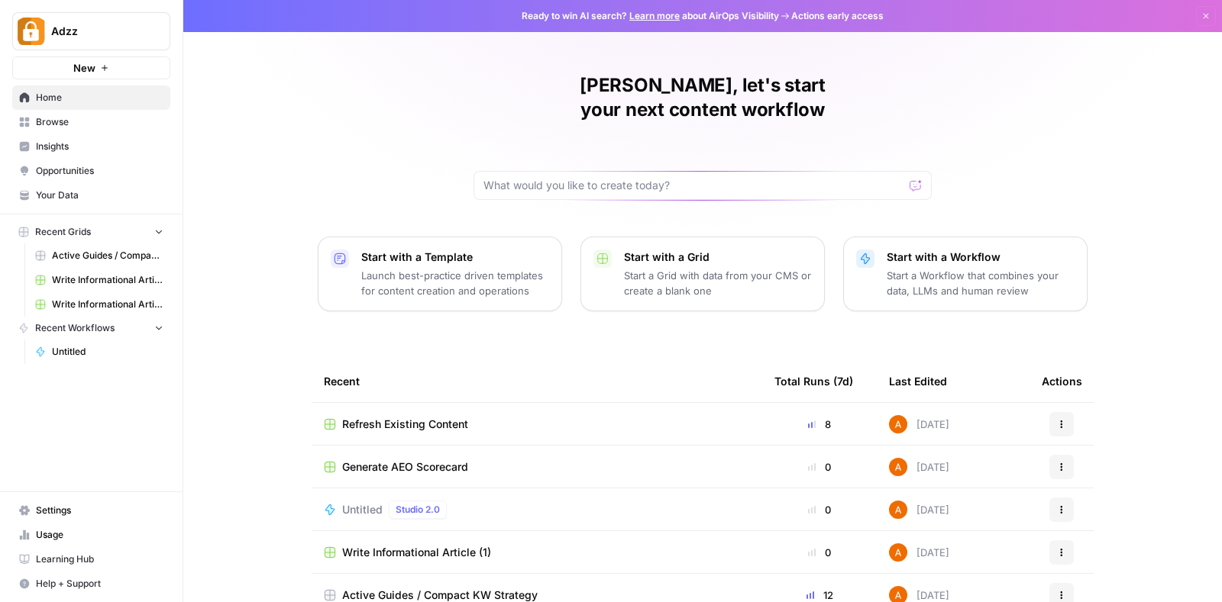
click at [496, 531] on td "Write Informational Article (1)" at bounding box center [536, 552] width 450 height 42
click at [445, 545] on span "Write Informational Article (1)" at bounding box center [416, 552] width 149 height 15
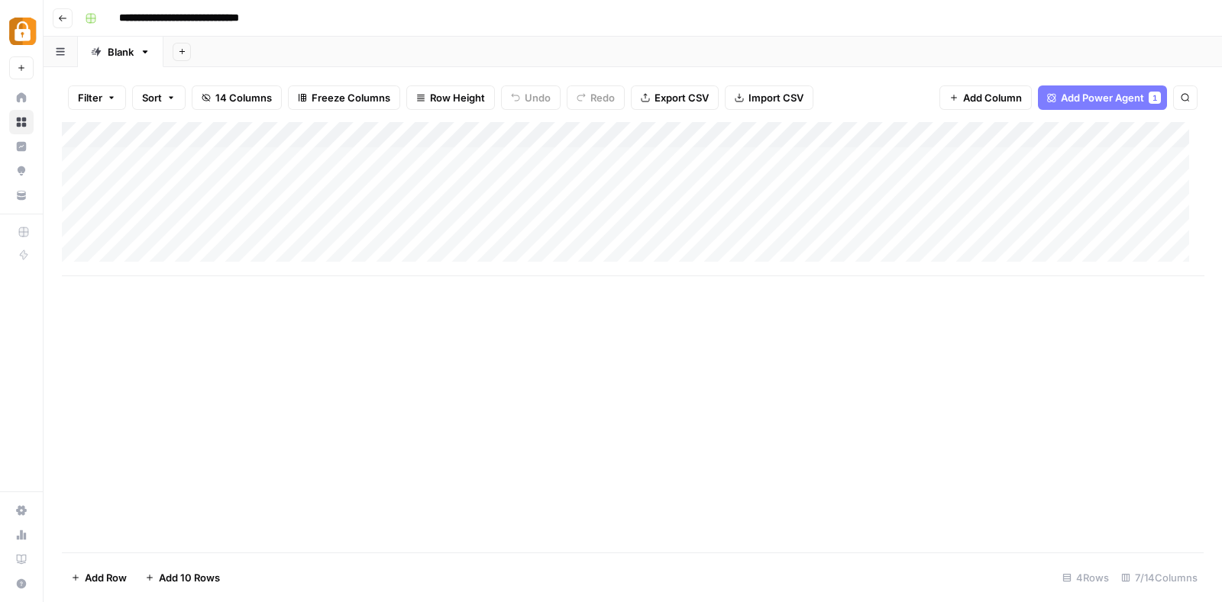
click at [178, 579] on span "Add 10 Rows" at bounding box center [189, 577] width 61 height 15
click at [238, 232] on div "Add Column" at bounding box center [632, 329] width 1141 height 414
click at [235, 263] on div "Add Column" at bounding box center [632, 329] width 1141 height 414
click at [187, 259] on div "Add Column" at bounding box center [632, 329] width 1141 height 414
type textarea "*"
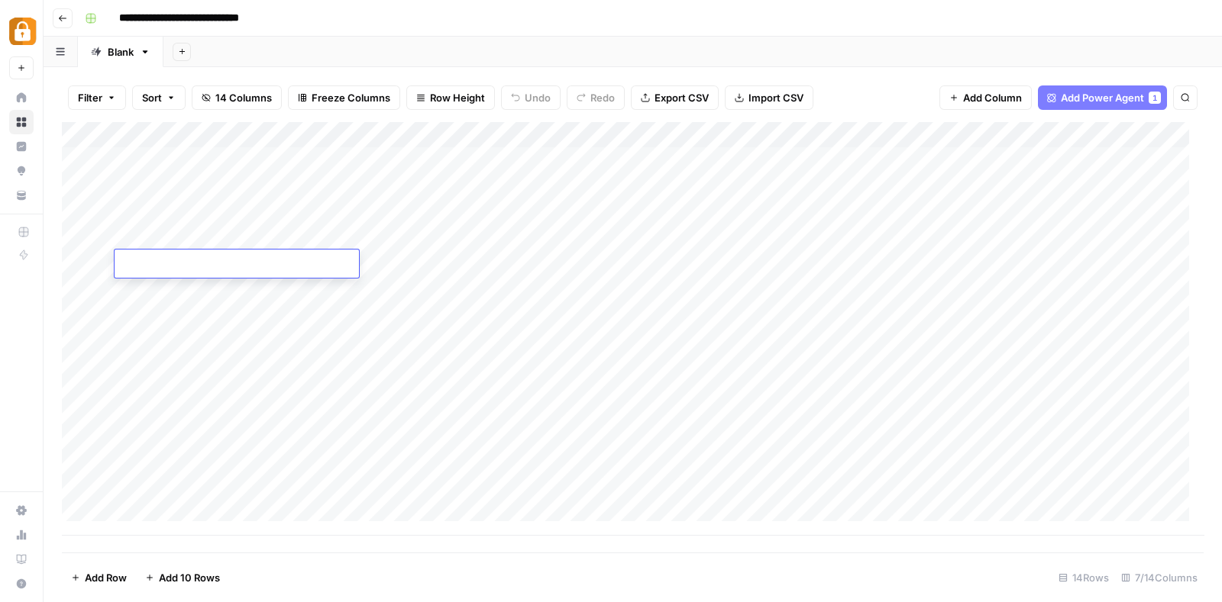
click at [204, 303] on div "Add Column" at bounding box center [632, 329] width 1141 height 414
click at [218, 267] on div "Add Column" at bounding box center [632, 329] width 1141 height 414
click at [58, 11] on button "Go back" at bounding box center [63, 18] width 20 height 20
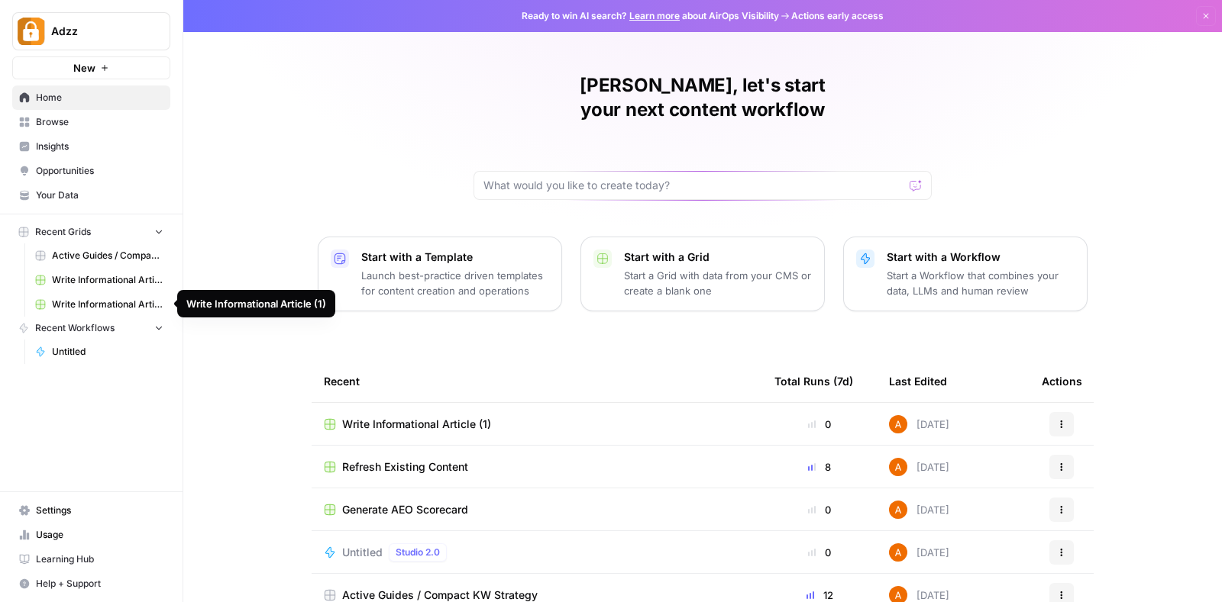
click at [119, 301] on span "Write Informational Article (1)" at bounding box center [107, 305] width 111 height 14
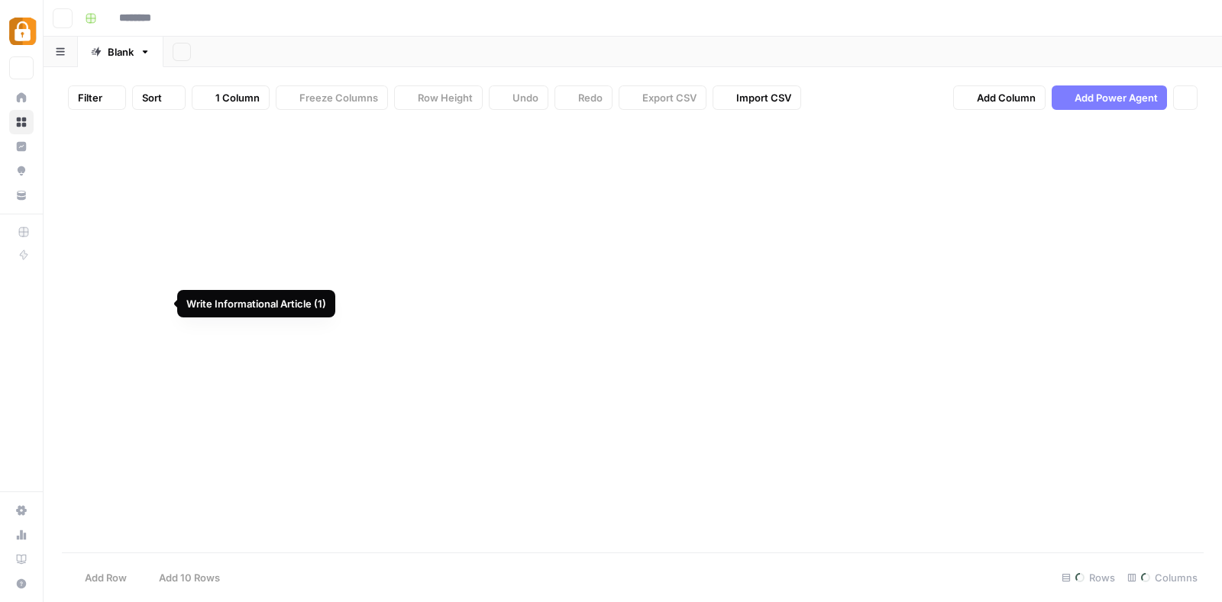
type input "**********"
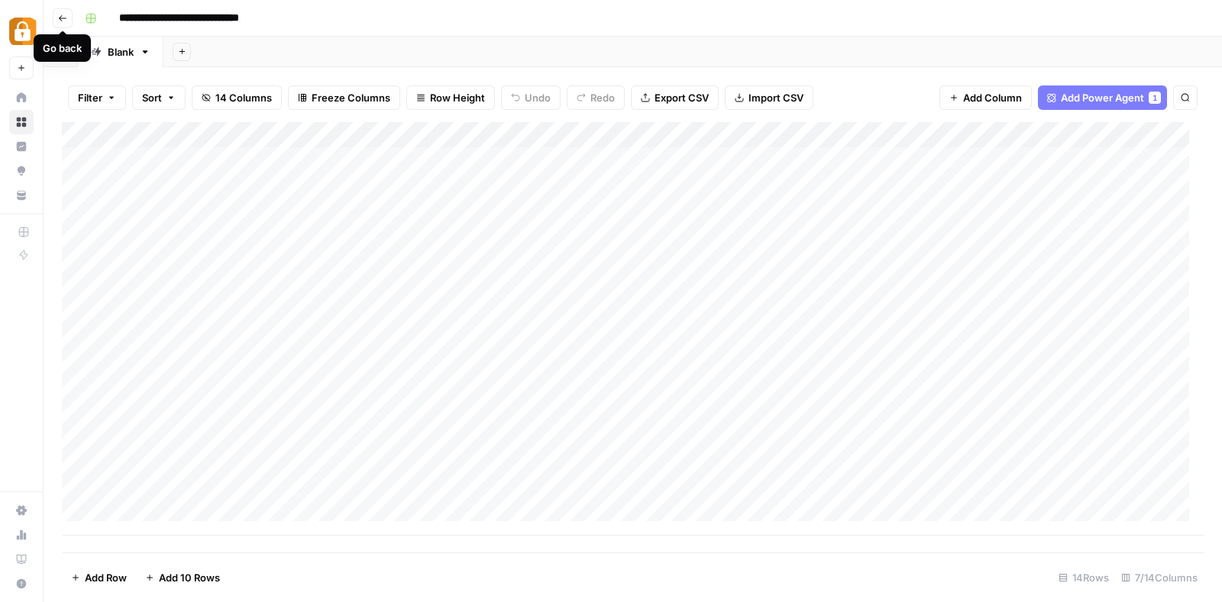
click at [65, 15] on icon "button" at bounding box center [62, 18] width 9 height 9
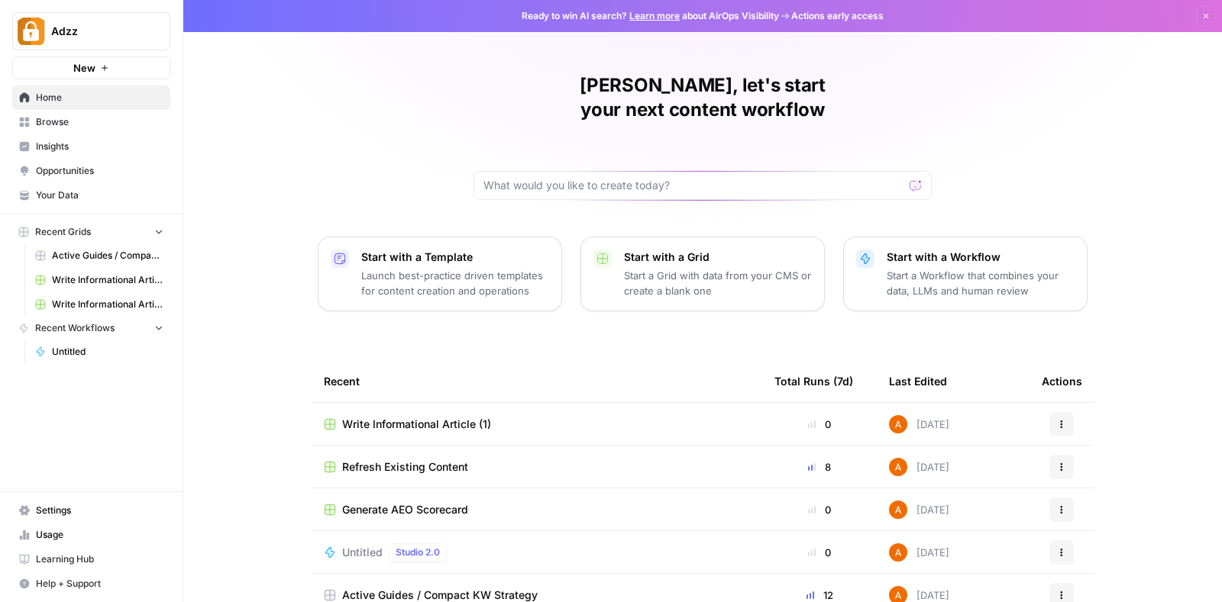
click at [98, 278] on span "Write Informational Article" at bounding box center [107, 280] width 111 height 14
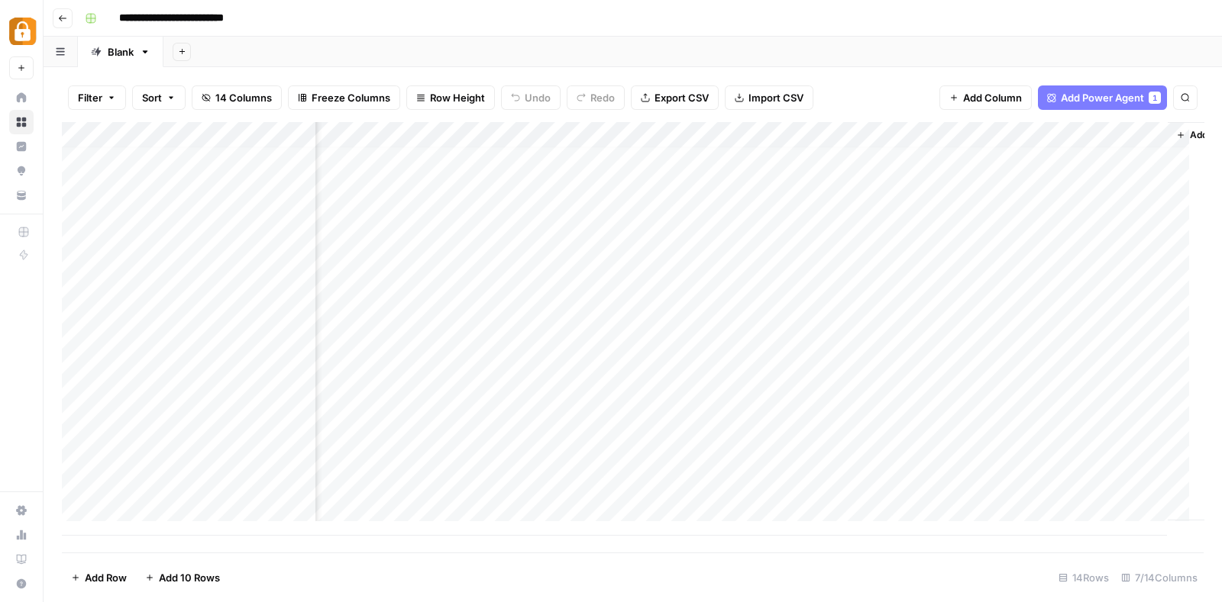
scroll to position [8, 225]
click at [383, 253] on div "Add Column" at bounding box center [632, 329] width 1141 height 414
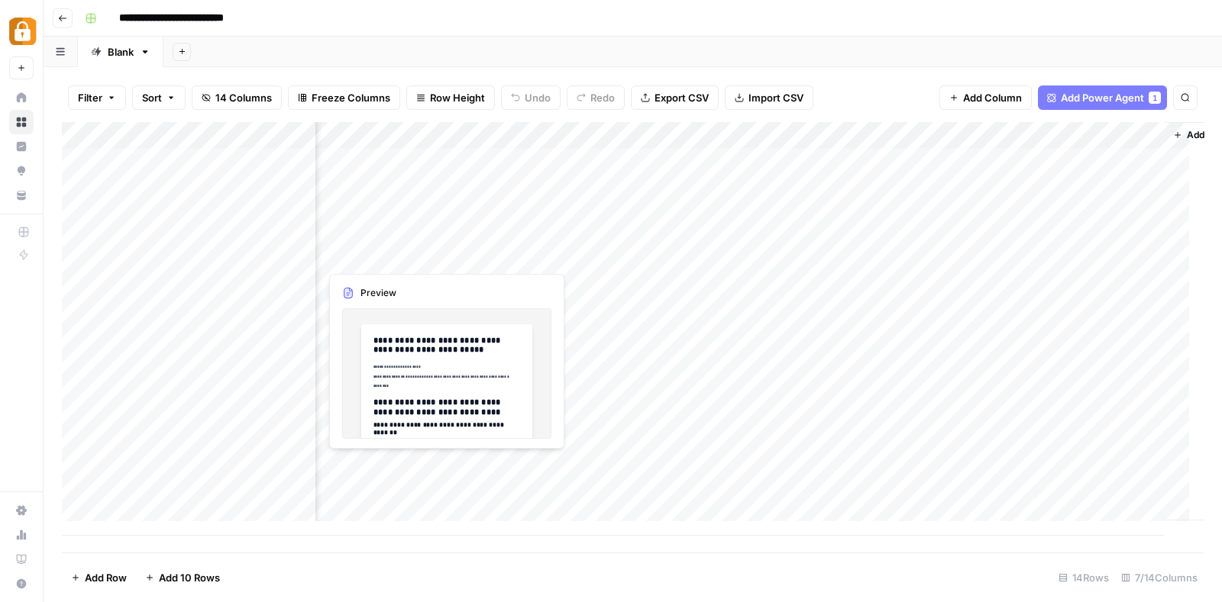
click at [383, 253] on div "Add Column" at bounding box center [632, 329] width 1141 height 414
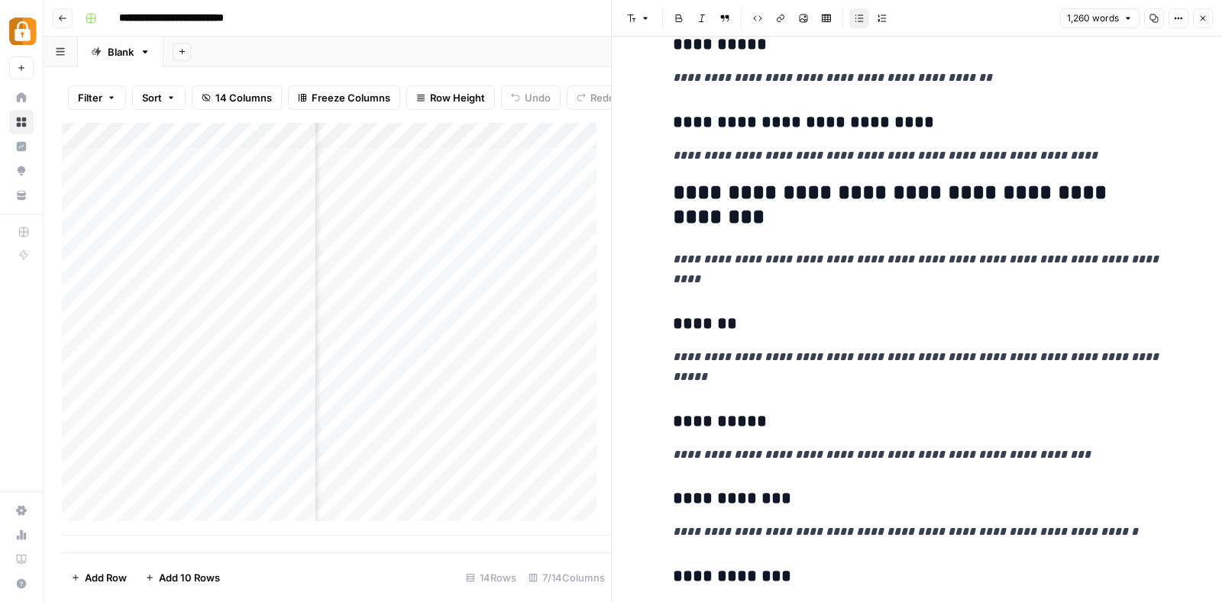
scroll to position [4800, 0]
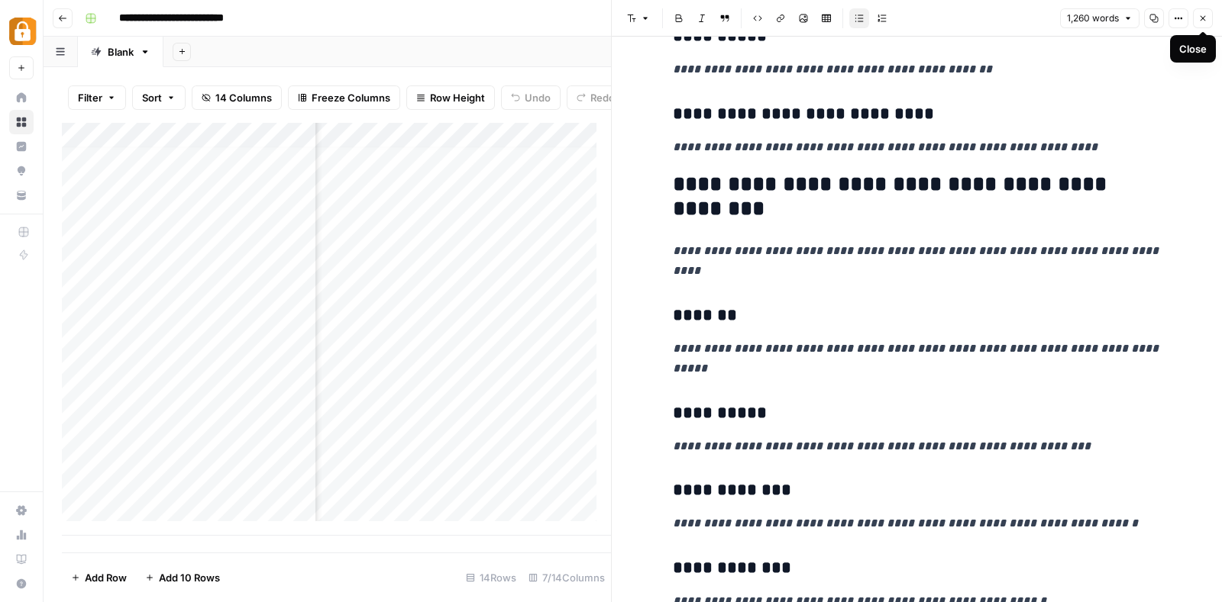
click at [1206, 17] on icon "button" at bounding box center [1202, 18] width 9 height 9
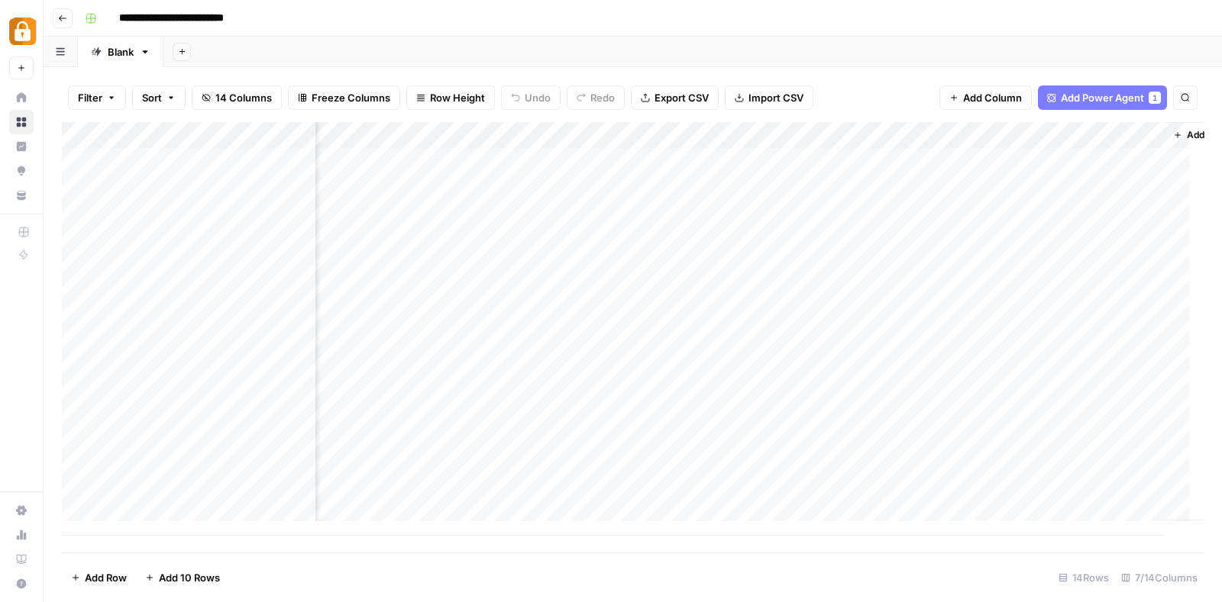
click at [534, 246] on div "Add Column" at bounding box center [632, 329] width 1141 height 414
click at [60, 20] on icon "button" at bounding box center [62, 18] width 9 height 9
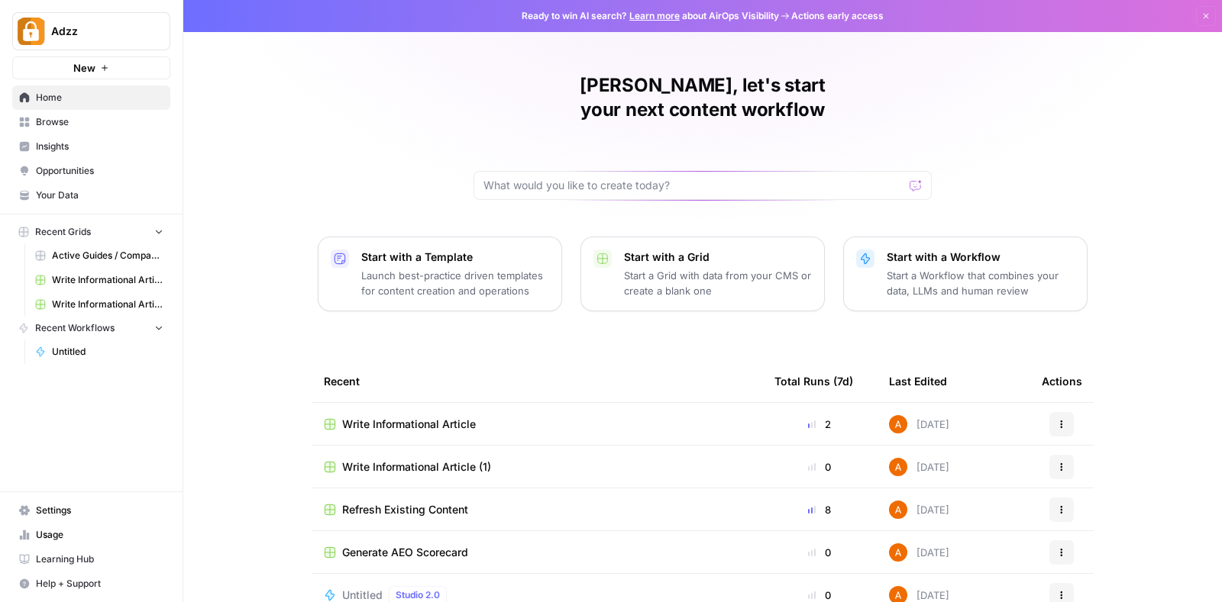
click at [496, 502] on div "Refresh Existing Content" at bounding box center [537, 509] width 426 height 15
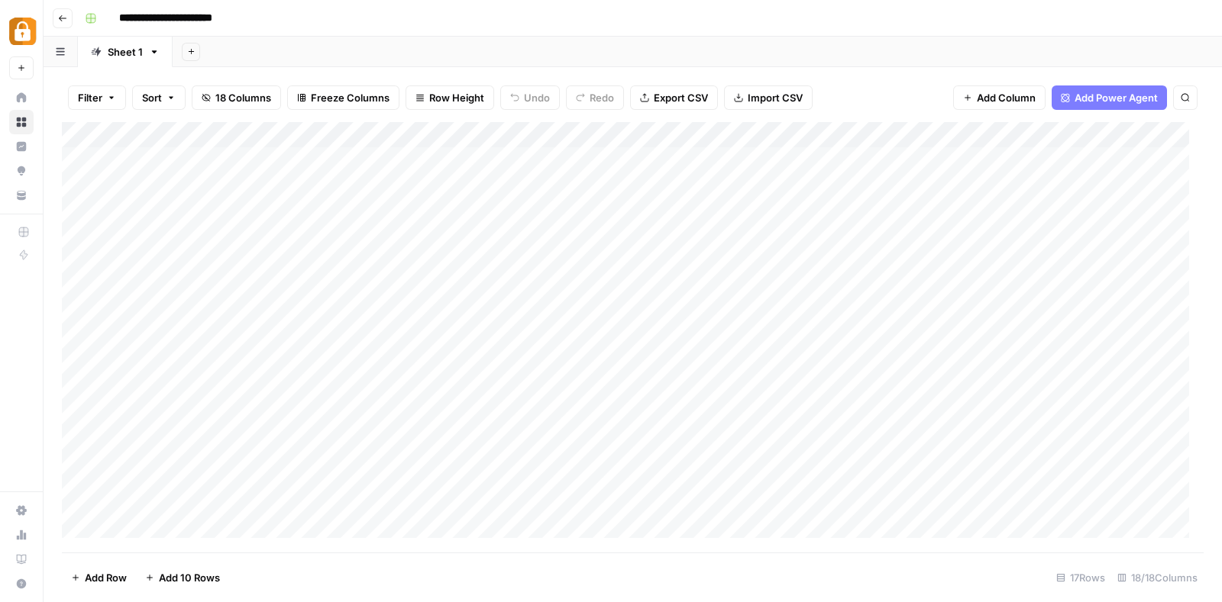
click at [205, 330] on div "Add Column" at bounding box center [632, 337] width 1141 height 431
type input "**********"
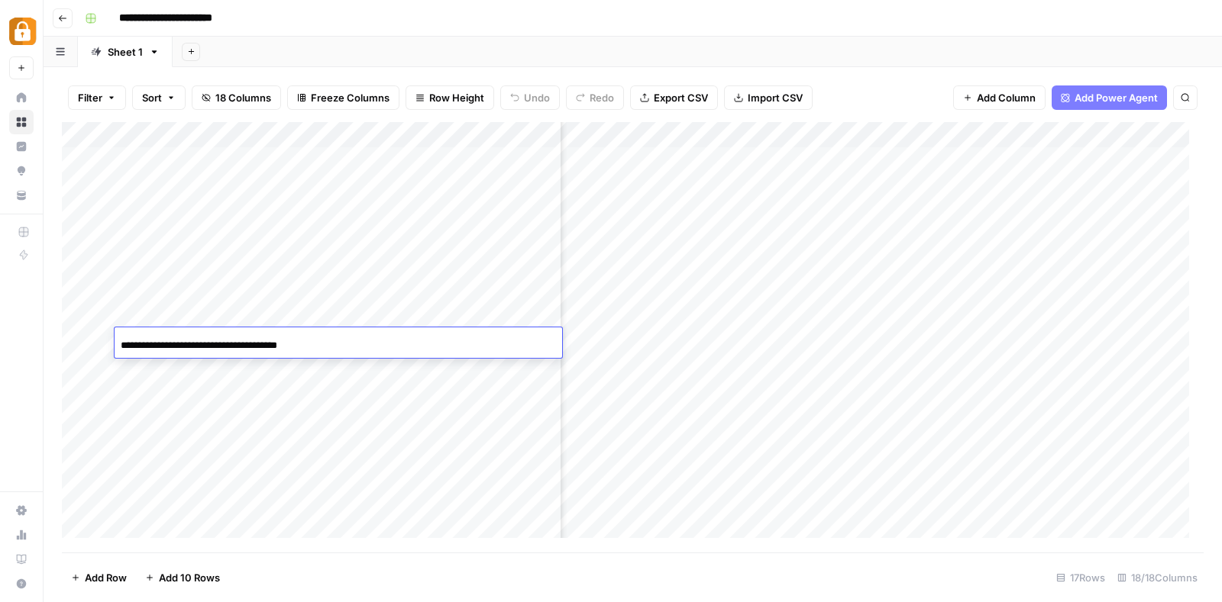
scroll to position [0, 1043]
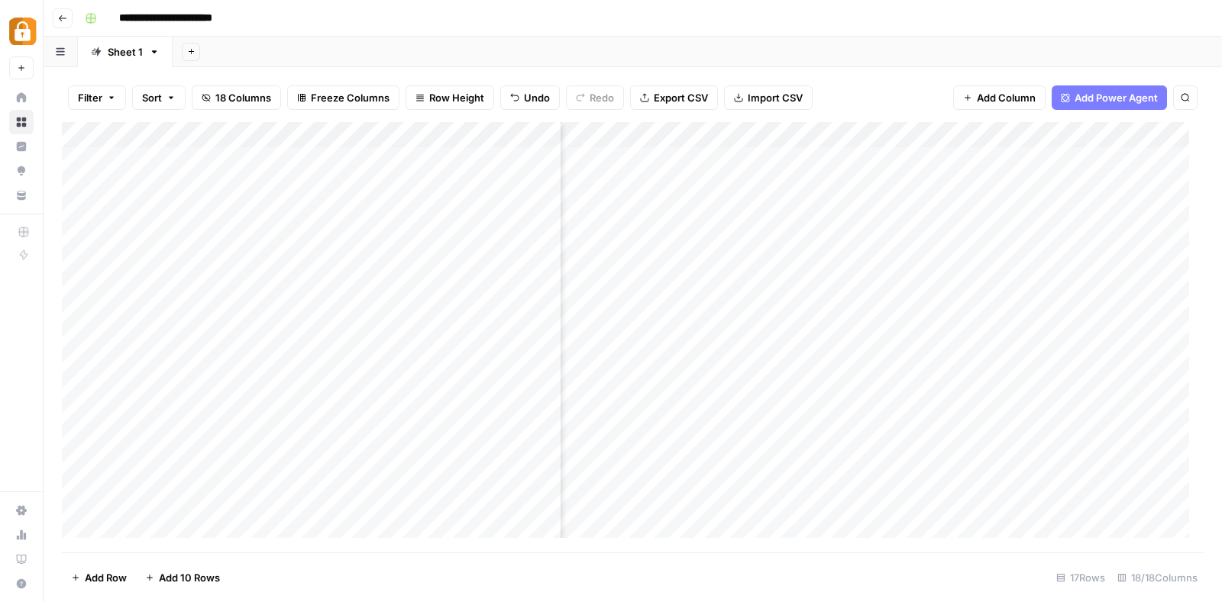
click at [905, 339] on div "Add Column" at bounding box center [632, 337] width 1141 height 431
click at [718, 350] on div "Add Column" at bounding box center [632, 337] width 1141 height 431
type textarea "**********"
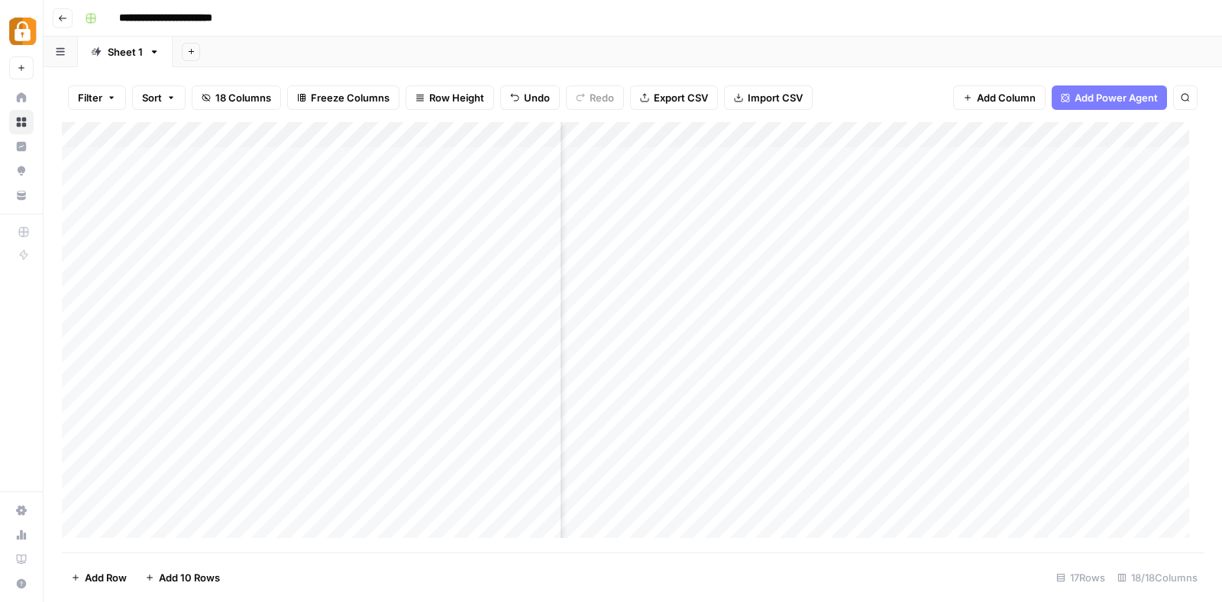
click at [1086, 335] on div "Add Column" at bounding box center [632, 337] width 1141 height 431
click at [809, 334] on div "Add Column" at bounding box center [632, 337] width 1141 height 431
type textarea "**********"
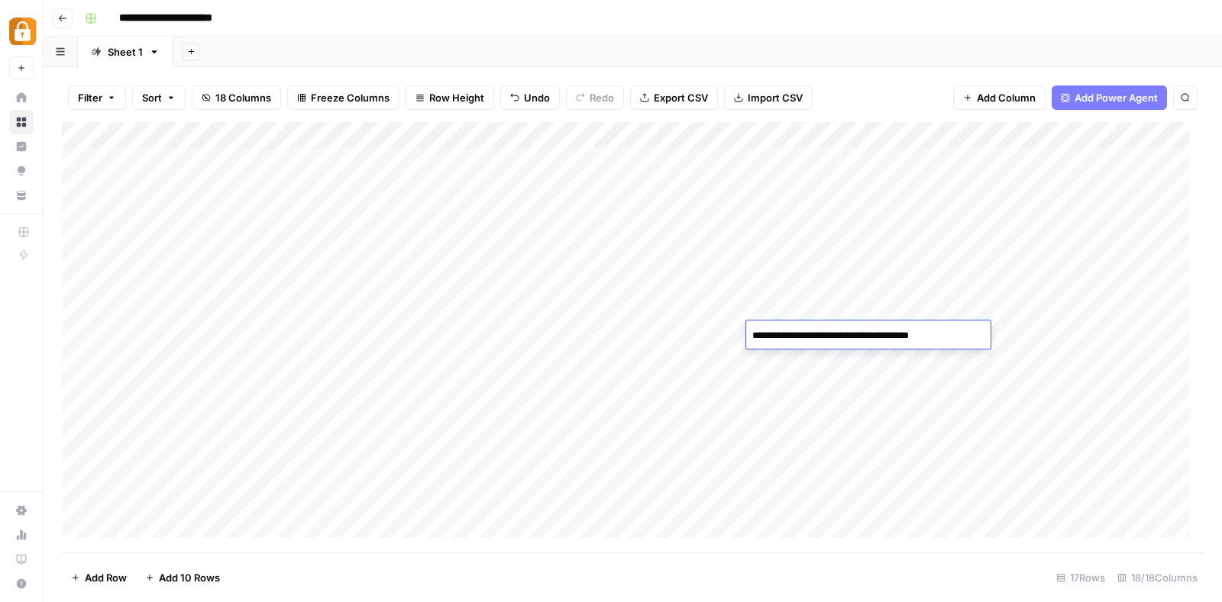
click at [842, 392] on div "Add Column" at bounding box center [632, 337] width 1141 height 431
click at [831, 335] on div "Add Column" at bounding box center [632, 337] width 1141 height 431
click at [831, 335] on textarea "**********" at bounding box center [868, 335] width 244 height 21
type textarea "**********"
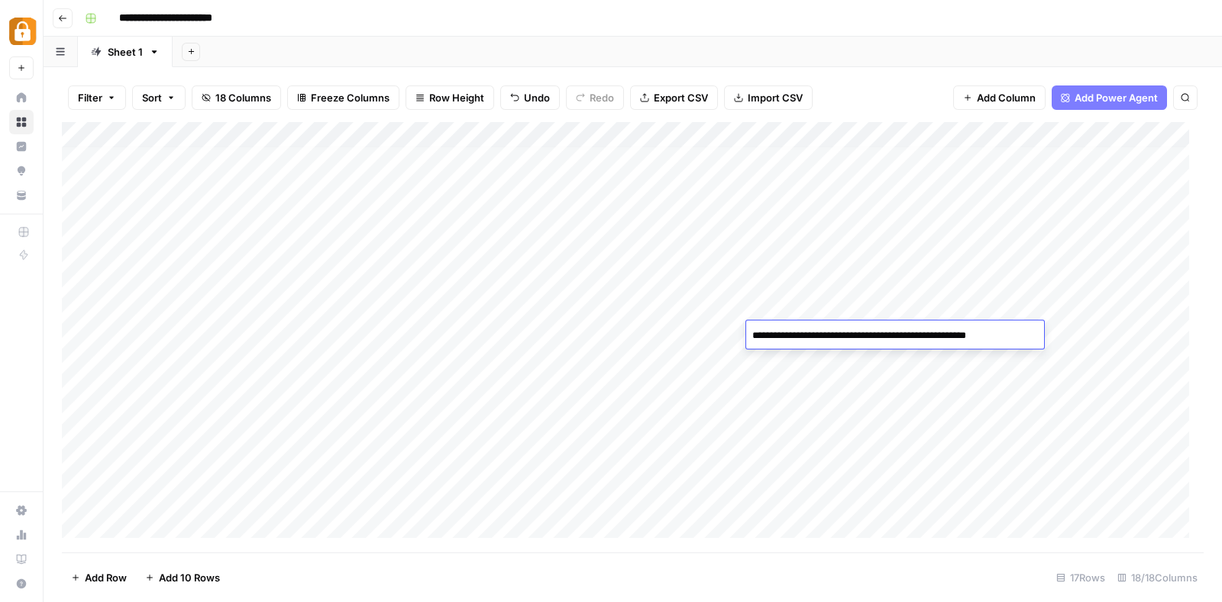
click at [836, 389] on div "Add Column" at bounding box center [632, 337] width 1141 height 431
click at [1019, 325] on div "Add Column" at bounding box center [632, 337] width 1141 height 431
click at [1096, 321] on div "Add Column" at bounding box center [632, 337] width 1141 height 431
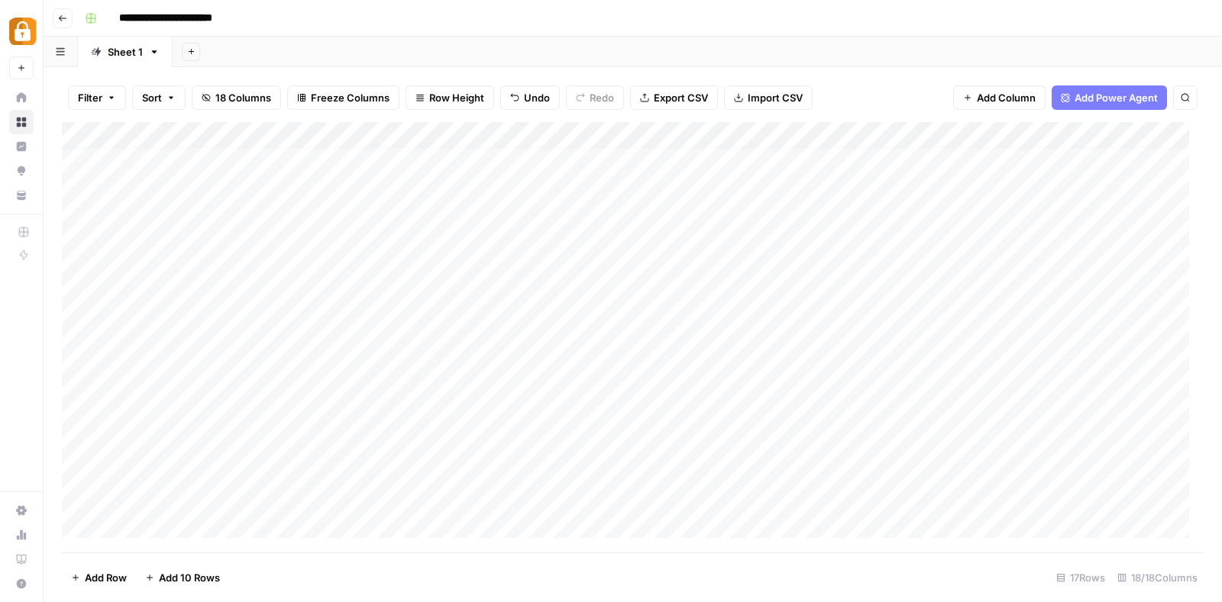
click at [631, 321] on div "Add Column" at bounding box center [632, 337] width 1141 height 431
click at [931, 295] on div "Add Column" at bounding box center [632, 337] width 1141 height 431
click at [909, 393] on div "Add Column" at bounding box center [632, 337] width 1141 height 431
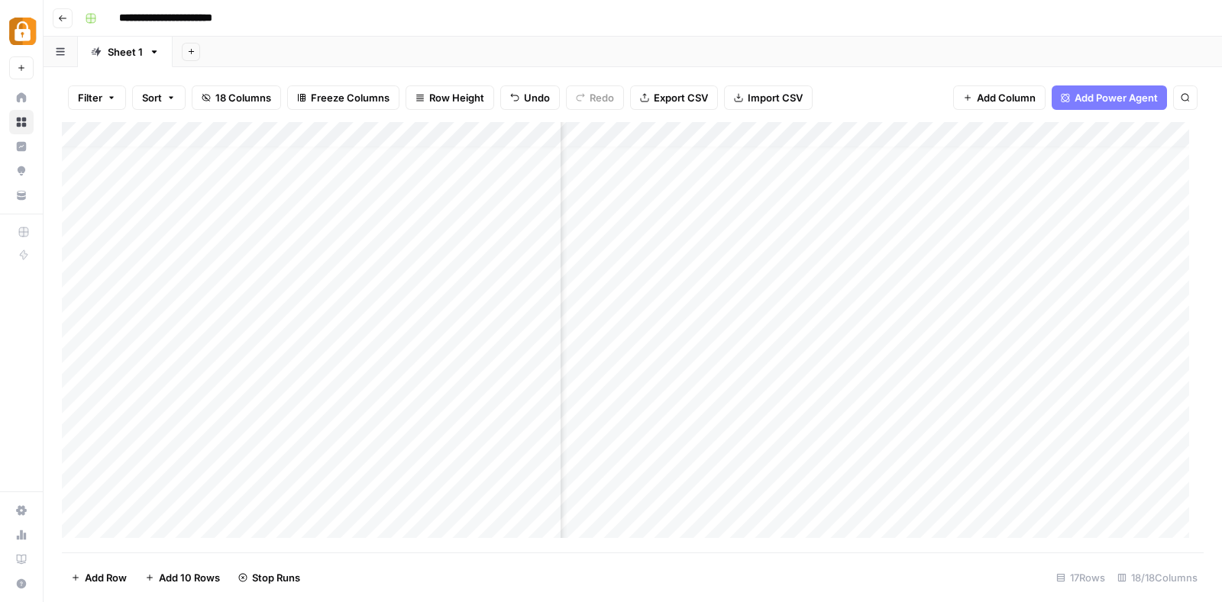
scroll to position [12, 1106]
click at [834, 299] on div "Add Column" at bounding box center [632, 337] width 1141 height 431
click at [723, 326] on div "Add Column" at bounding box center [632, 337] width 1141 height 431
